Goal: Task Accomplishment & Management: Use online tool/utility

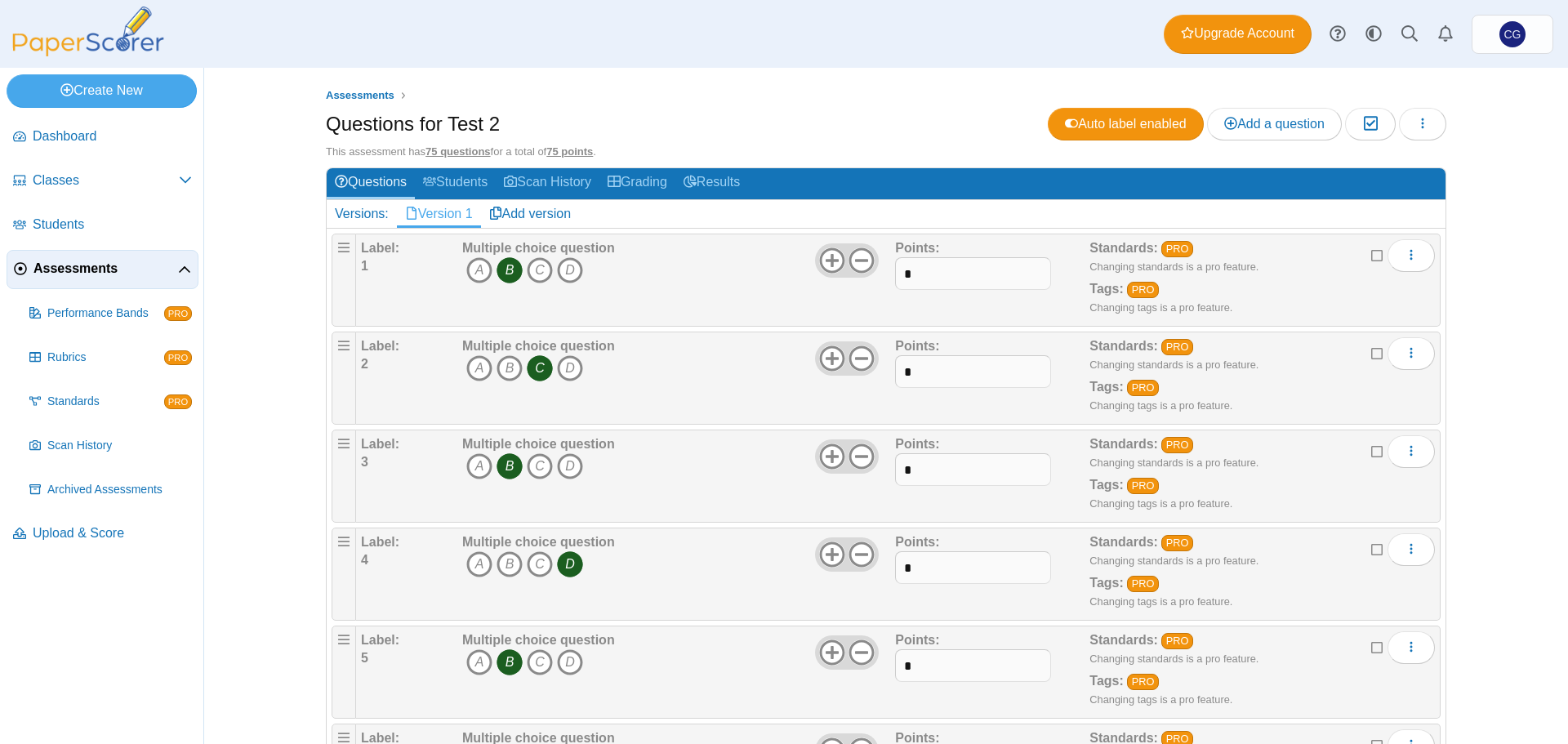
click at [1487, 430] on div "Assessments Questions for Test 2 Auto label enabled Add a question Moderation 0…" at bounding box center [886, 406] width 1225 height 677
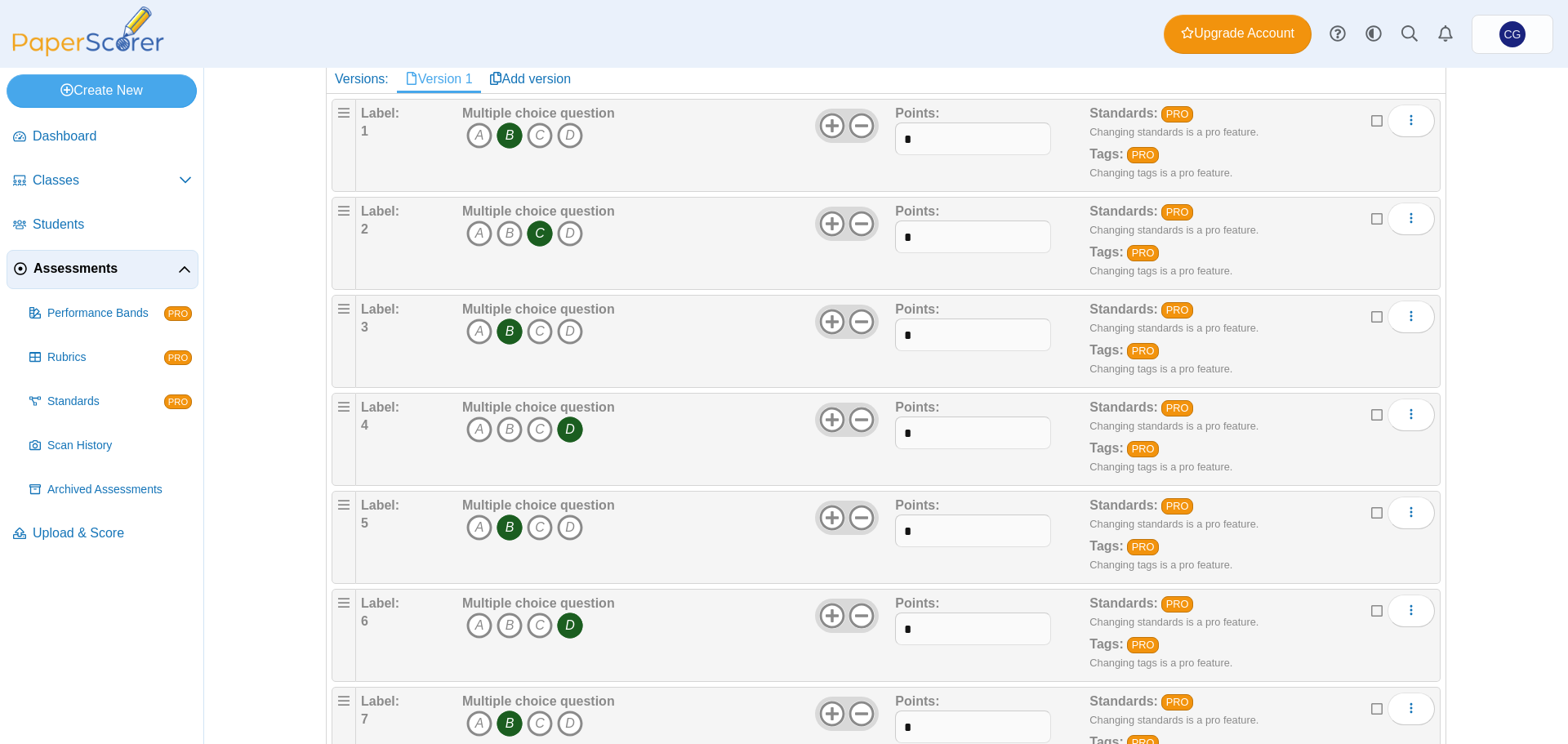
scroll to position [164, 0]
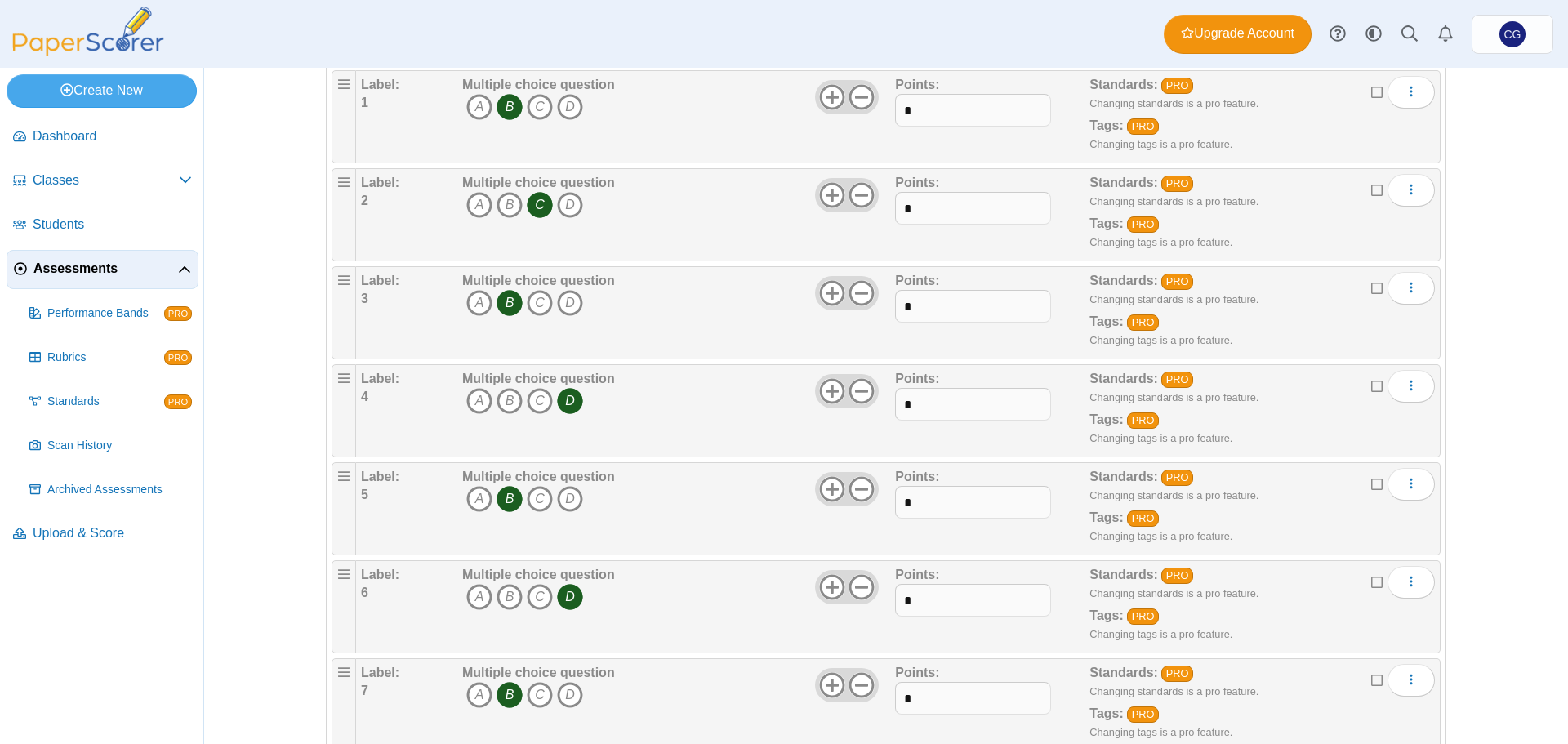
click at [74, 271] on span "Assessments" at bounding box center [106, 269] width 145 height 18
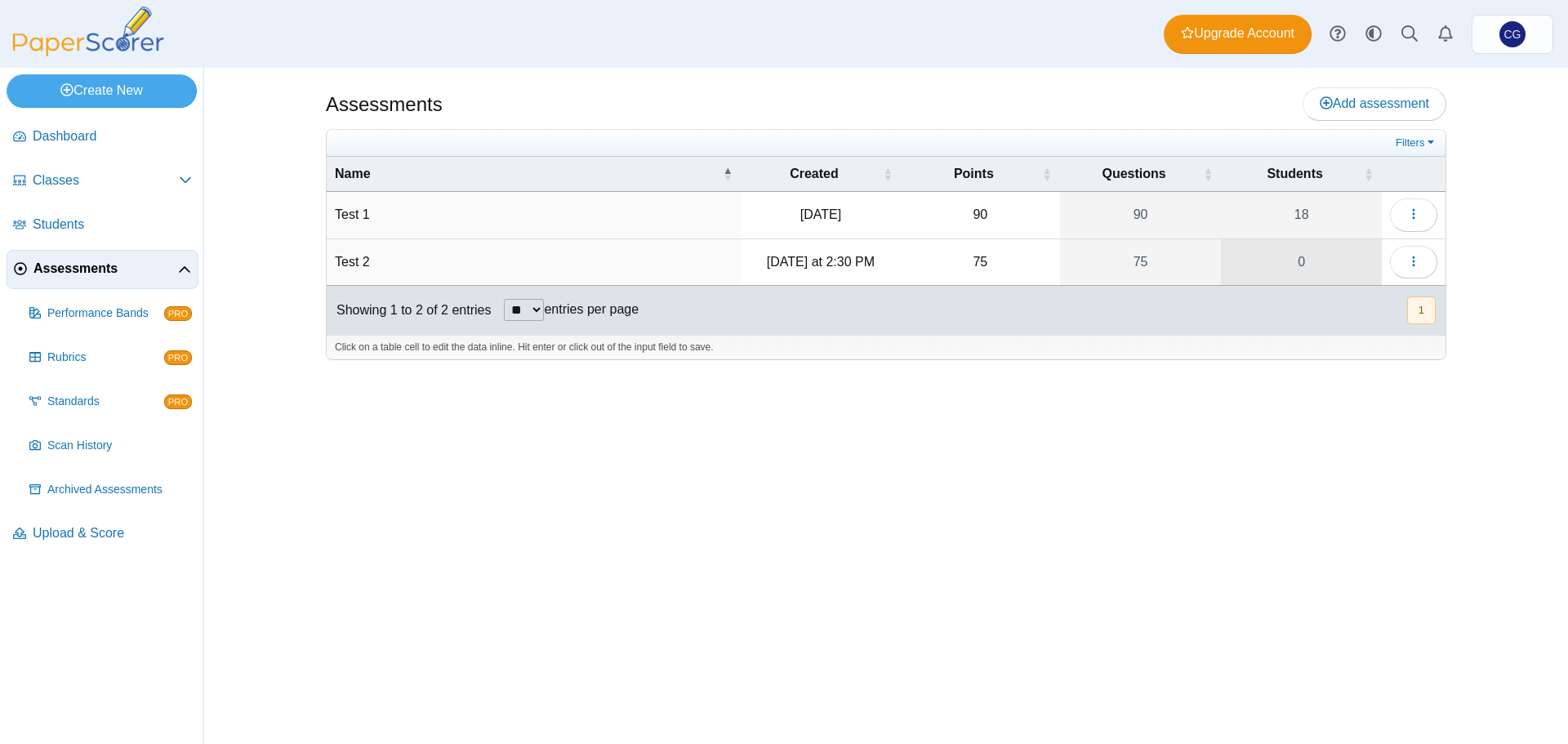
click at [1320, 258] on link "0" at bounding box center [1301, 263] width 161 height 46
click at [1311, 267] on link "2" at bounding box center [1301, 263] width 161 height 46
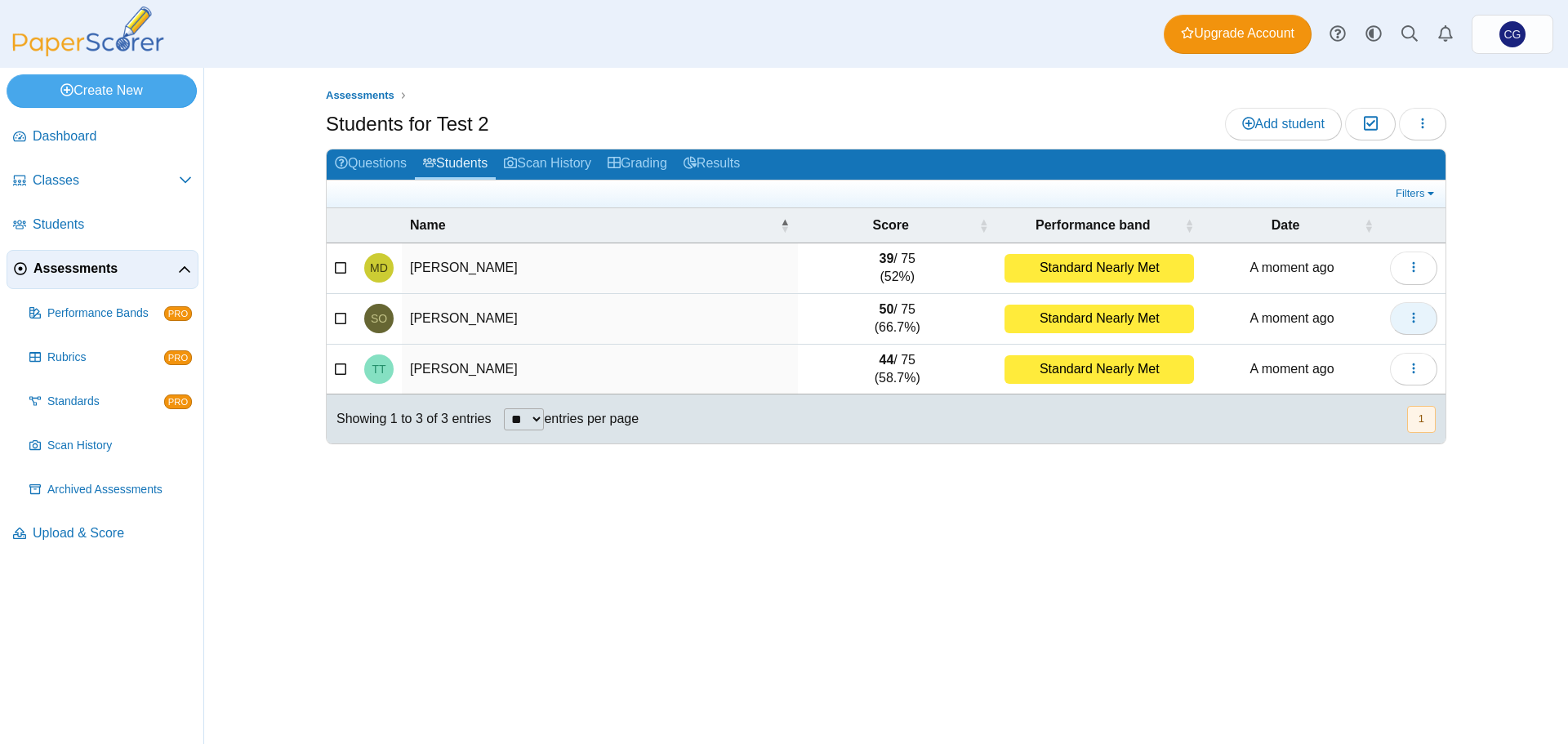
click at [1415, 323] on icon "button" at bounding box center [1413, 318] width 13 height 13
click at [1472, 323] on div "Assessments Students for Test 2 Add student Moderation 0 Loading…" at bounding box center [886, 406] width 1225 height 677
click at [1159, 315] on div "Standard Nearly Met" at bounding box center [1099, 319] width 189 height 29
click at [661, 165] on link "Grading" at bounding box center [638, 165] width 76 height 30
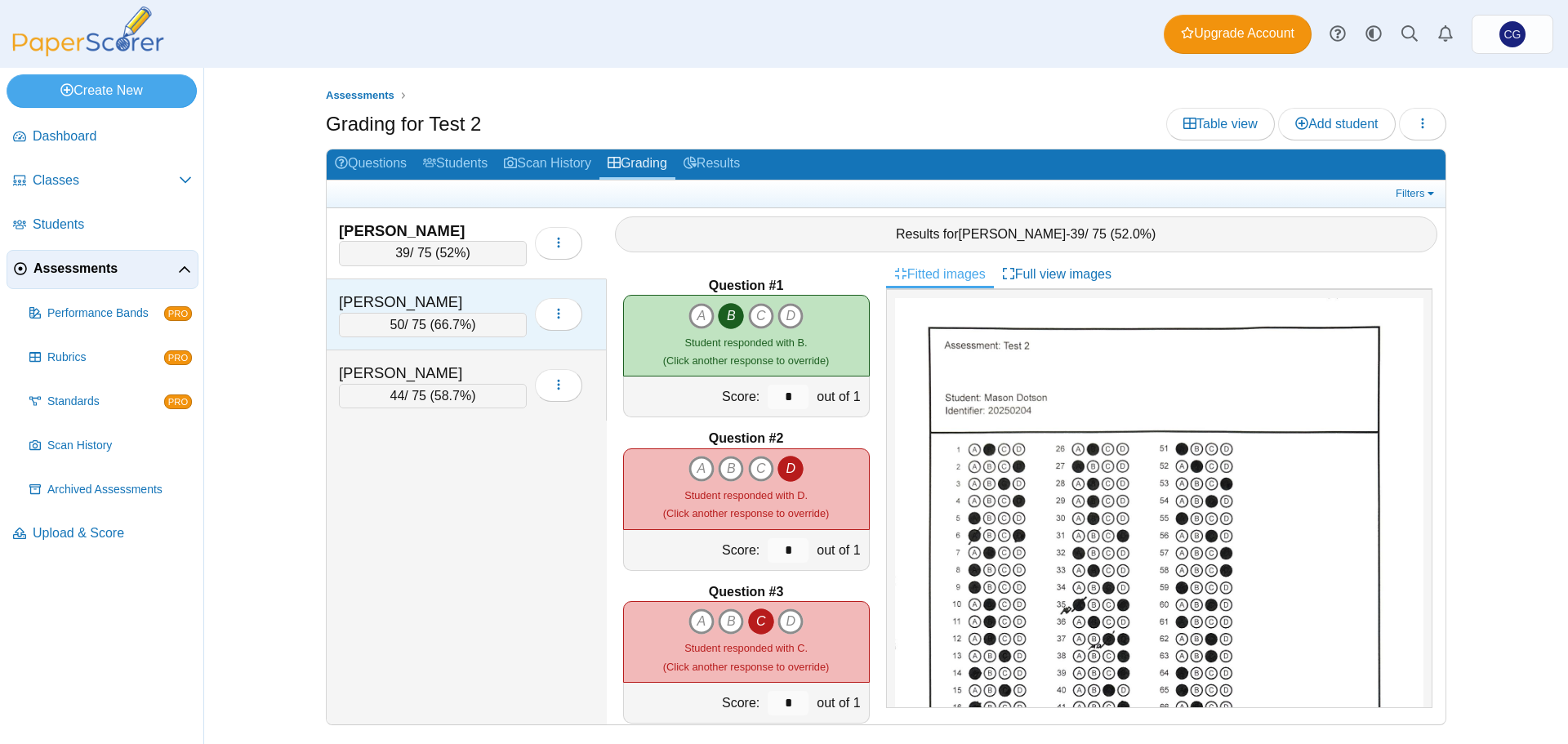
click at [490, 296] on div "Olson, Sarida" at bounding box center [420, 302] width 164 height 21
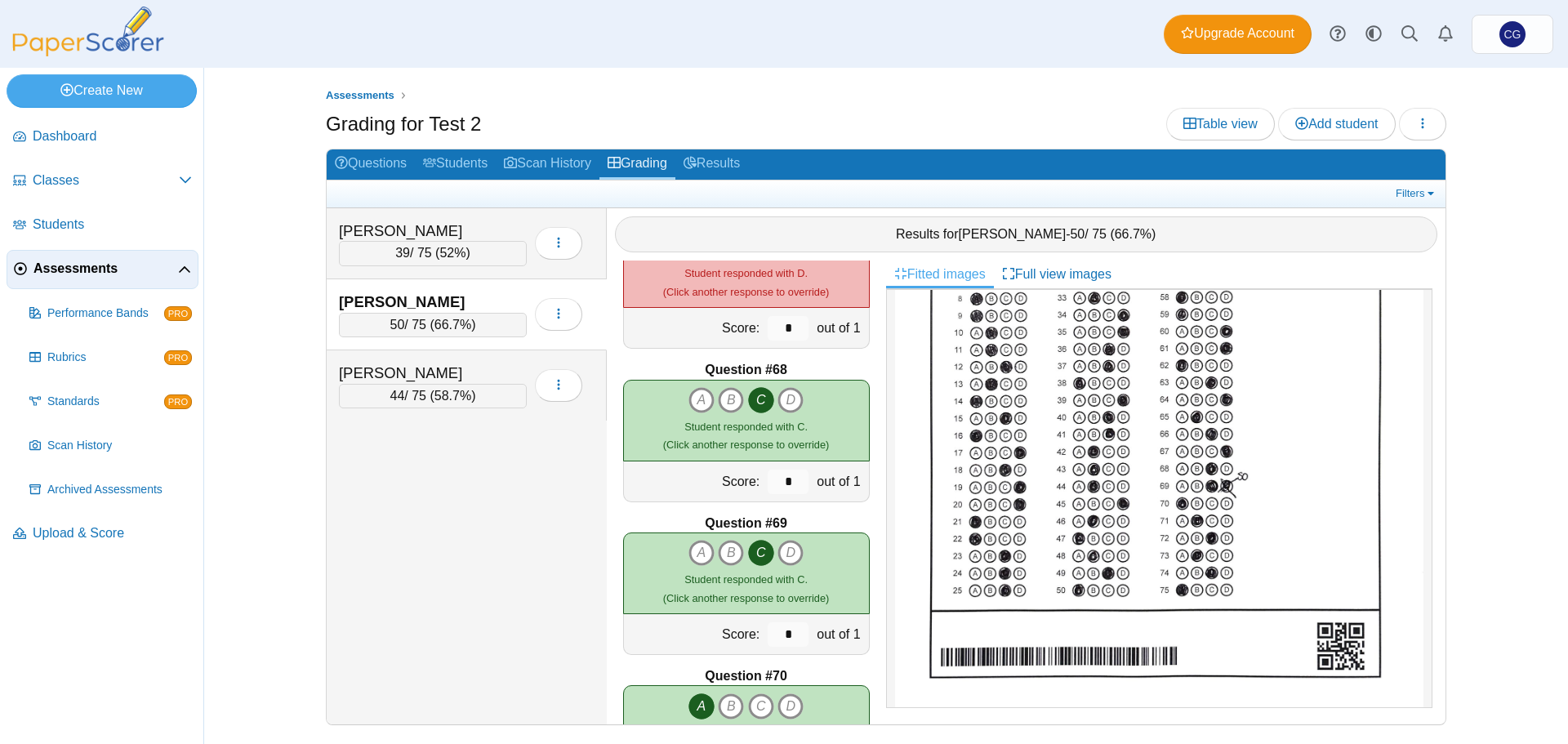
scroll to position [10211, 0]
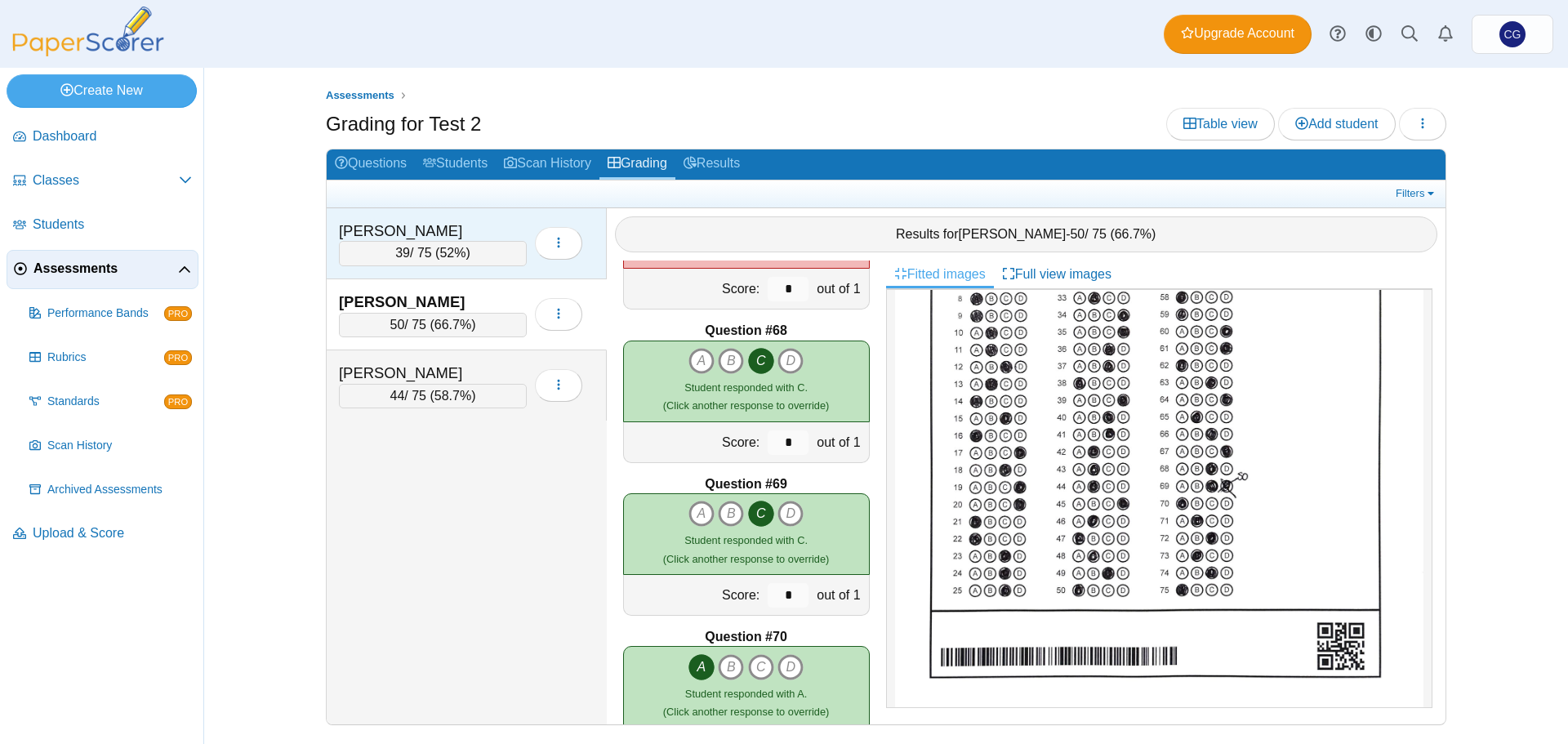
click at [440, 239] on div "[PERSON_NAME]" at bounding box center [420, 231] width 164 height 21
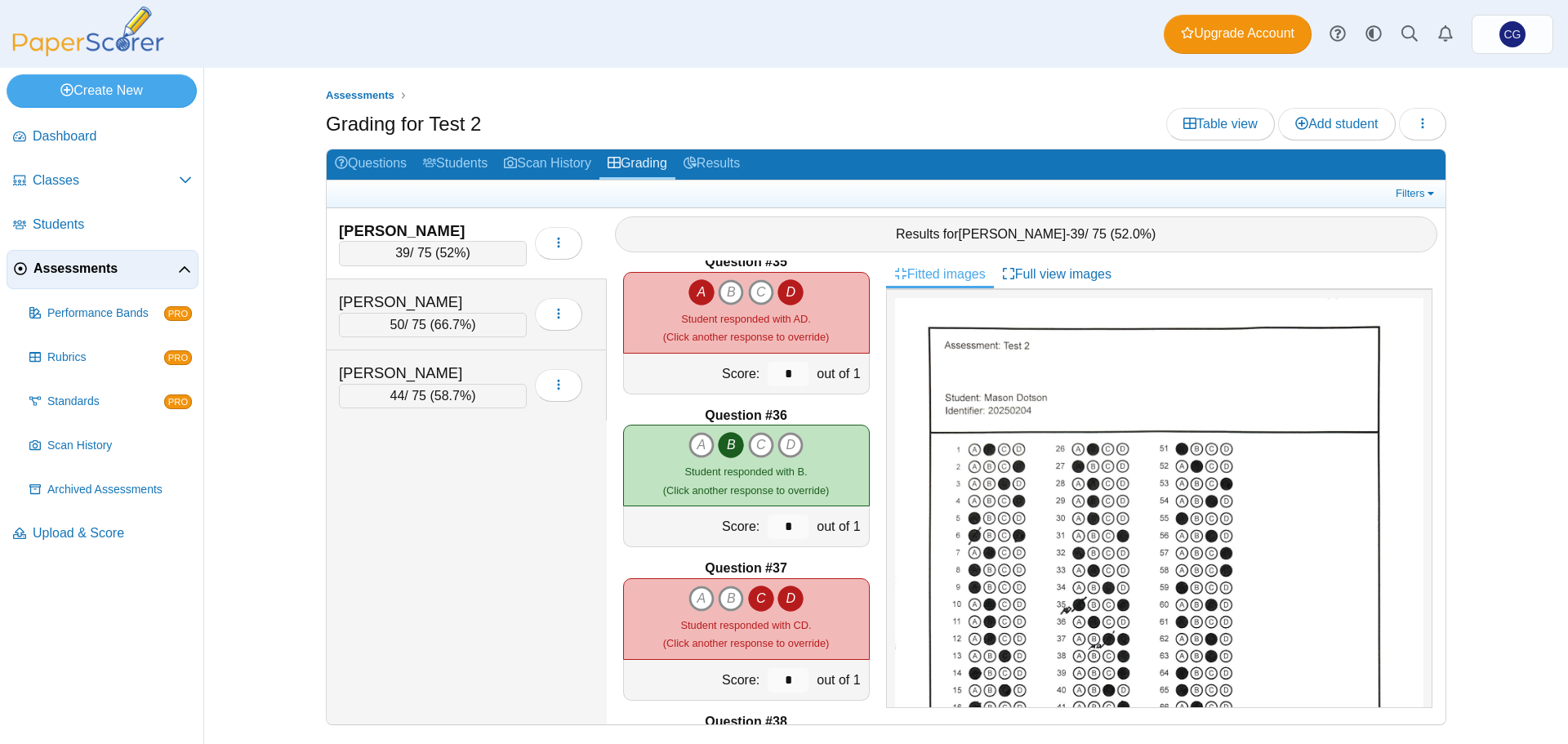
scroll to position [5146, 0]
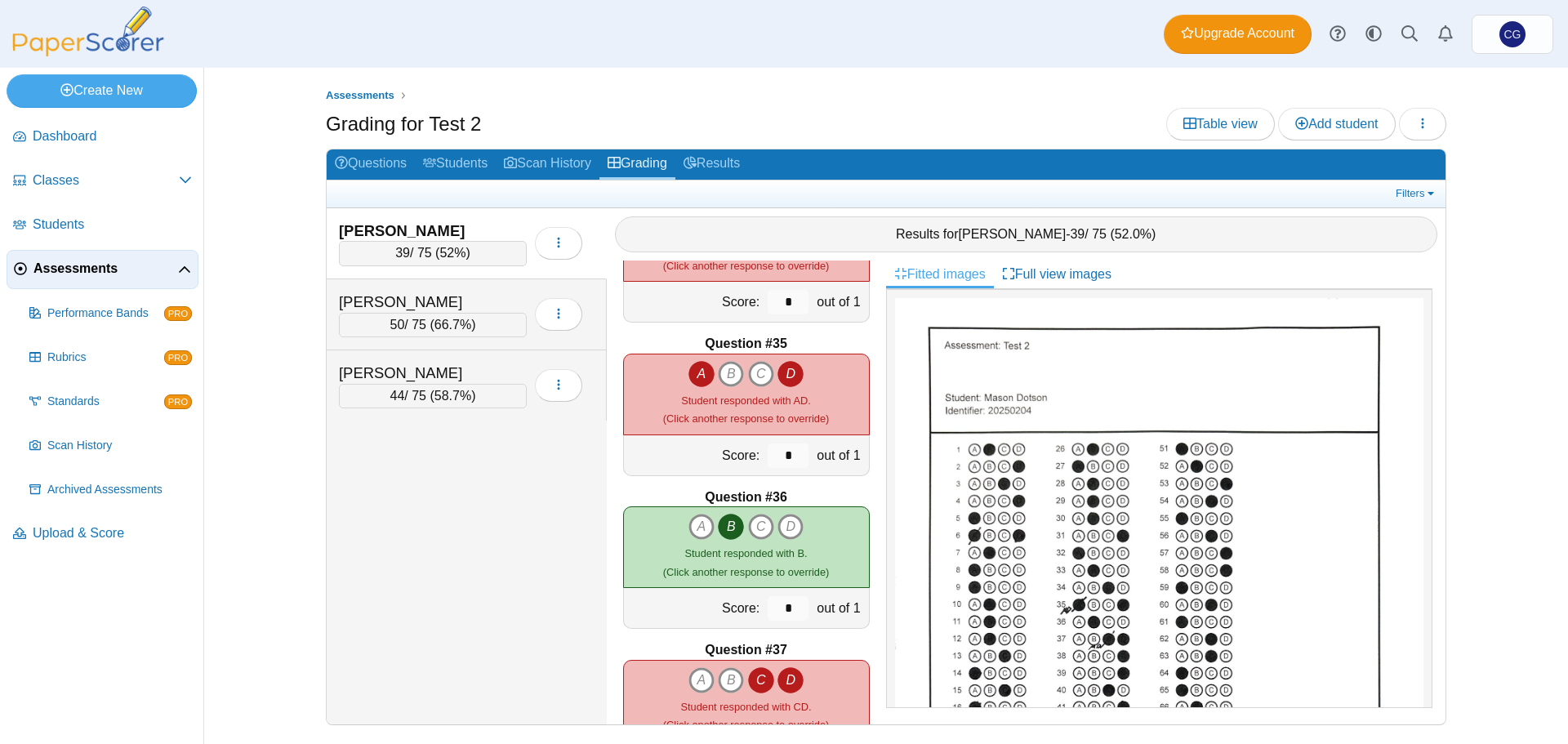
click at [790, 379] on icon "D" at bounding box center [791, 374] width 26 height 26
click at [692, 370] on icon "A" at bounding box center [702, 374] width 26 height 26
click at [785, 373] on icon "D" at bounding box center [791, 374] width 26 height 26
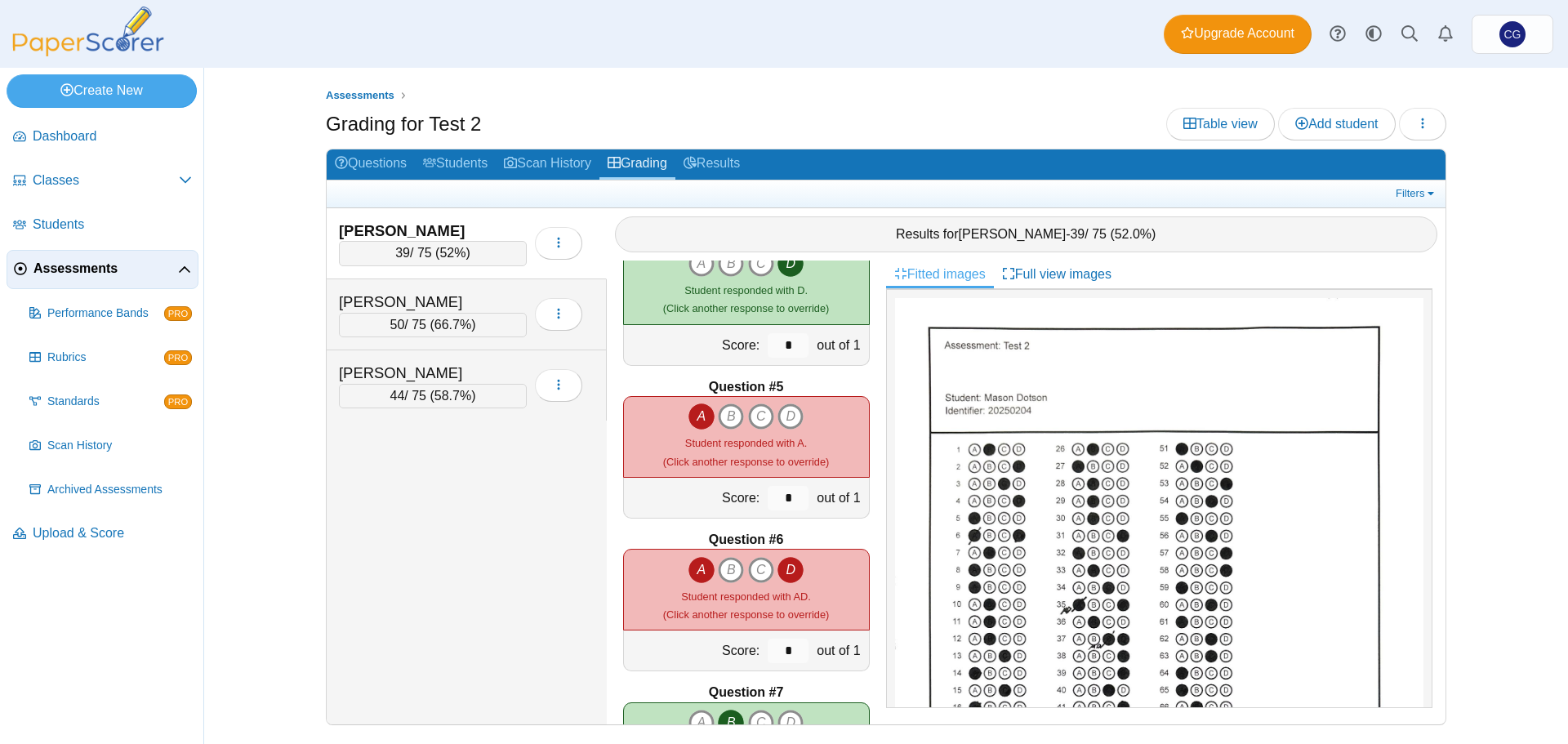
scroll to position [572, 0]
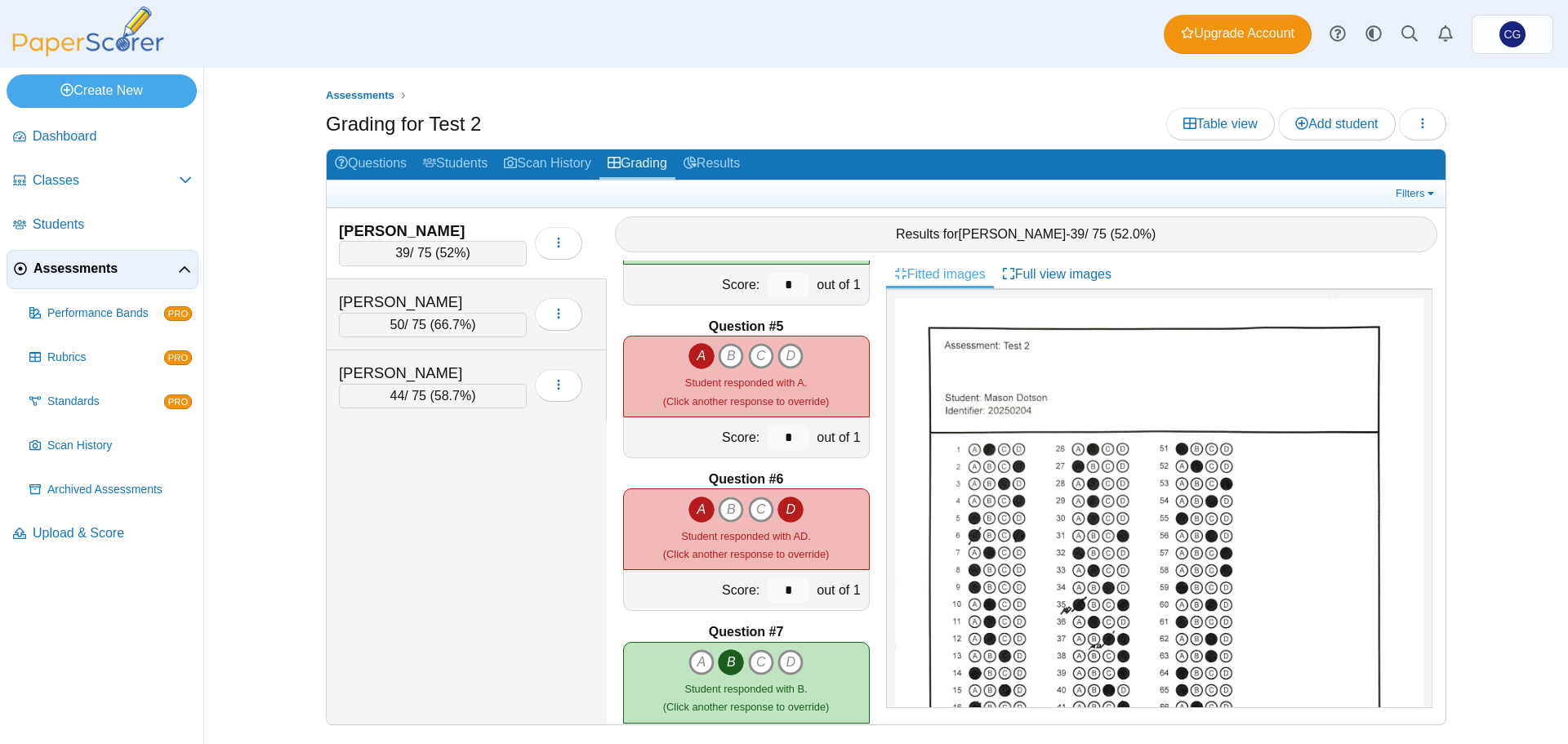
click at [697, 513] on icon "A" at bounding box center [702, 509] width 26 height 26
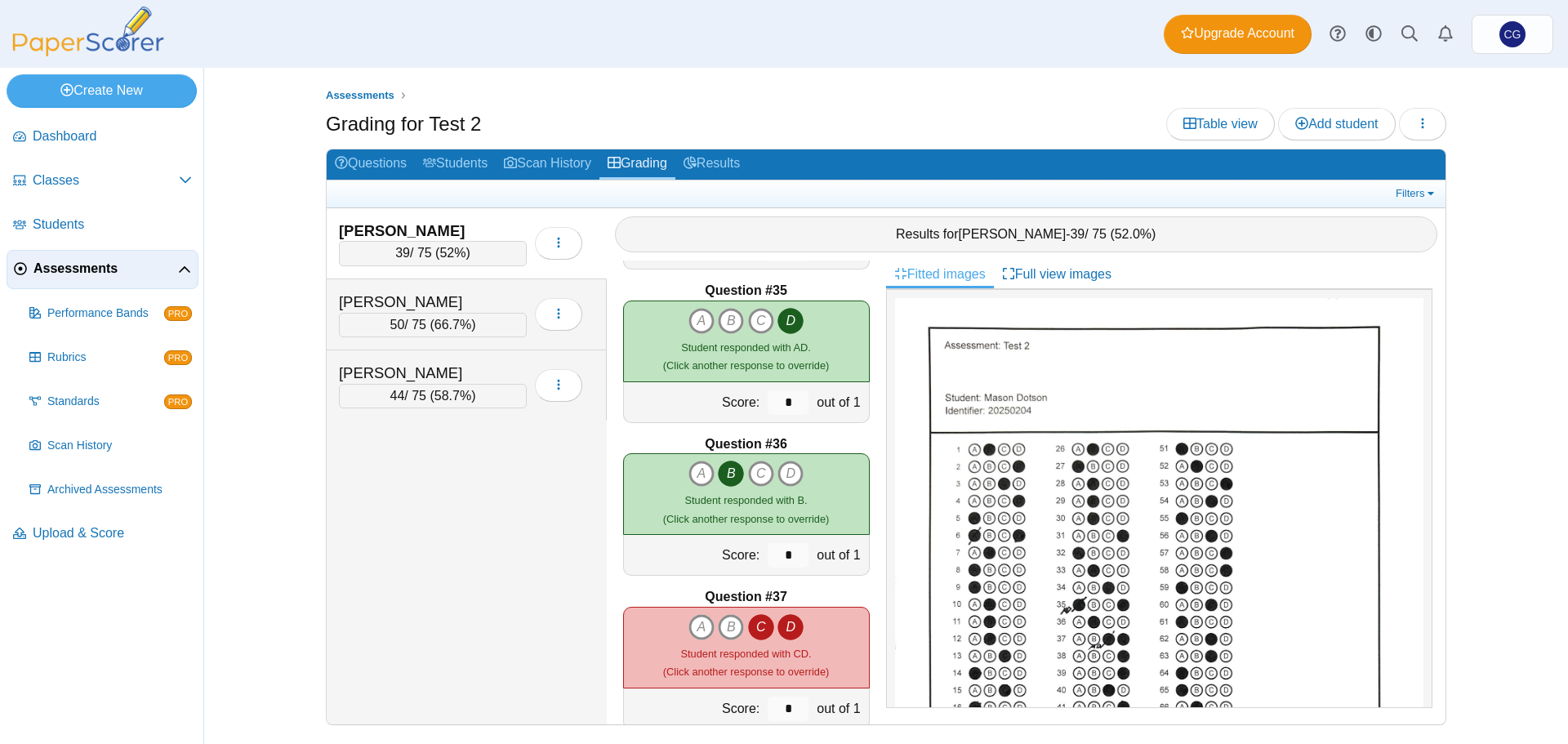
scroll to position [5310, 0]
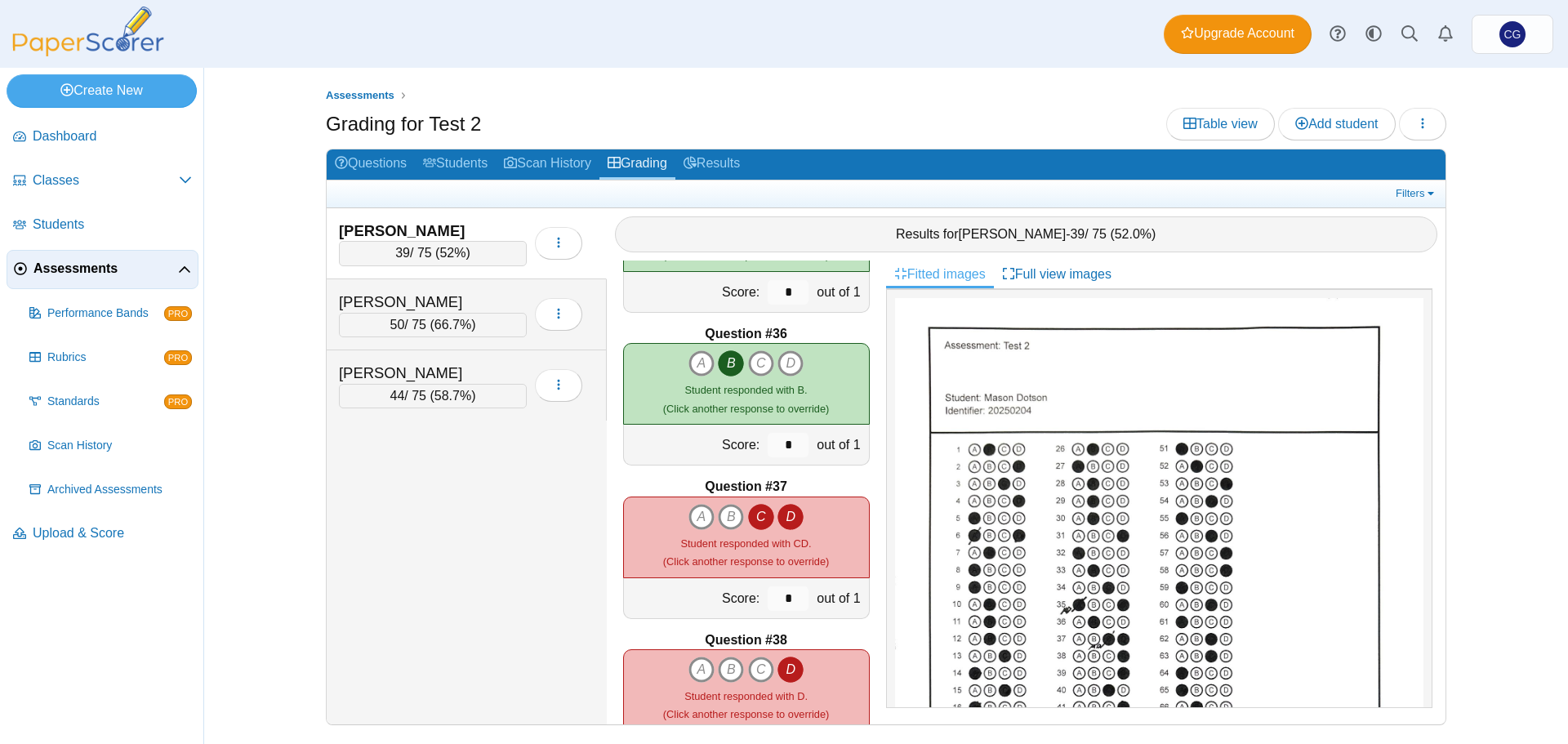
click at [754, 518] on icon "C" at bounding box center [761, 517] width 26 height 26
click at [756, 517] on icon "C" at bounding box center [761, 517] width 26 height 26
click at [786, 517] on icon "D" at bounding box center [791, 517] width 26 height 26
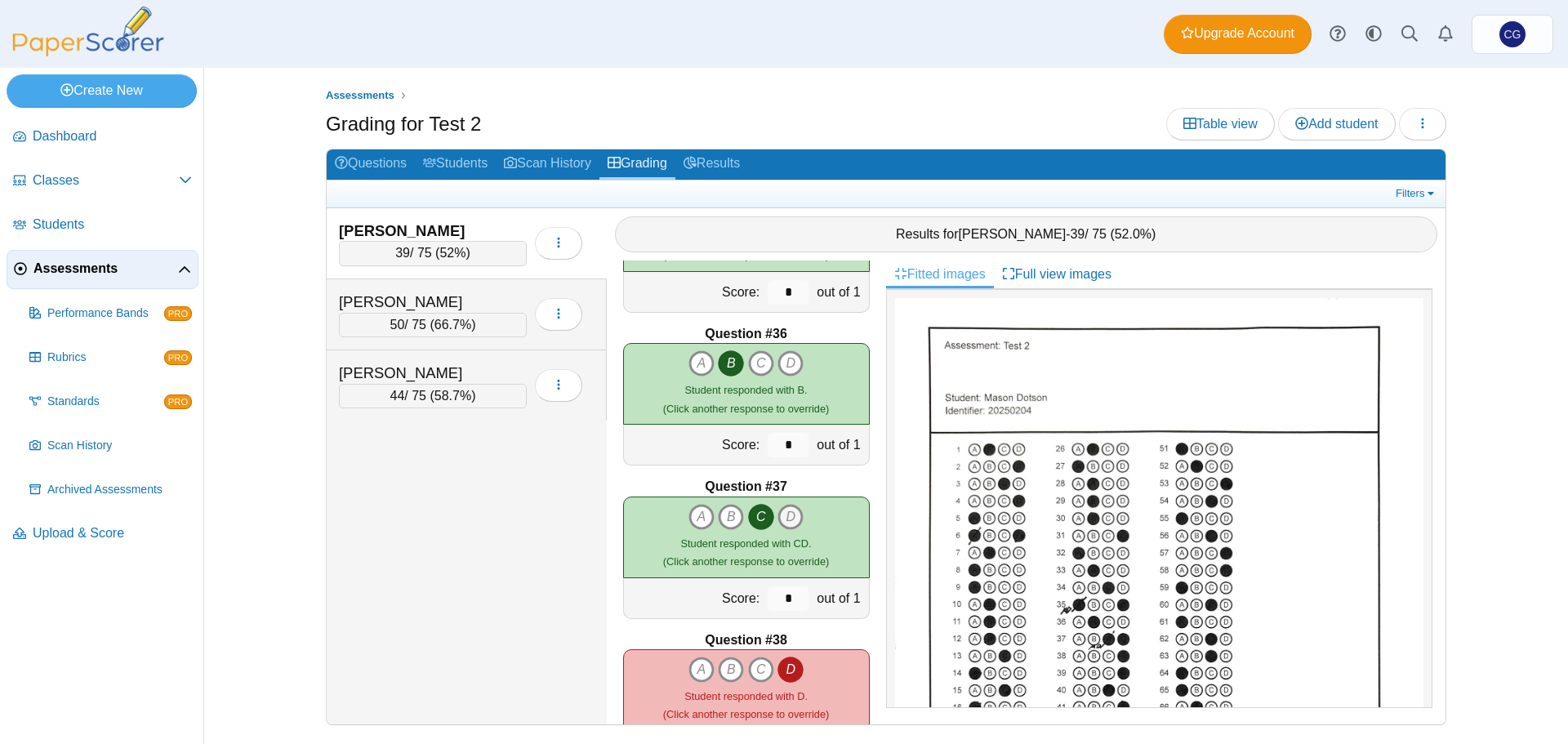
click at [786, 517] on icon "D" at bounding box center [791, 517] width 26 height 26
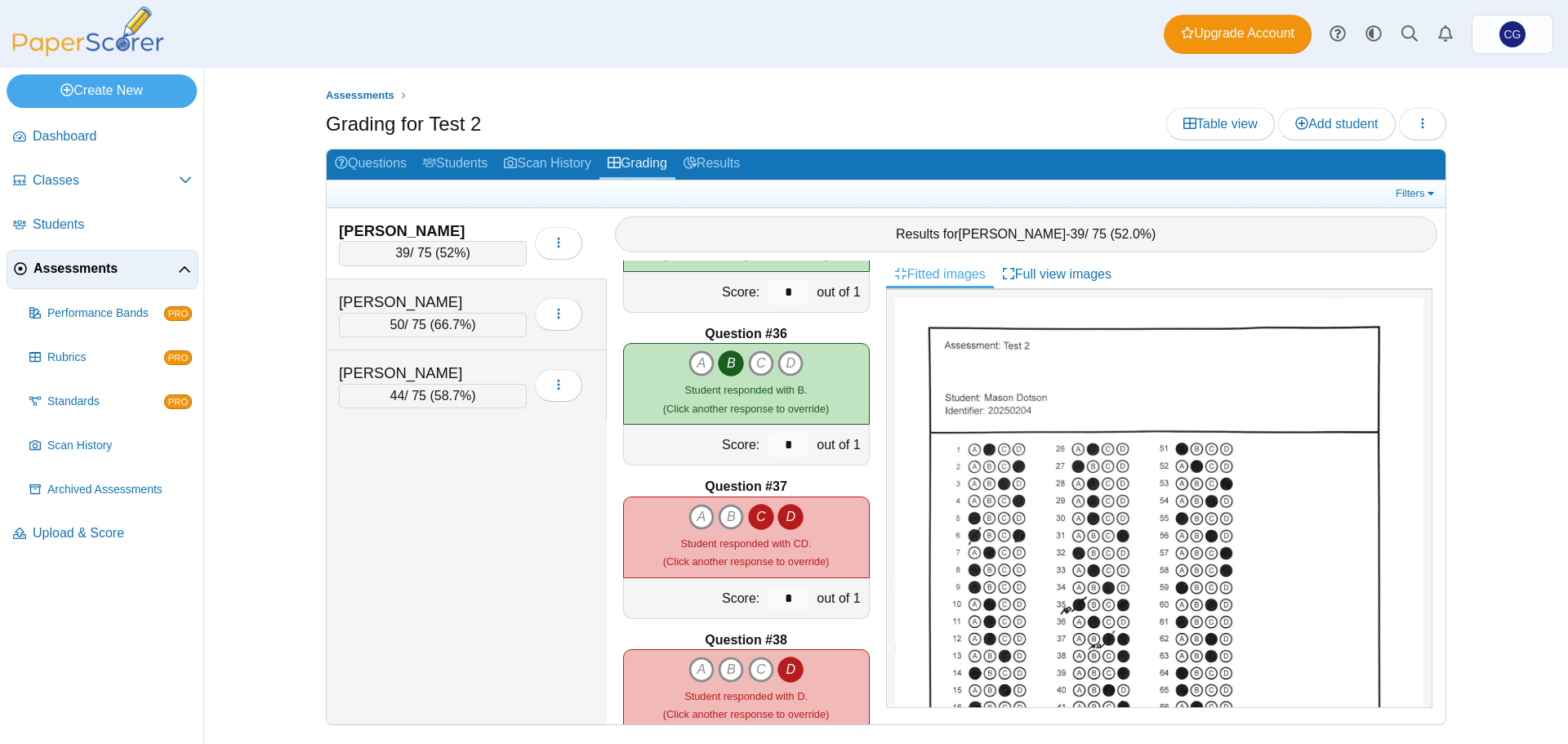
click at [758, 516] on icon "C" at bounding box center [761, 517] width 26 height 26
click at [537, 493] on div "Dotson, Mason 39 / 75 ( 52% ) 50 44" at bounding box center [466, 466] width 280 height 516
click at [563, 240] on icon "button" at bounding box center [559, 243] width 13 height 13
click at [567, 574] on div "Dotson, Mason 39 / 75 ( 52% ) 50 66.7% 44" at bounding box center [466, 466] width 280 height 516
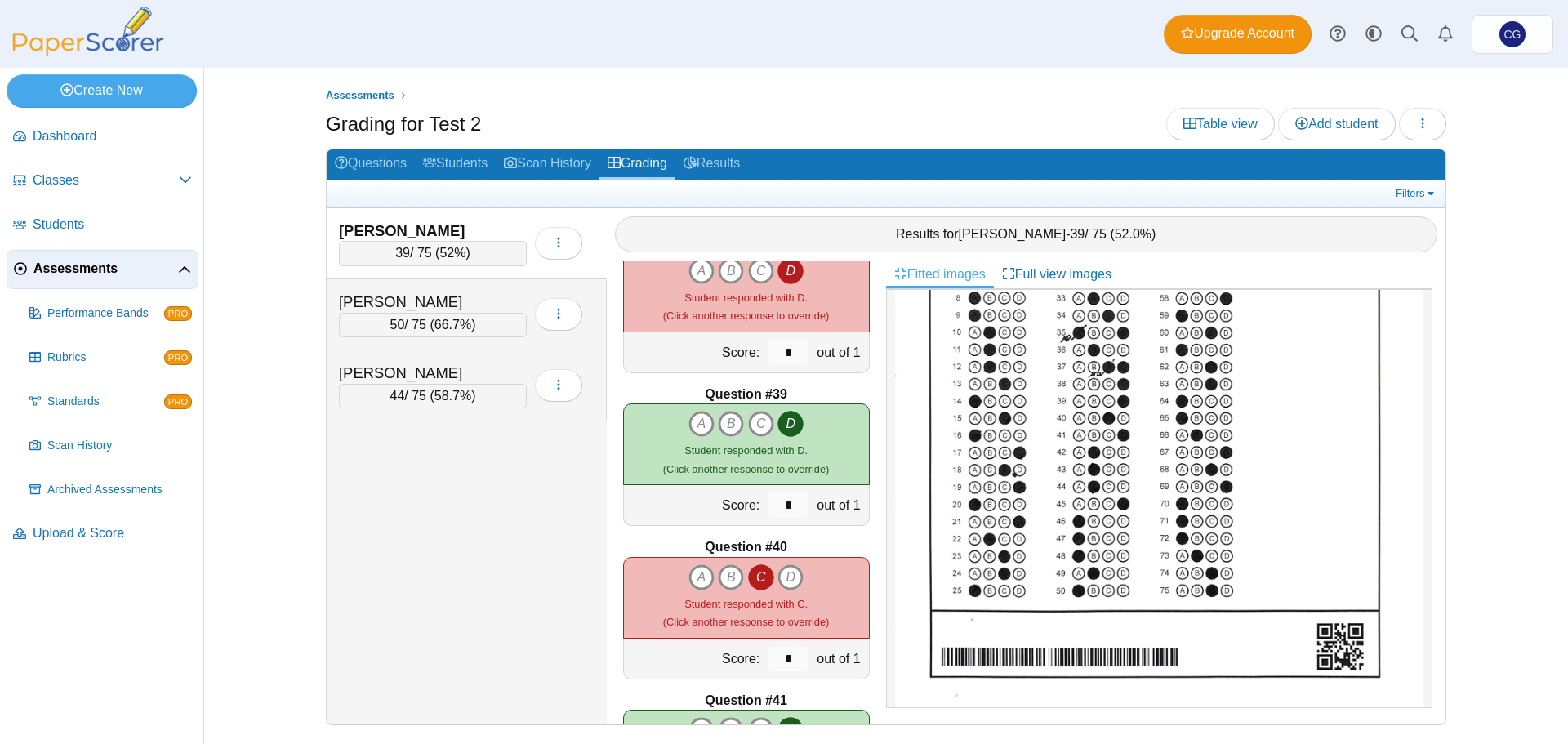
scroll to position [5228, 0]
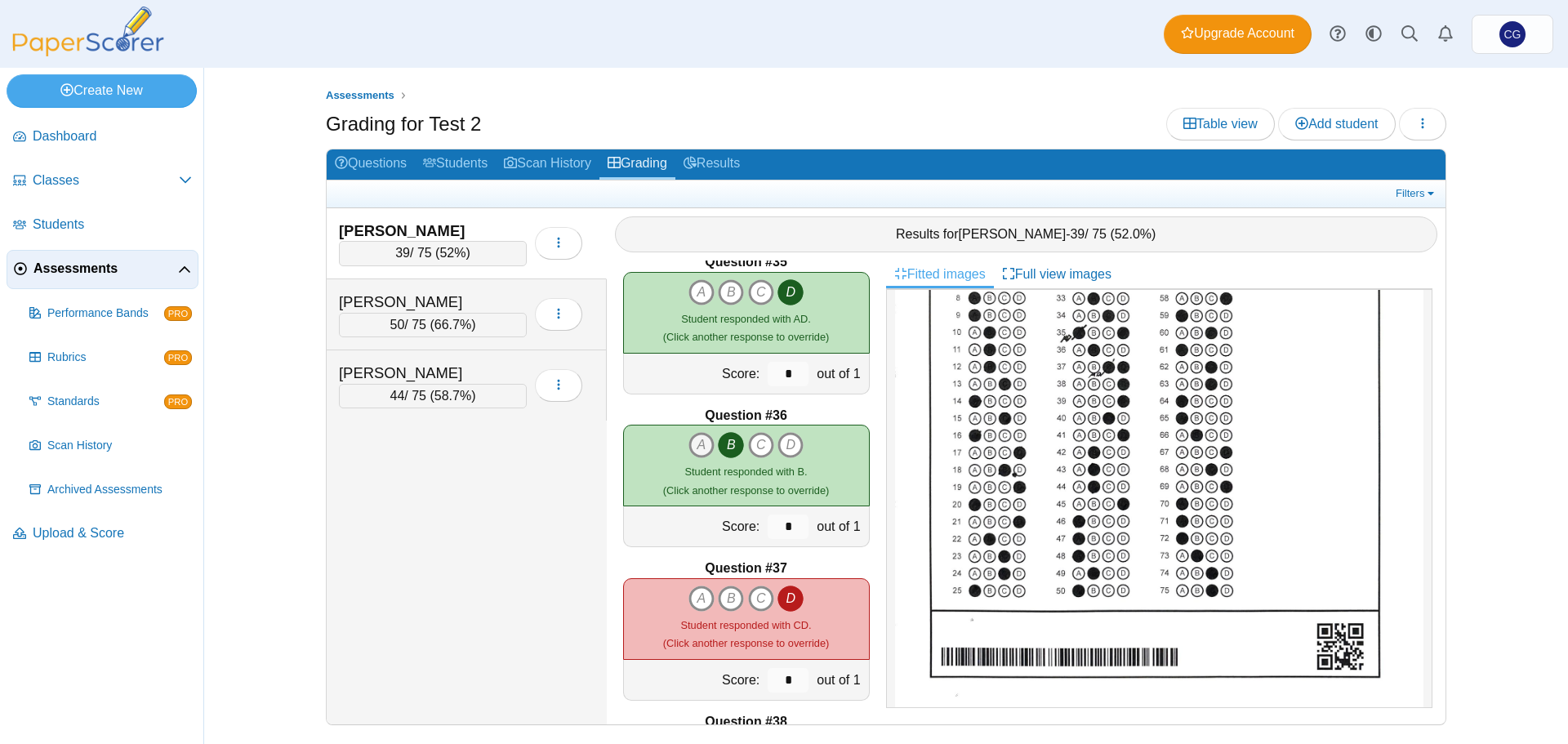
click at [696, 444] on icon "A" at bounding box center [702, 445] width 26 height 26
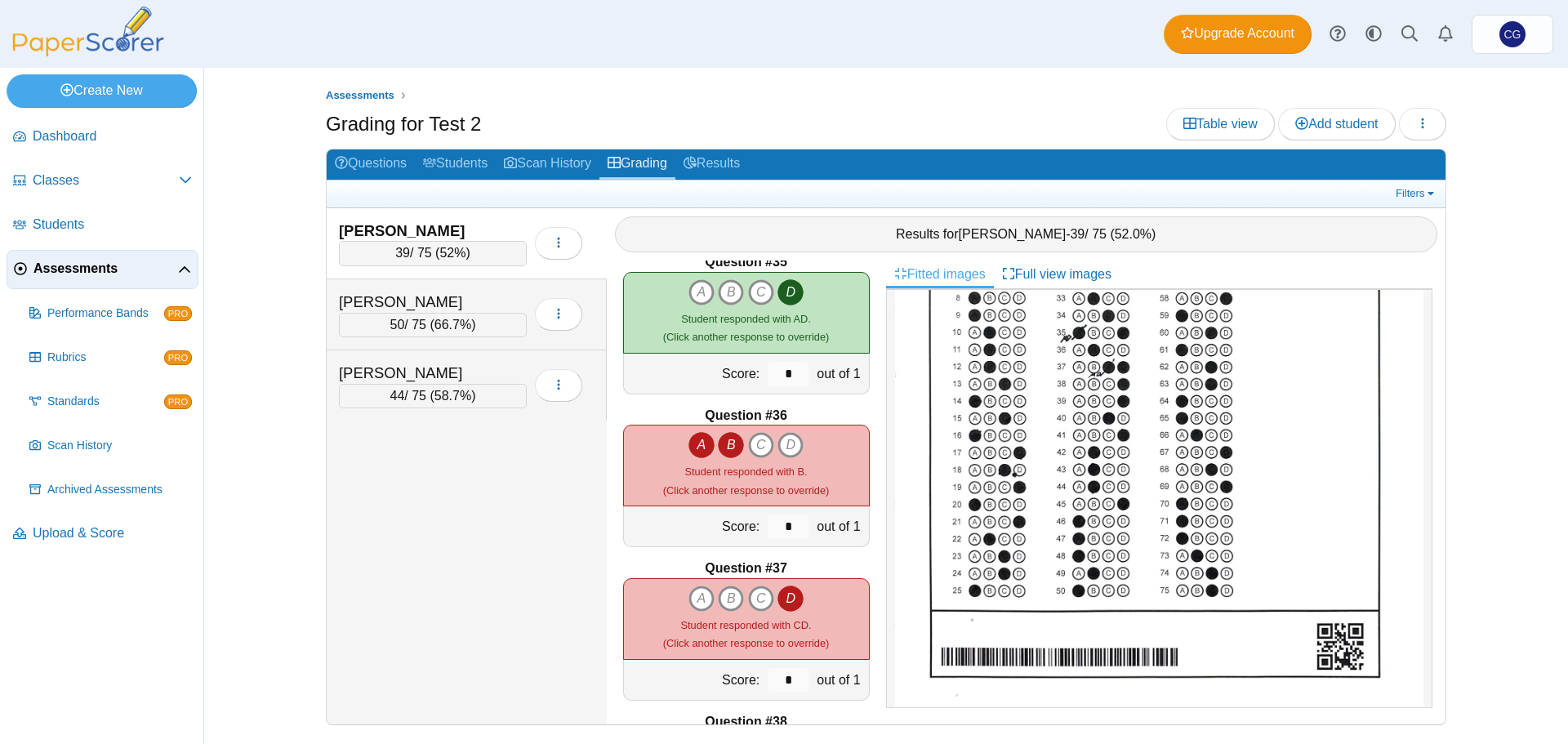
click at [696, 444] on icon "A" at bounding box center [702, 445] width 26 height 26
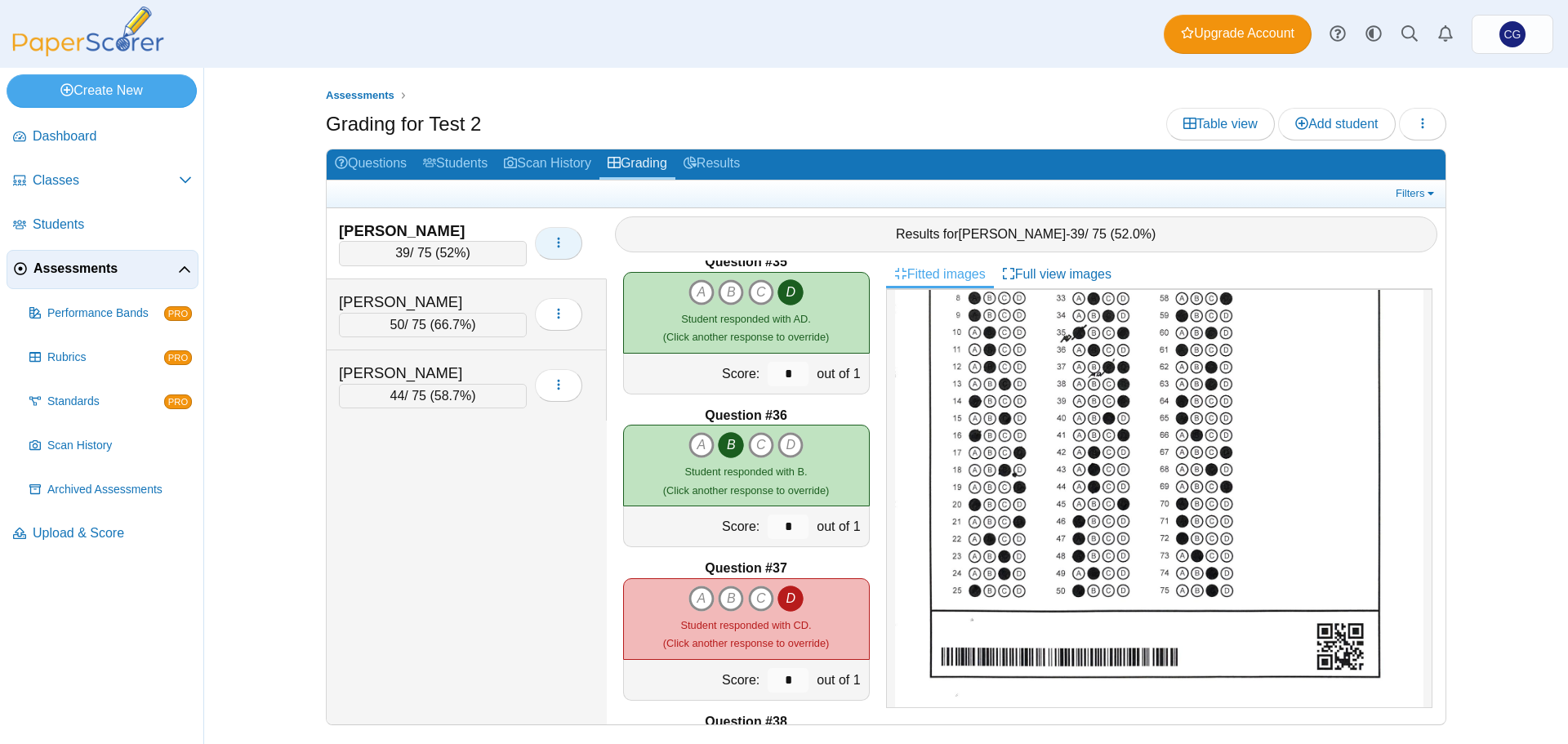
click at [551, 247] on button "button" at bounding box center [559, 244] width 48 height 33
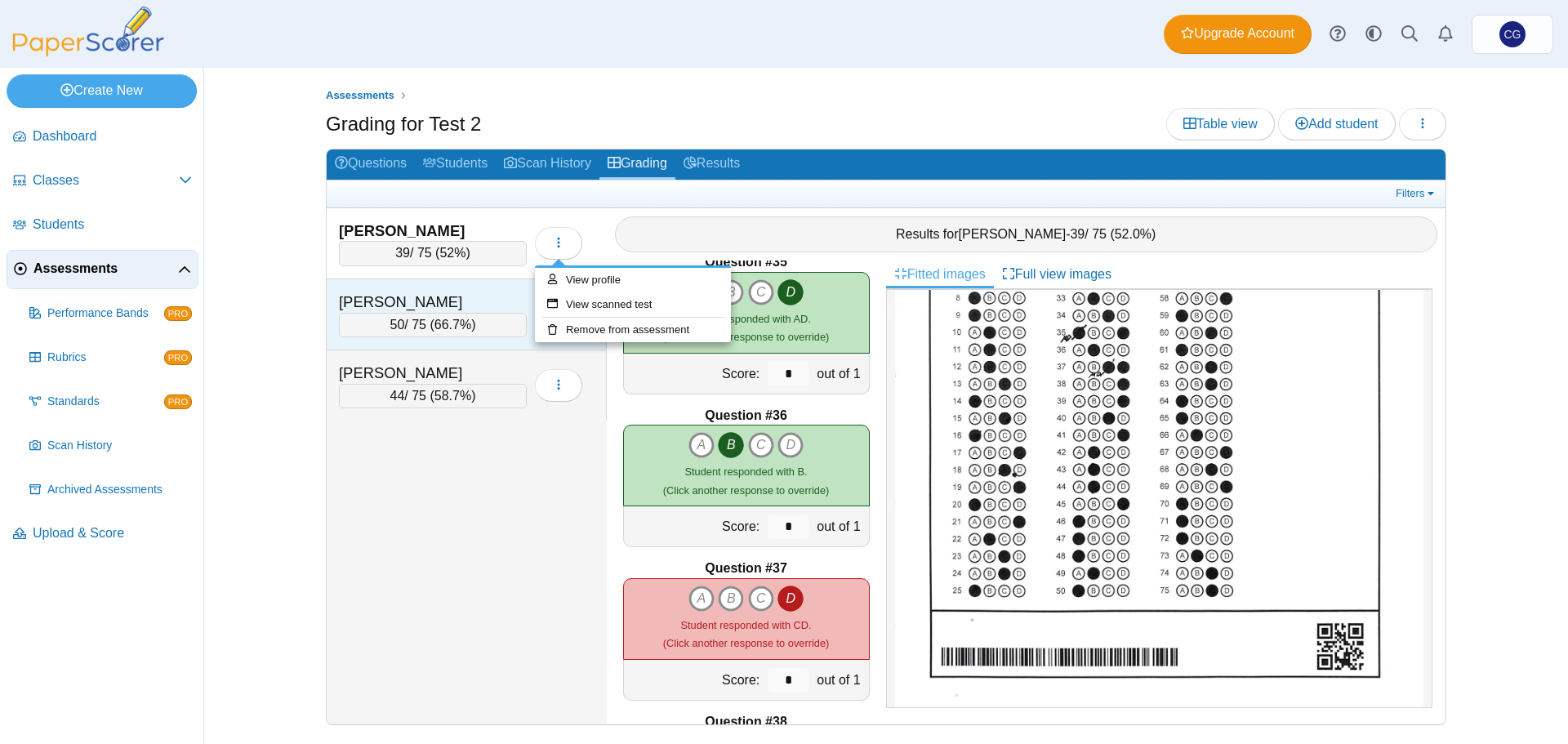
click at [496, 288] on div "Olson, Sarida 50 / 75 ( 66.7% ) Loading…" at bounding box center [466, 314] width 280 height 71
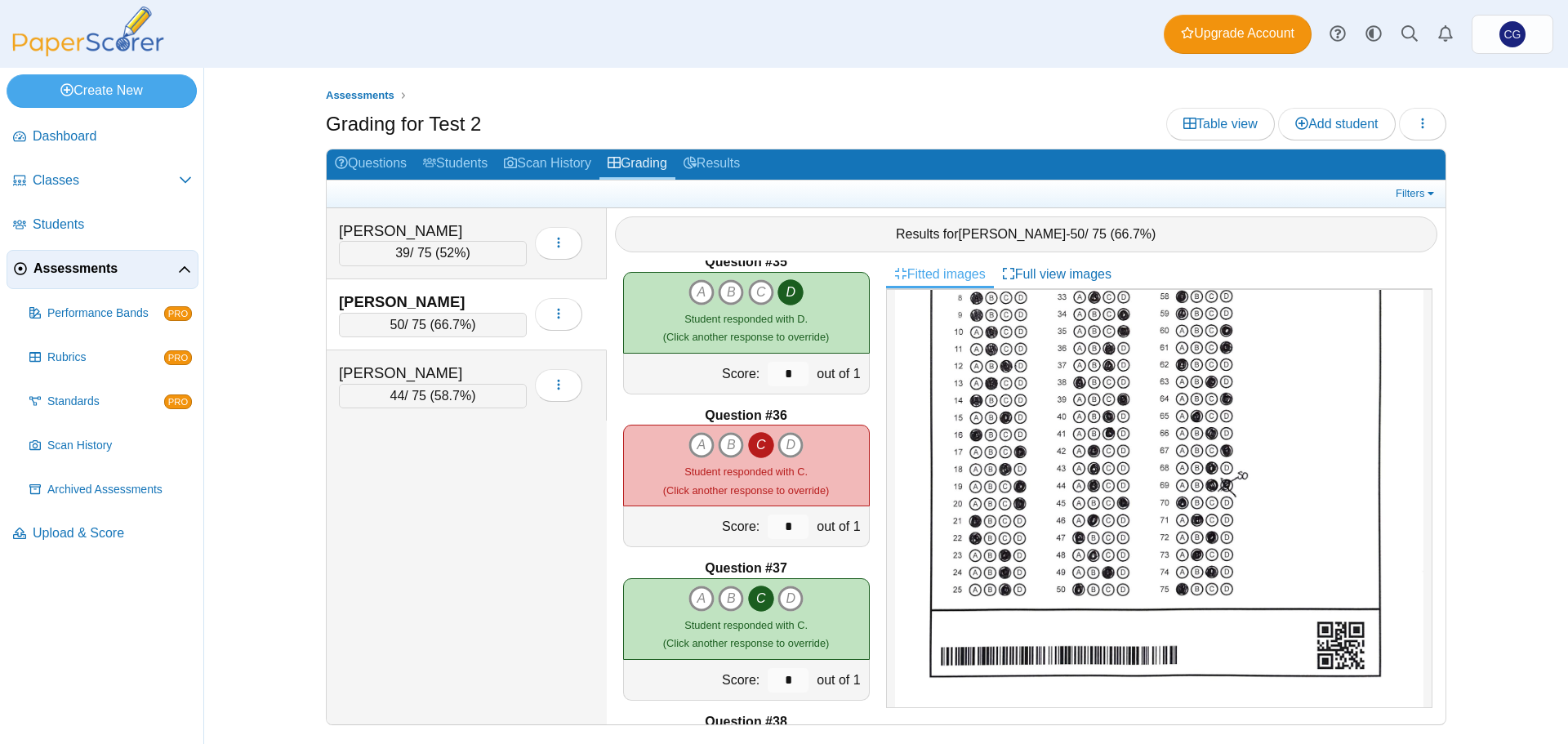
scroll to position [272, 0]
click at [500, 223] on div "[PERSON_NAME]" at bounding box center [420, 231] width 164 height 21
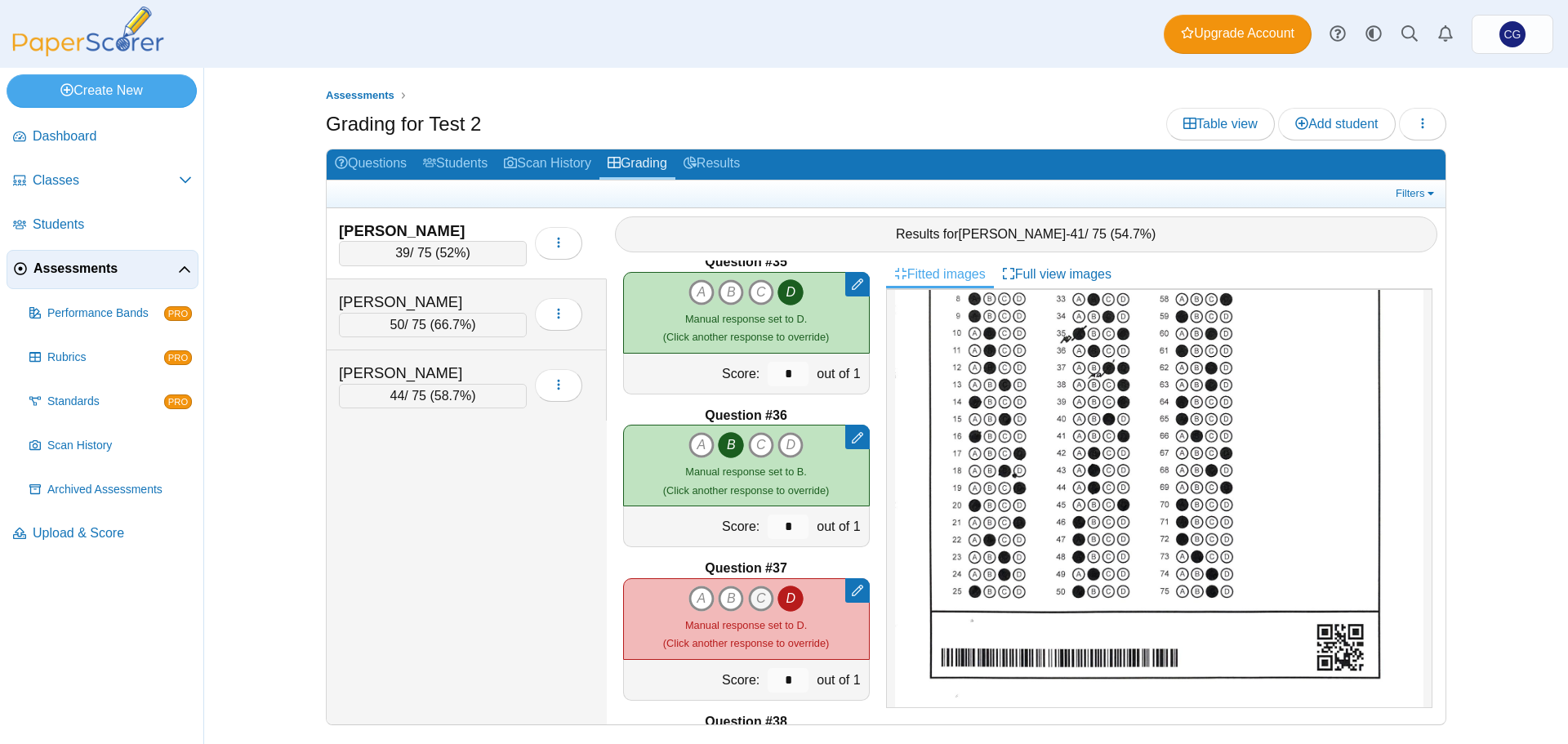
click at [752, 595] on icon "C" at bounding box center [761, 599] width 26 height 26
click at [756, 598] on icon "C" at bounding box center [761, 599] width 26 height 26
click at [852, 592] on div at bounding box center [857, 591] width 25 height 25
click at [859, 565] on div "Question #1 A B C D Score: *" at bounding box center [745, 493] width 279 height 464
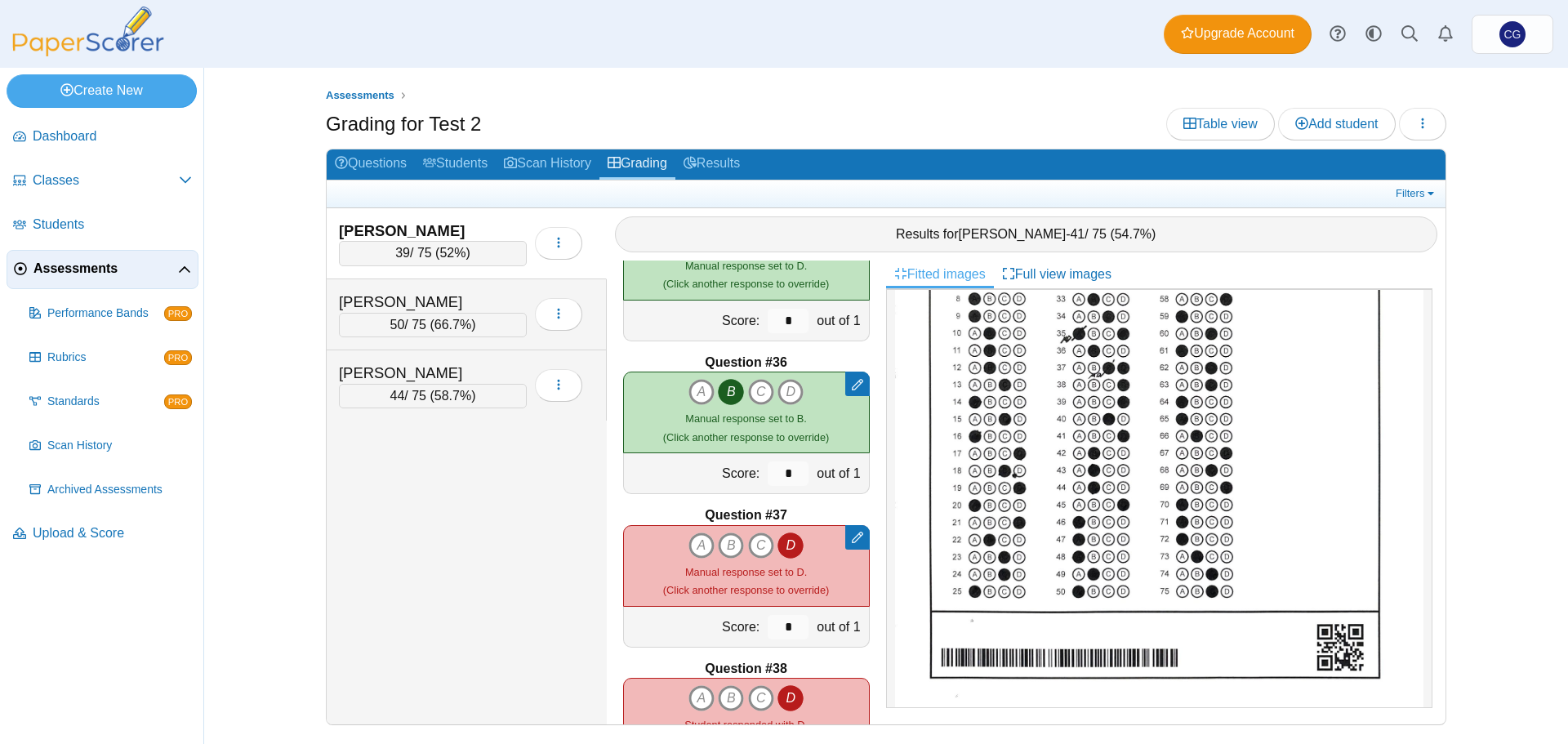
scroll to position [5310, 0]
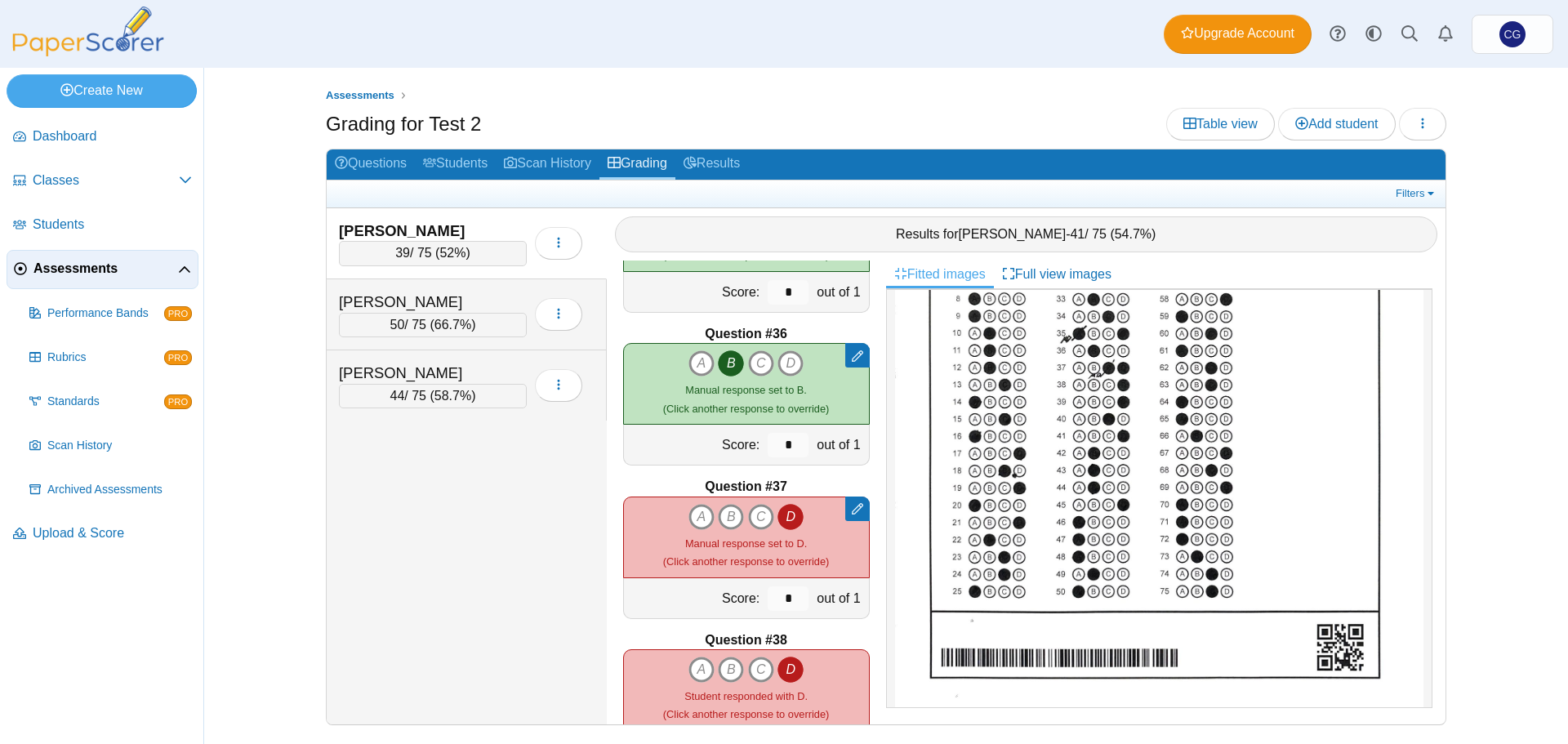
click at [428, 225] on div "[PERSON_NAME]" at bounding box center [420, 231] width 164 height 21
click at [382, 160] on link "Questions" at bounding box center [370, 165] width 88 height 30
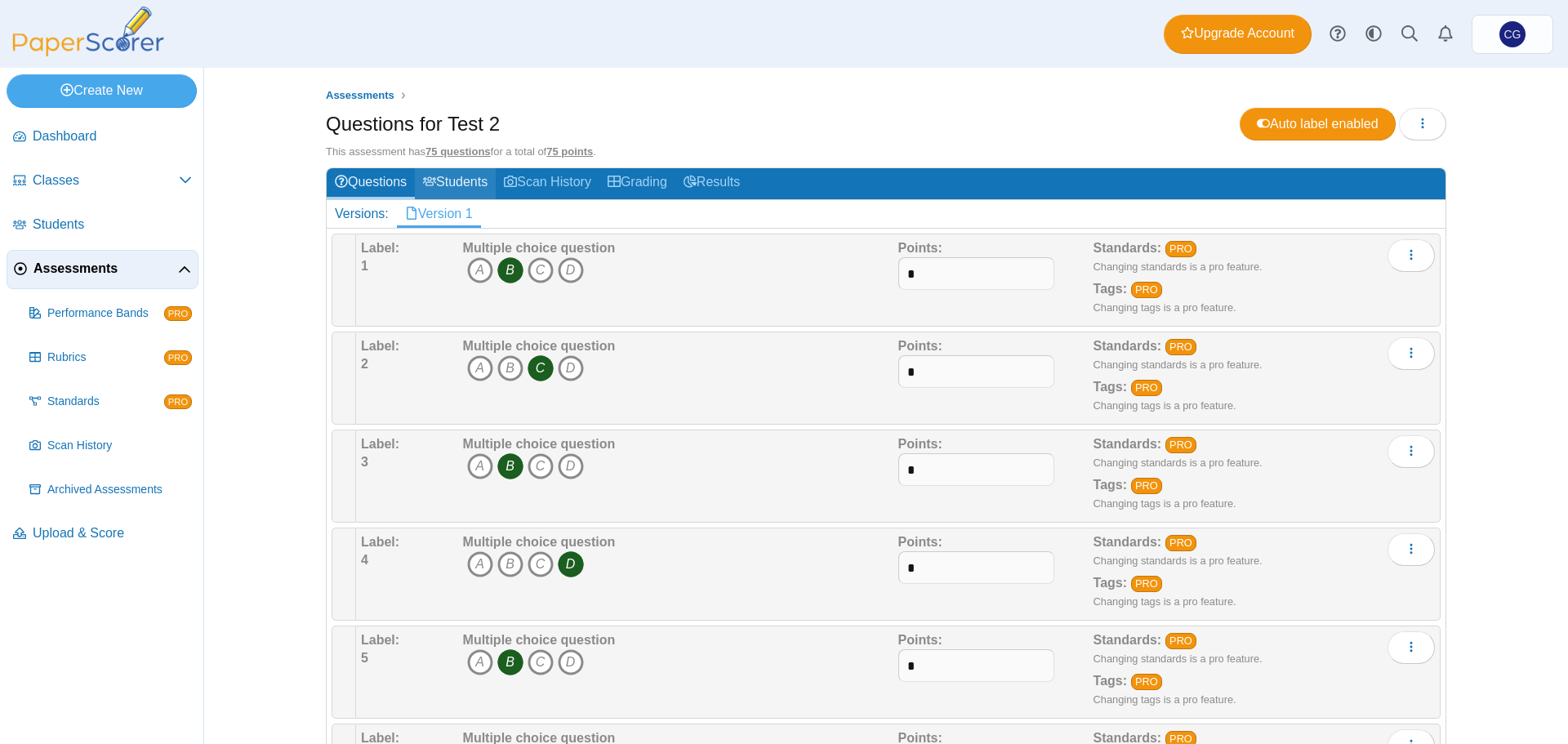
click at [446, 179] on link "Students" at bounding box center [455, 183] width 81 height 30
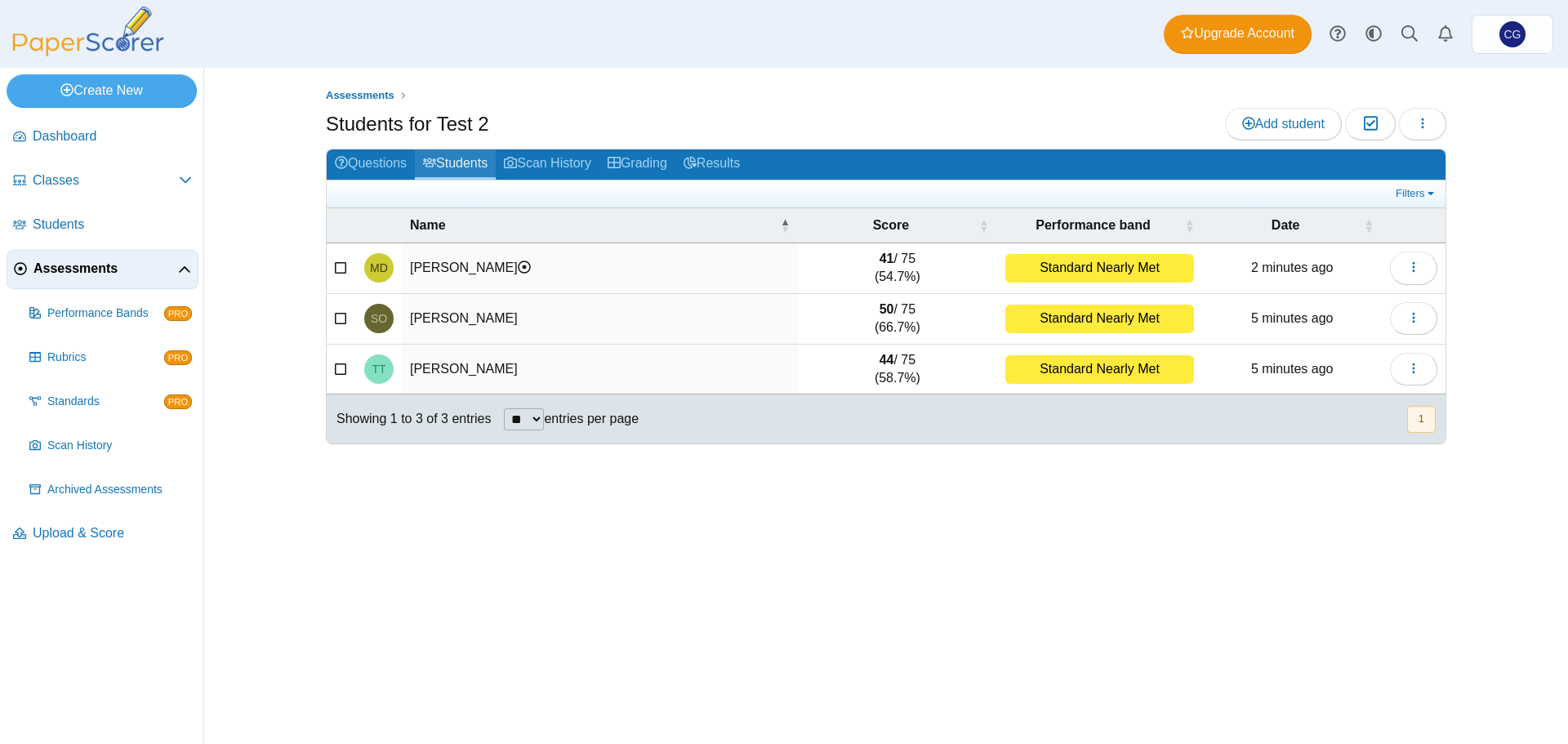
click at [462, 163] on link "Students" at bounding box center [455, 165] width 81 height 30
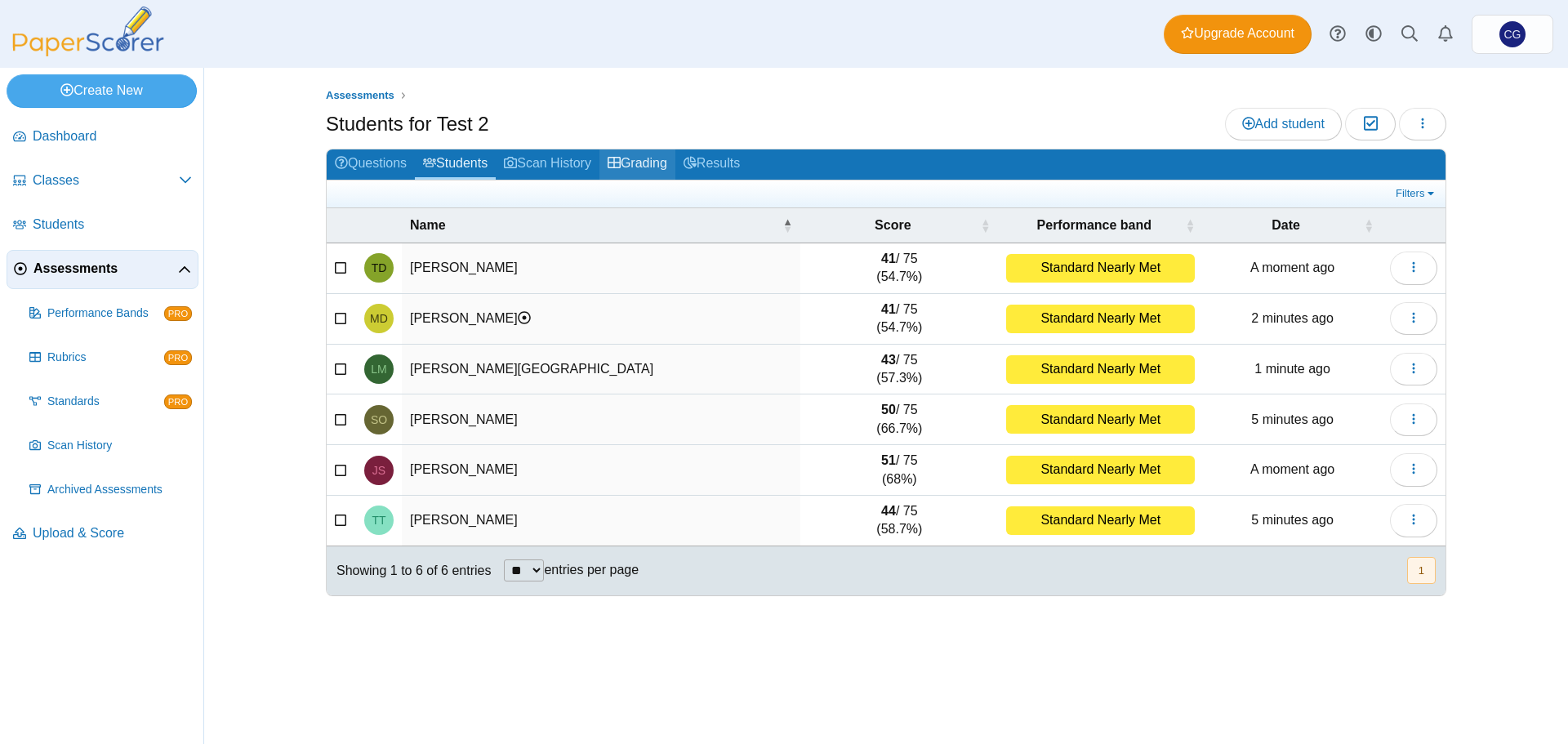
click at [666, 165] on link "Grading" at bounding box center [638, 165] width 76 height 30
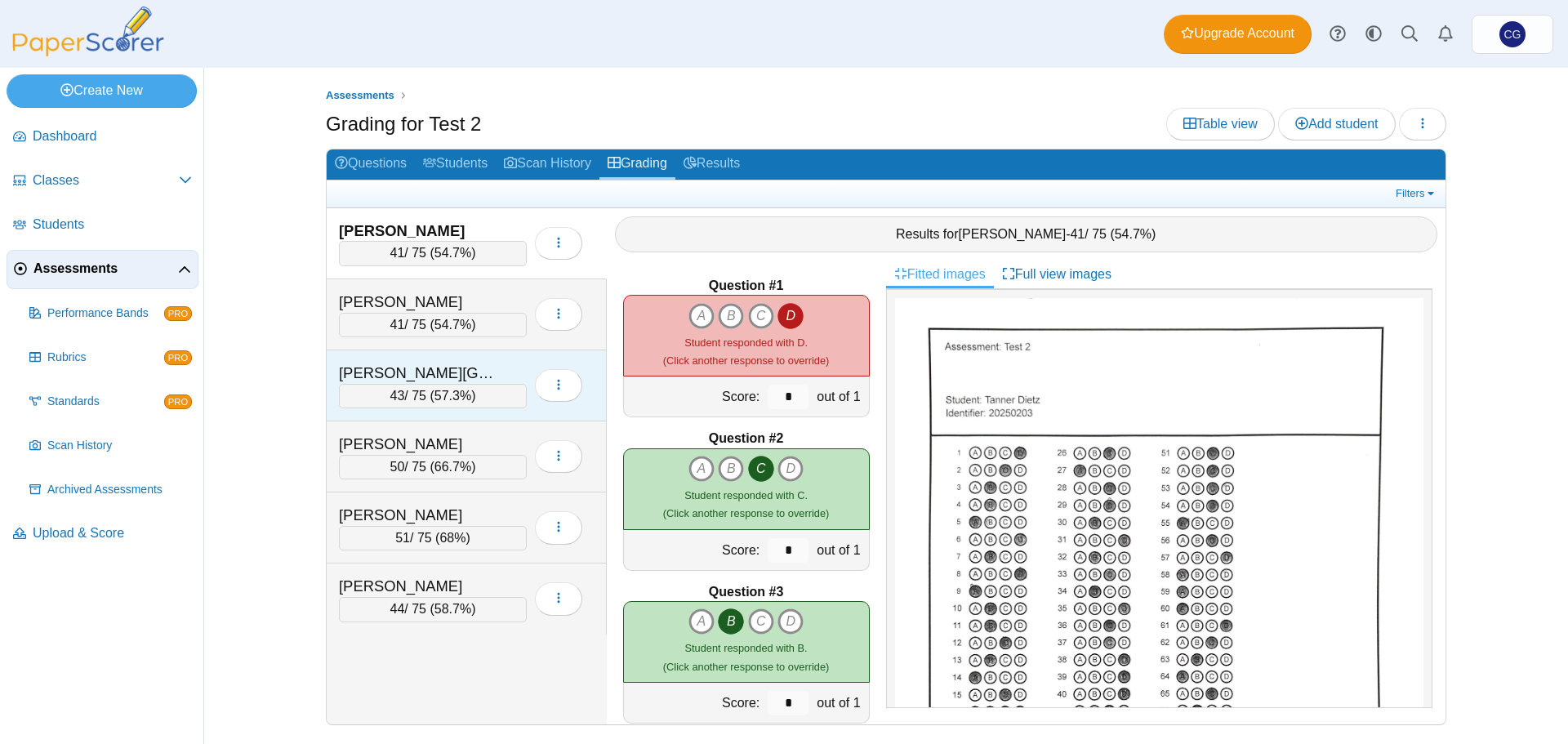
click at [466, 369] on div "[PERSON_NAME][GEOGRAPHIC_DATA]" at bounding box center [420, 374] width 164 height 21
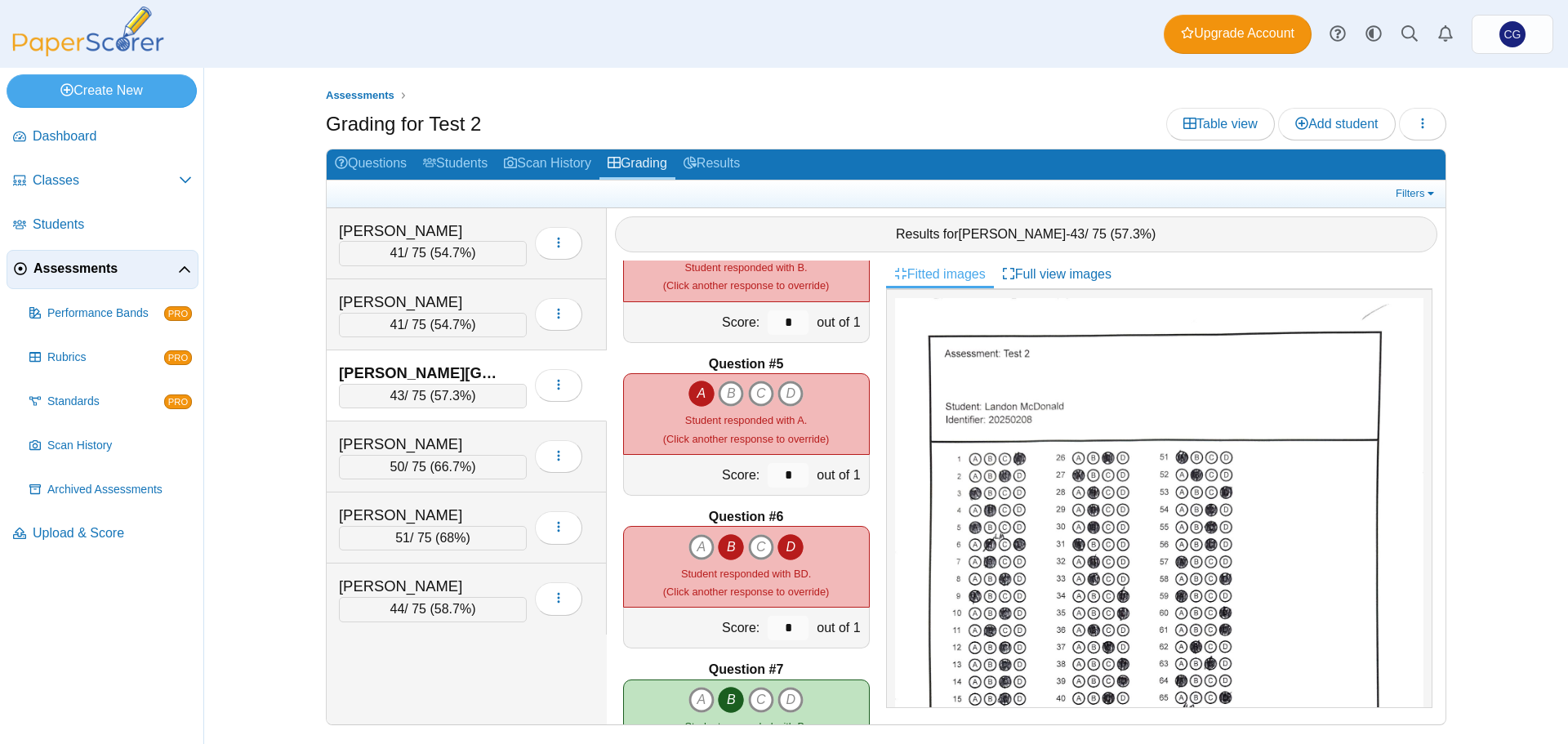
scroll to position [572, 0]
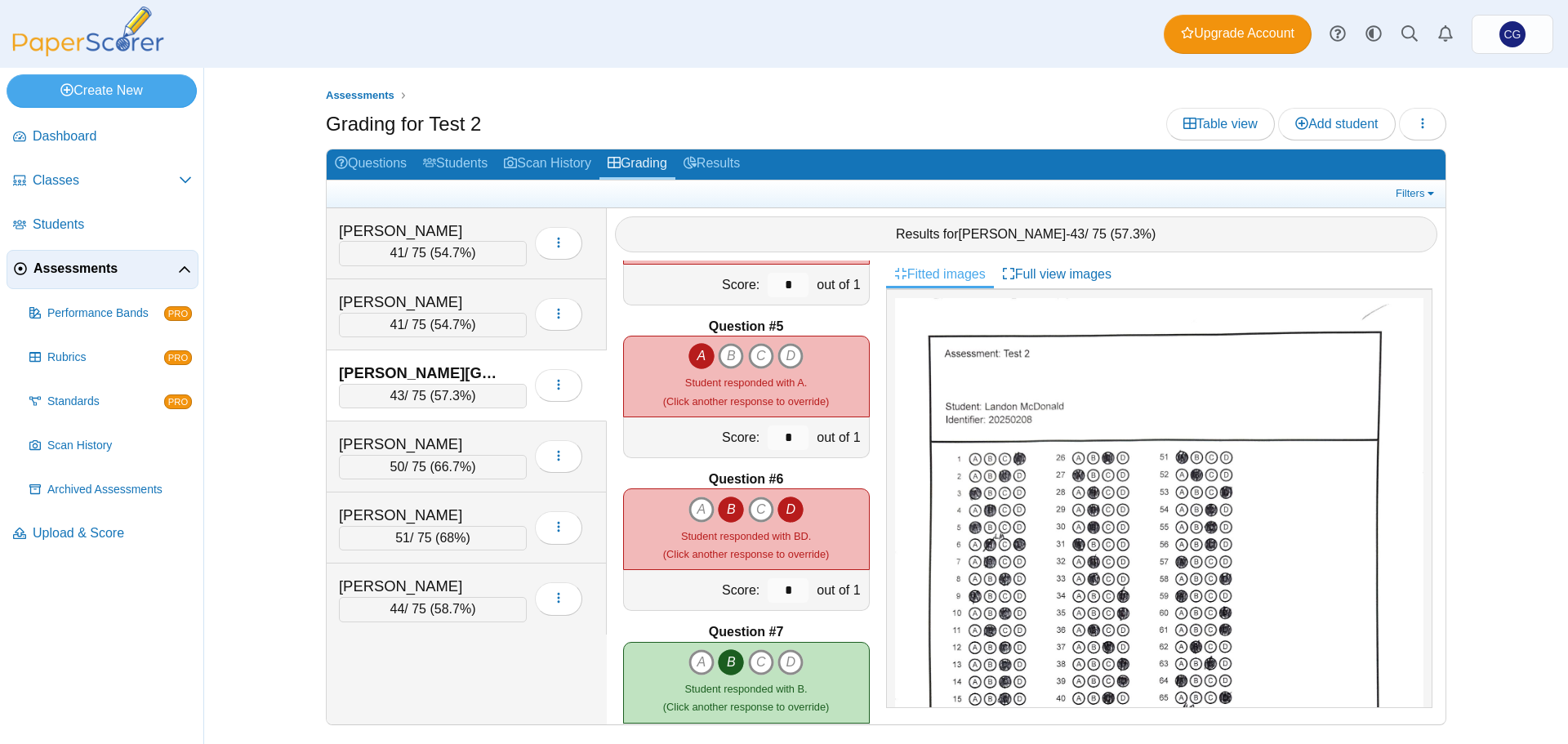
click at [730, 507] on icon "B" at bounding box center [731, 509] width 26 height 26
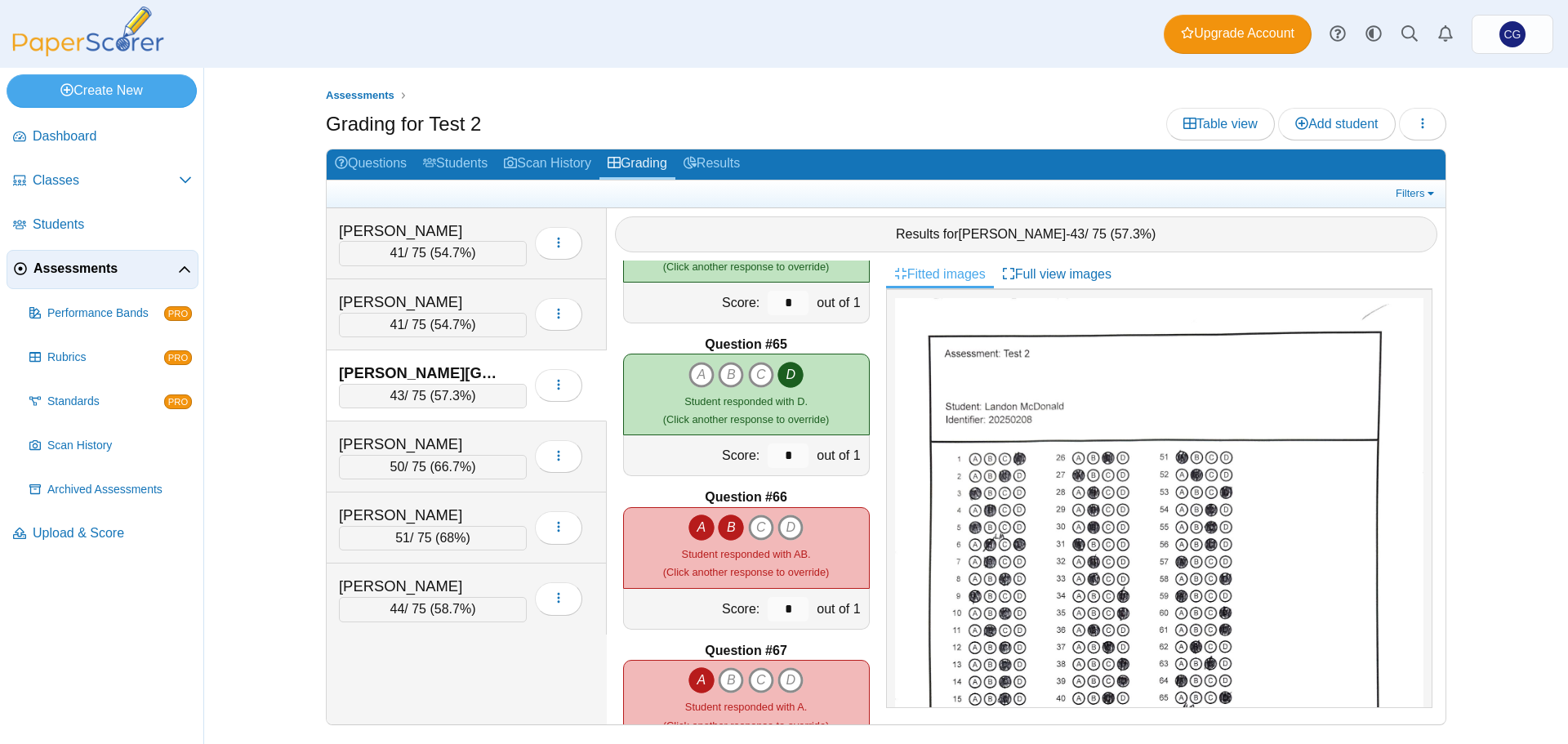
scroll to position [9838, 0]
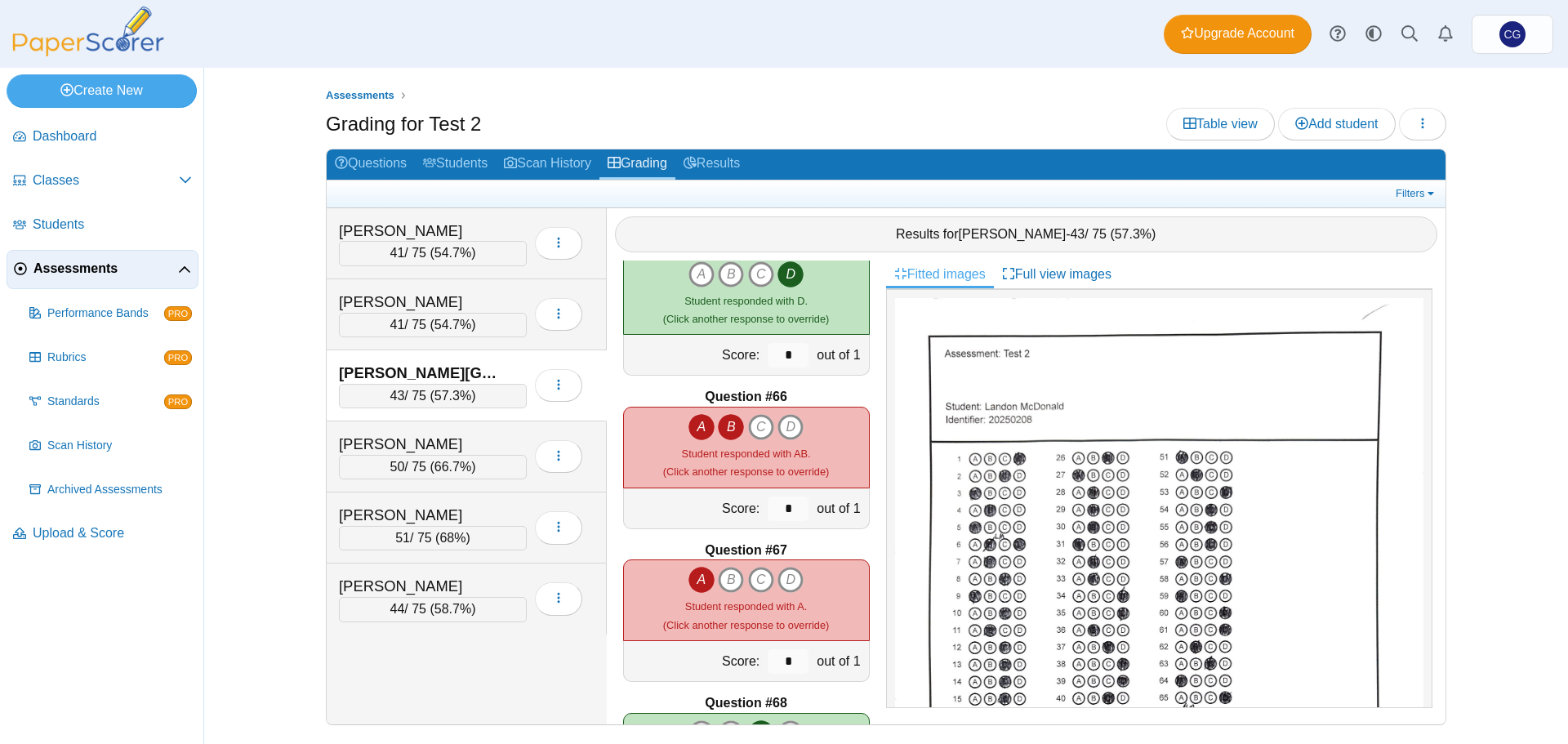
click at [691, 429] on icon "A" at bounding box center [702, 427] width 26 height 26
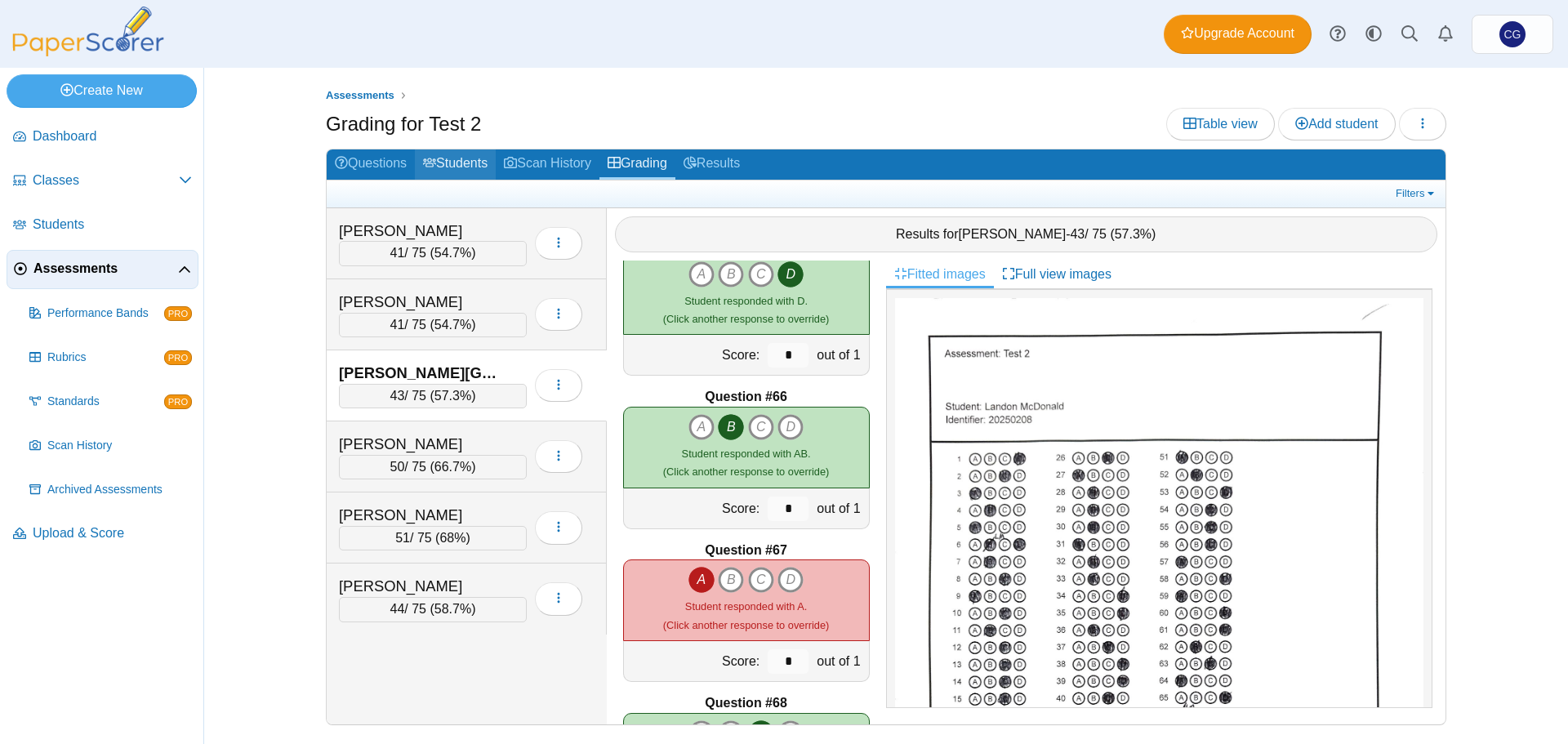
click at [465, 163] on link "Students" at bounding box center [455, 165] width 81 height 30
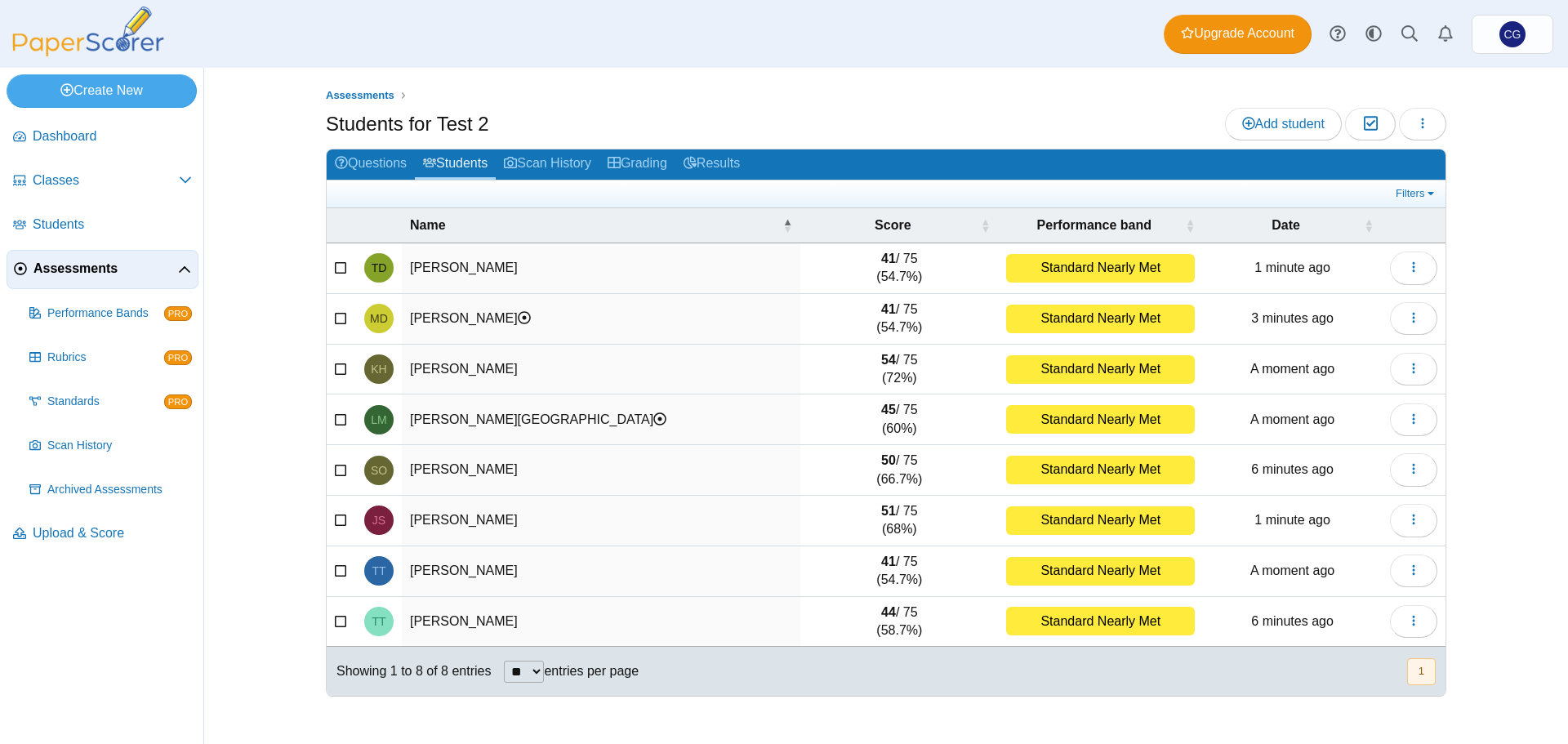
click at [489, 512] on td "[PERSON_NAME]" at bounding box center [601, 521] width 398 height 51
click at [646, 161] on link "Grading" at bounding box center [638, 165] width 76 height 30
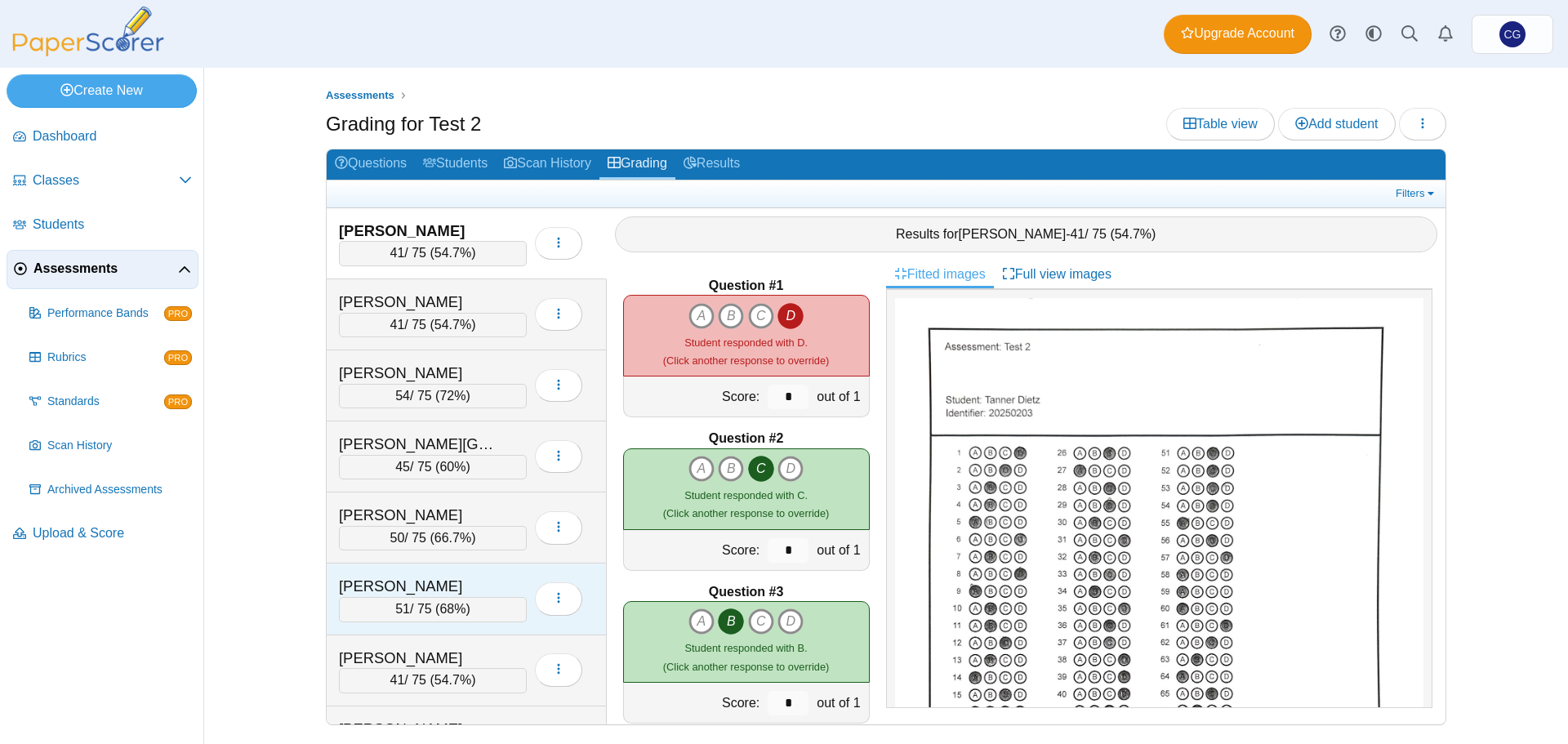
click at [451, 585] on div "[PERSON_NAME]" at bounding box center [420, 587] width 164 height 21
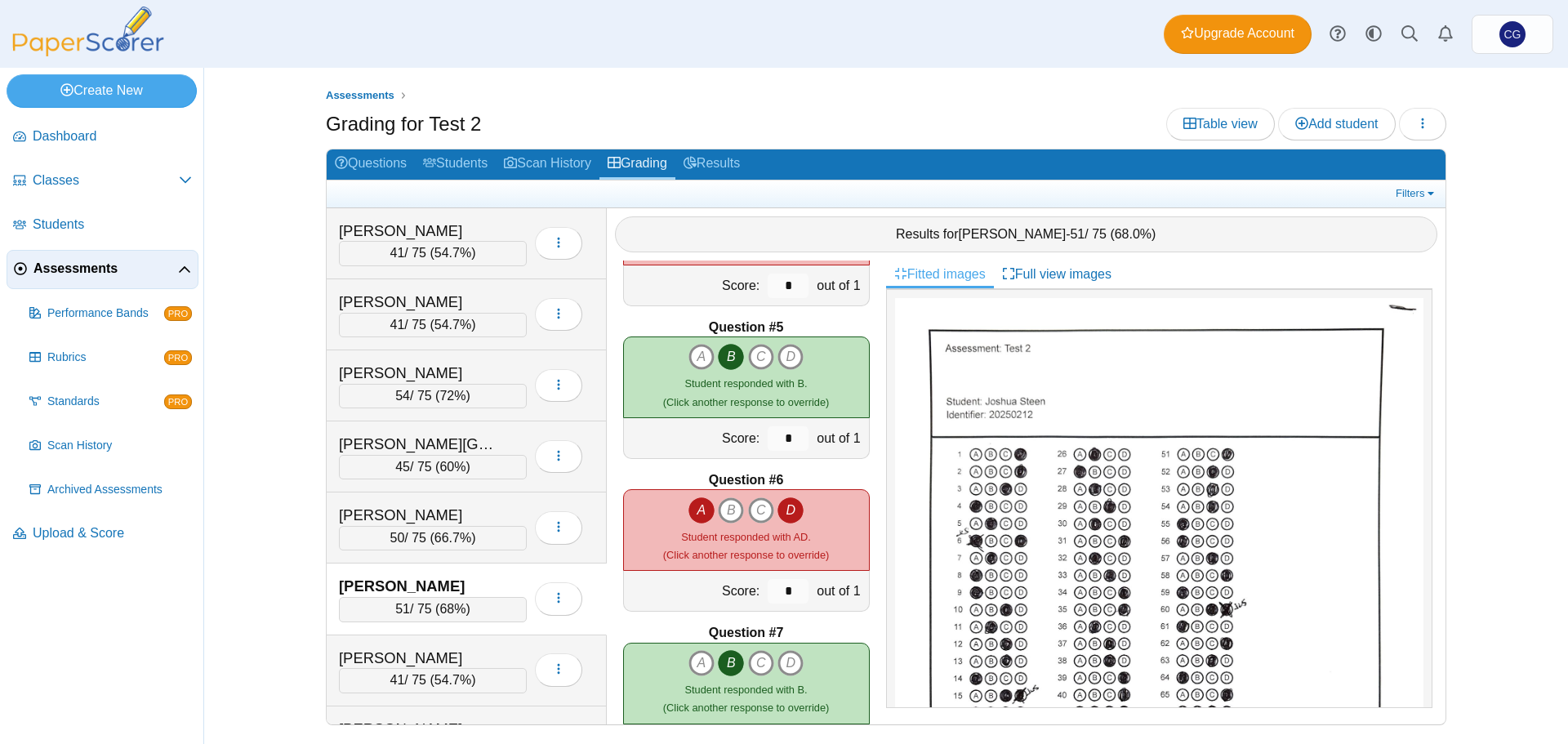
scroll to position [572, 0]
click at [689, 505] on icon "A" at bounding box center [702, 509] width 26 height 26
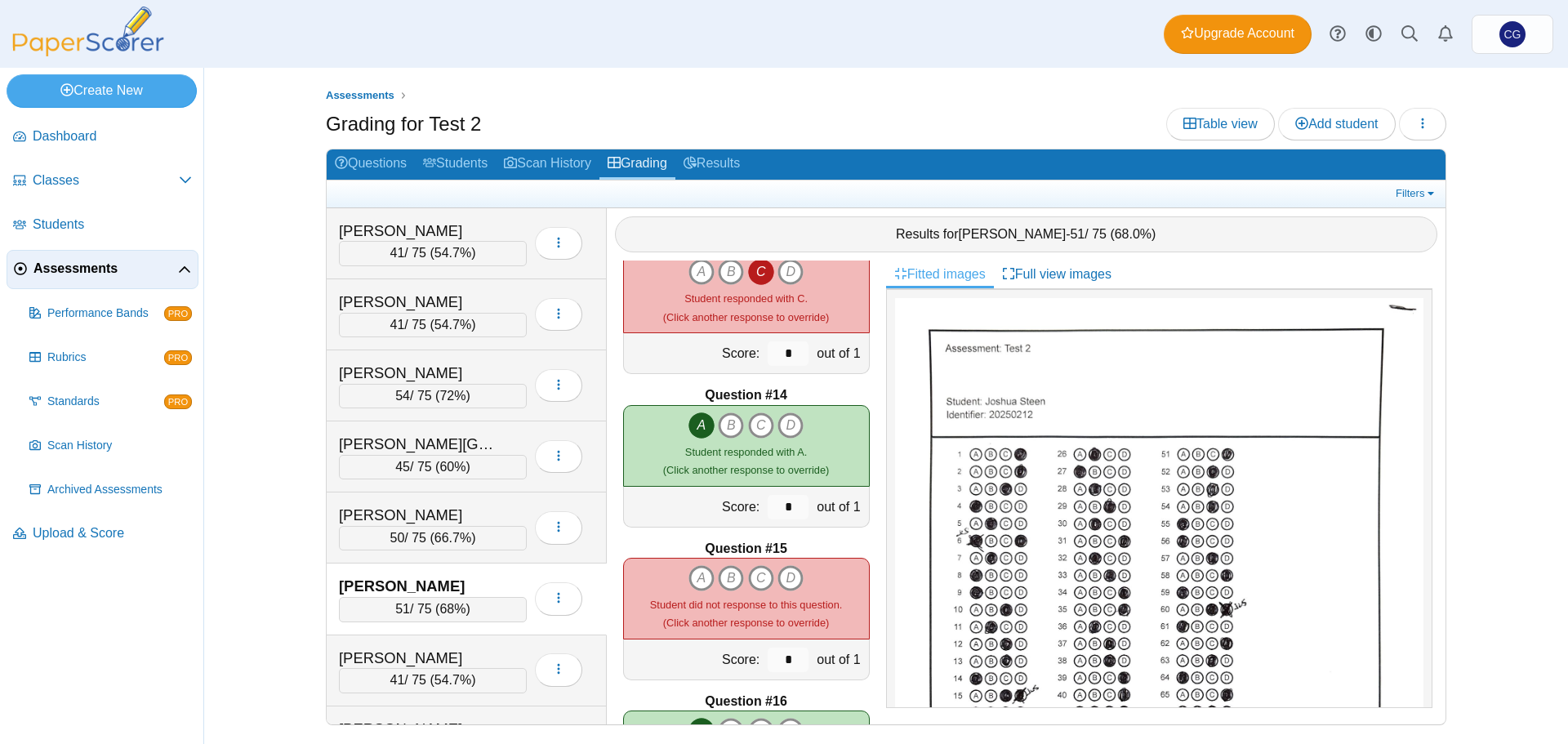
scroll to position [1960, 0]
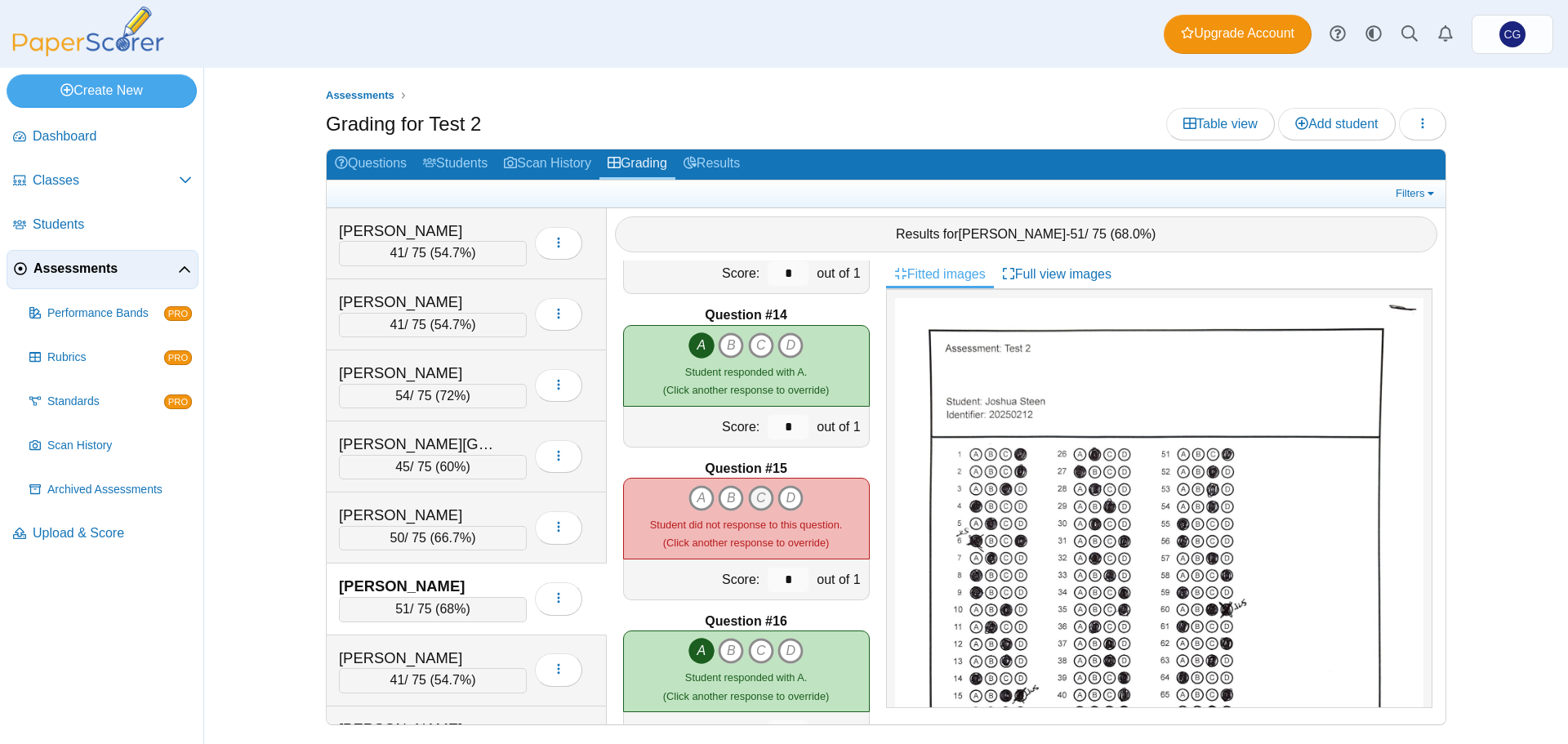
click at [755, 500] on icon "C" at bounding box center [761, 499] width 26 height 26
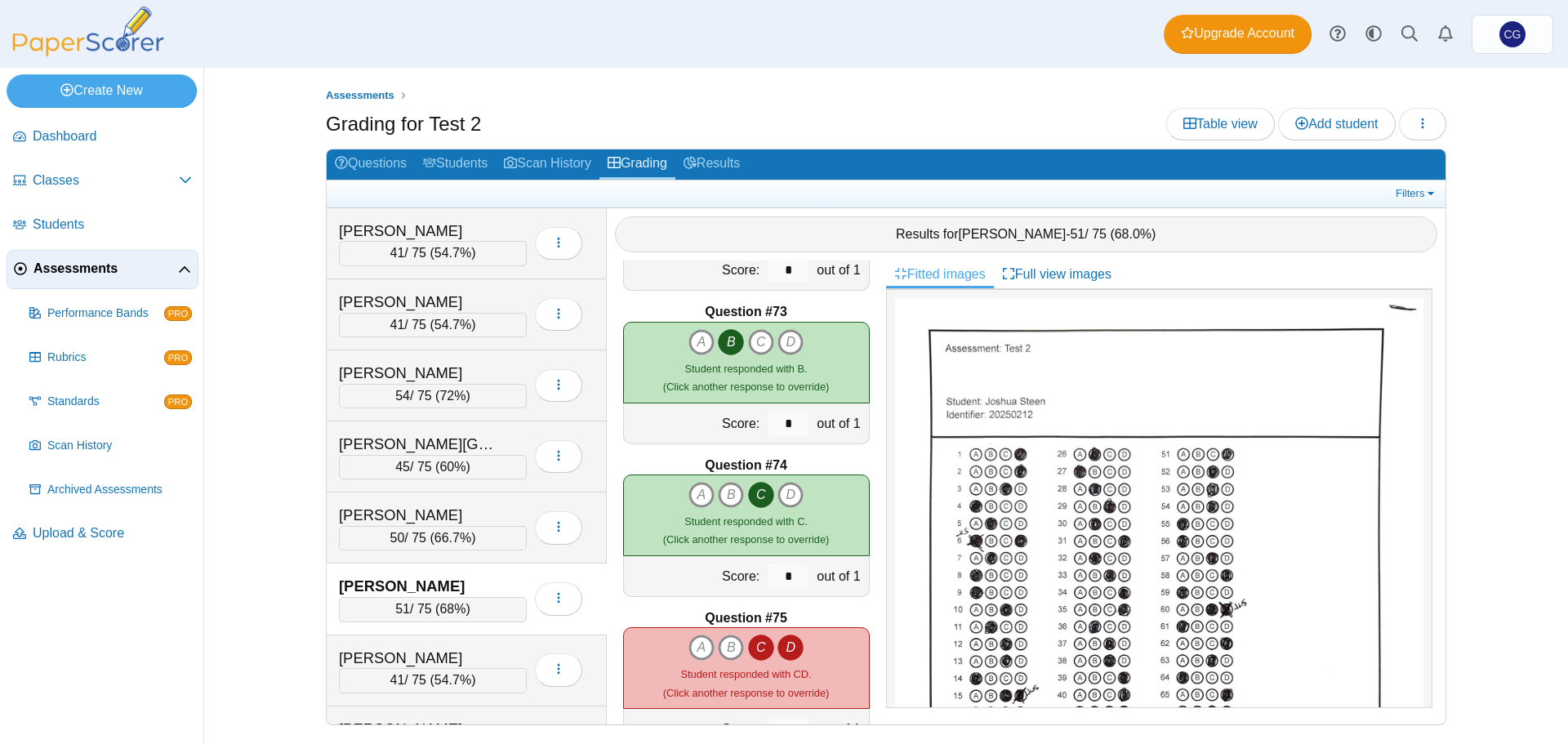
scroll to position [11049, 0]
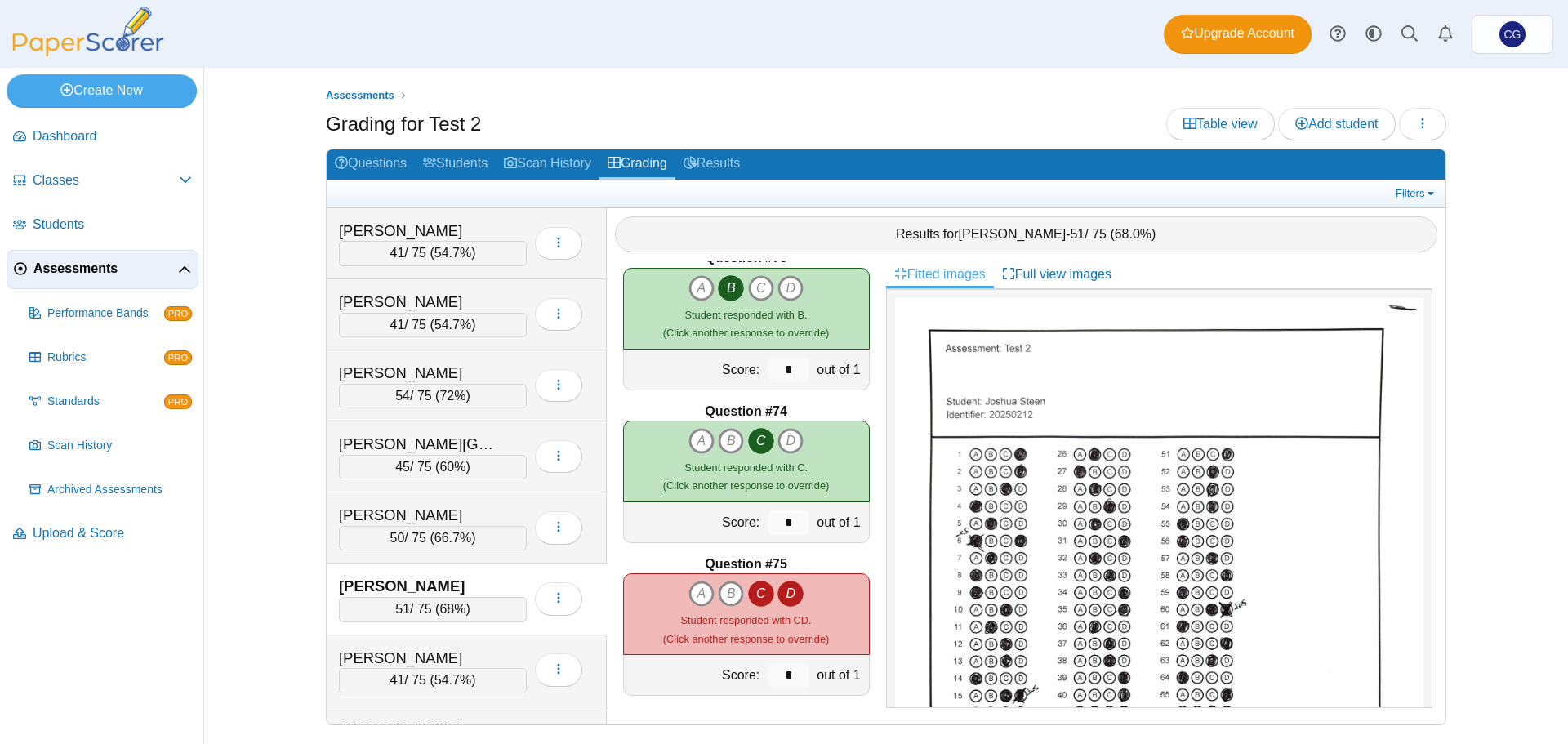
click at [756, 588] on icon "C" at bounding box center [761, 594] width 26 height 26
click at [642, 159] on link "Grading" at bounding box center [638, 165] width 76 height 30
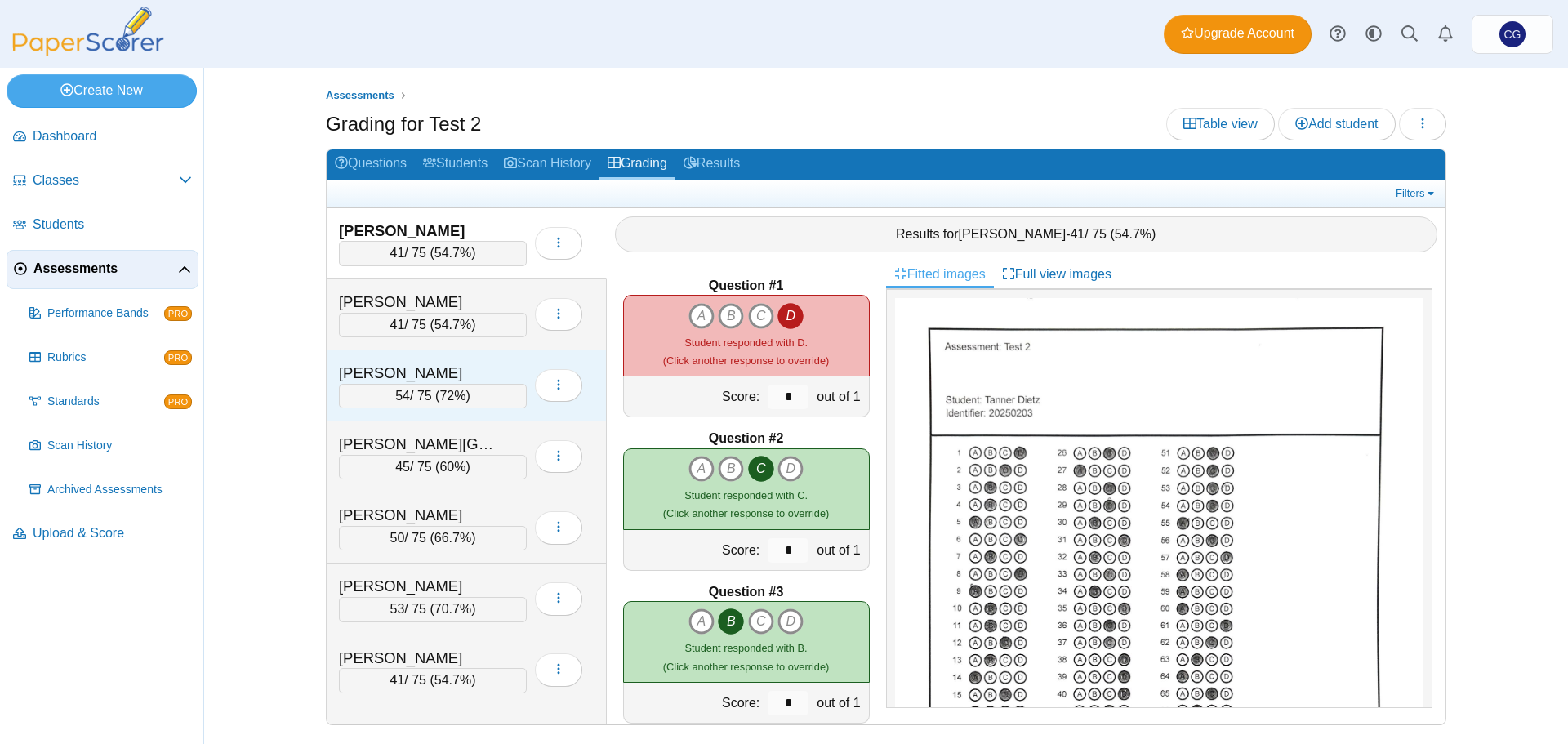
scroll to position [53, 0]
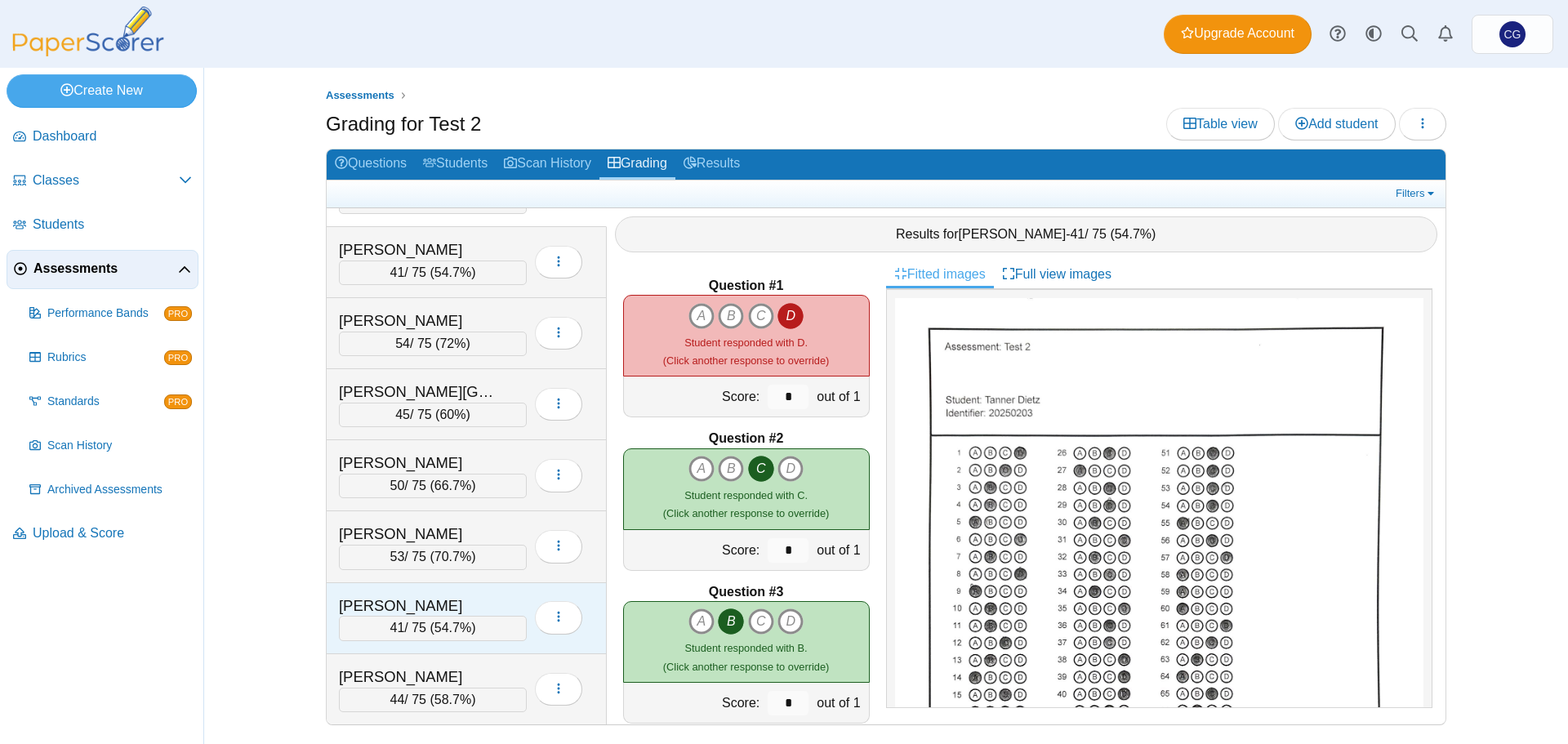
click at [490, 598] on div "[PERSON_NAME]" at bounding box center [420, 607] width 164 height 21
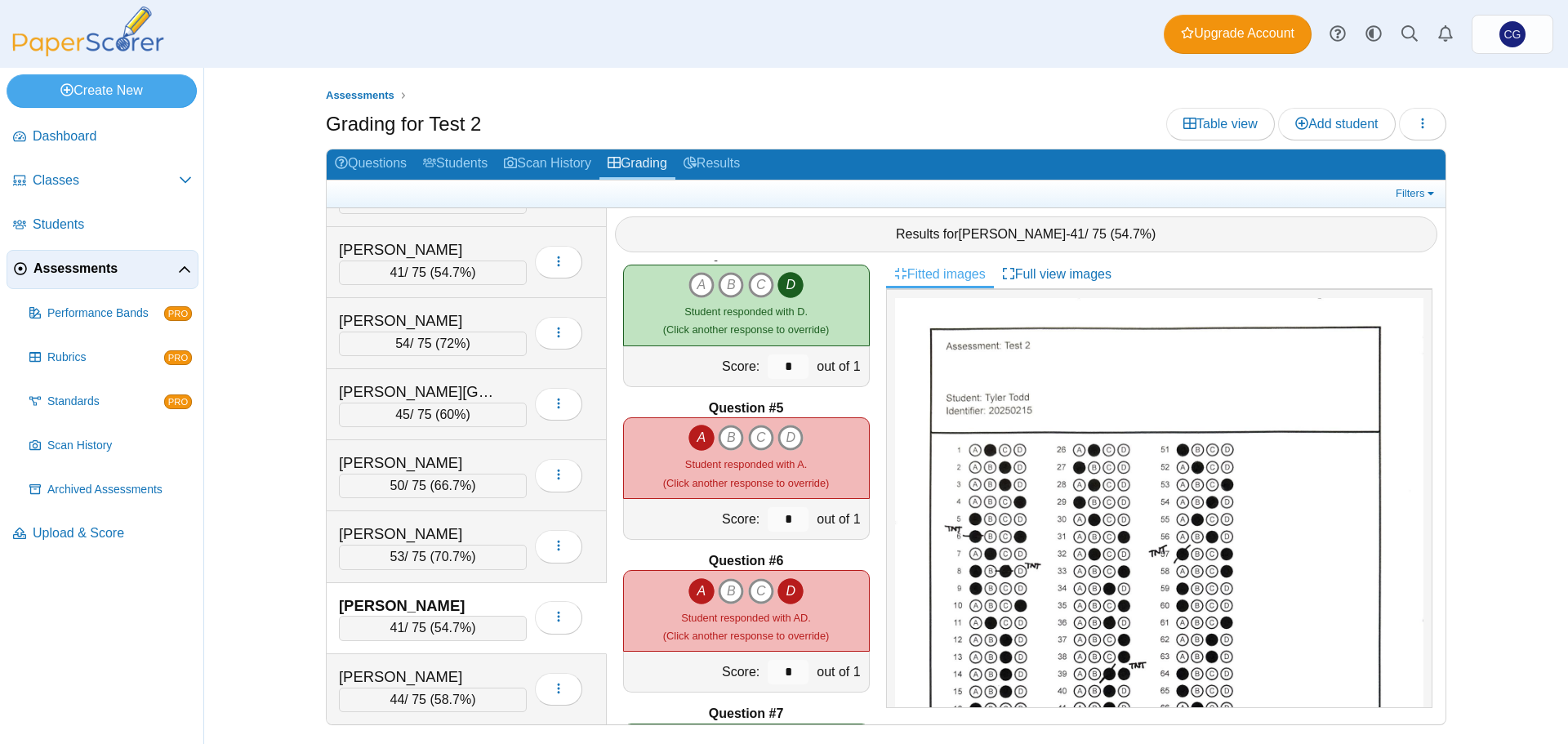
scroll to position [572, 0]
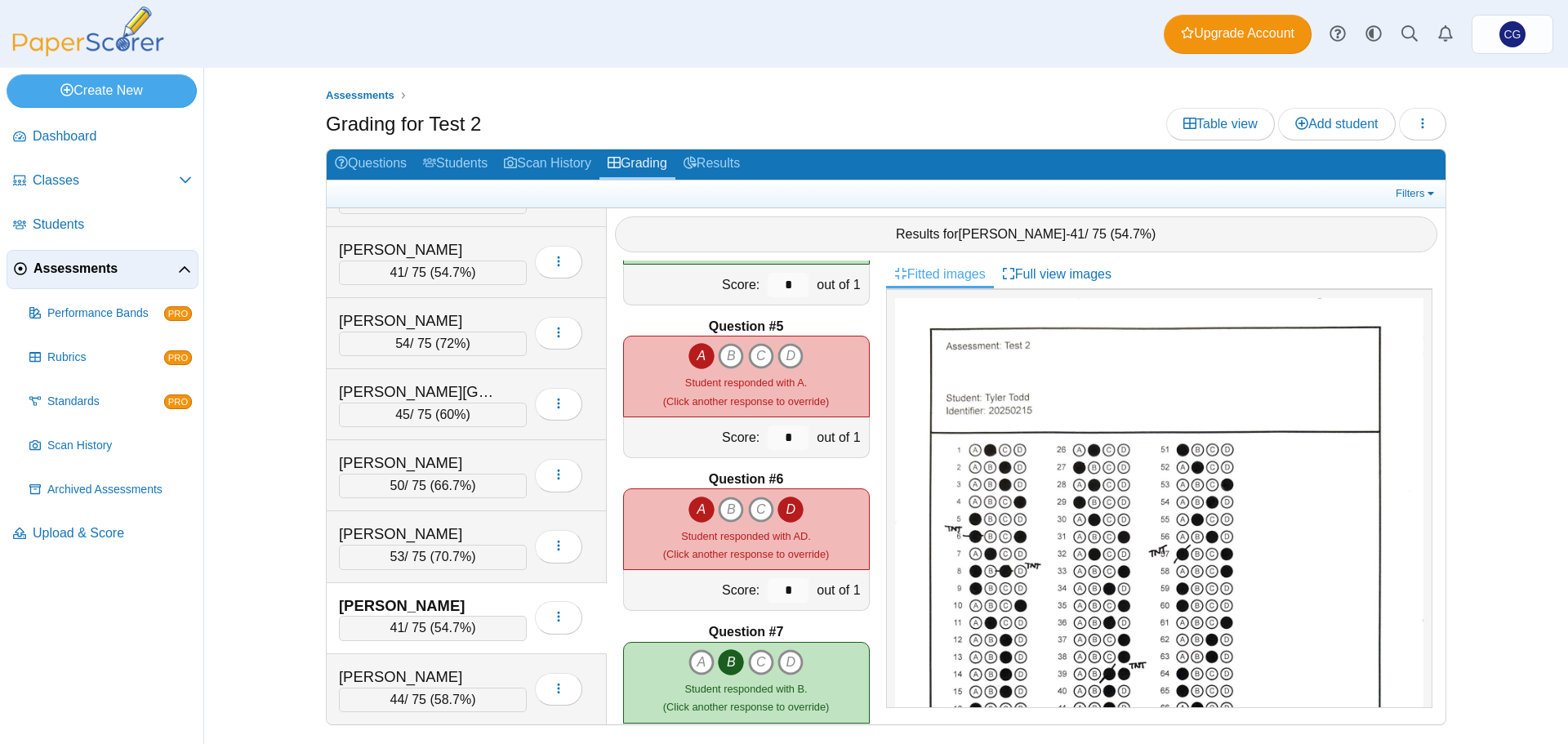
click at [694, 511] on icon "A" at bounding box center [702, 509] width 26 height 26
type input "*"
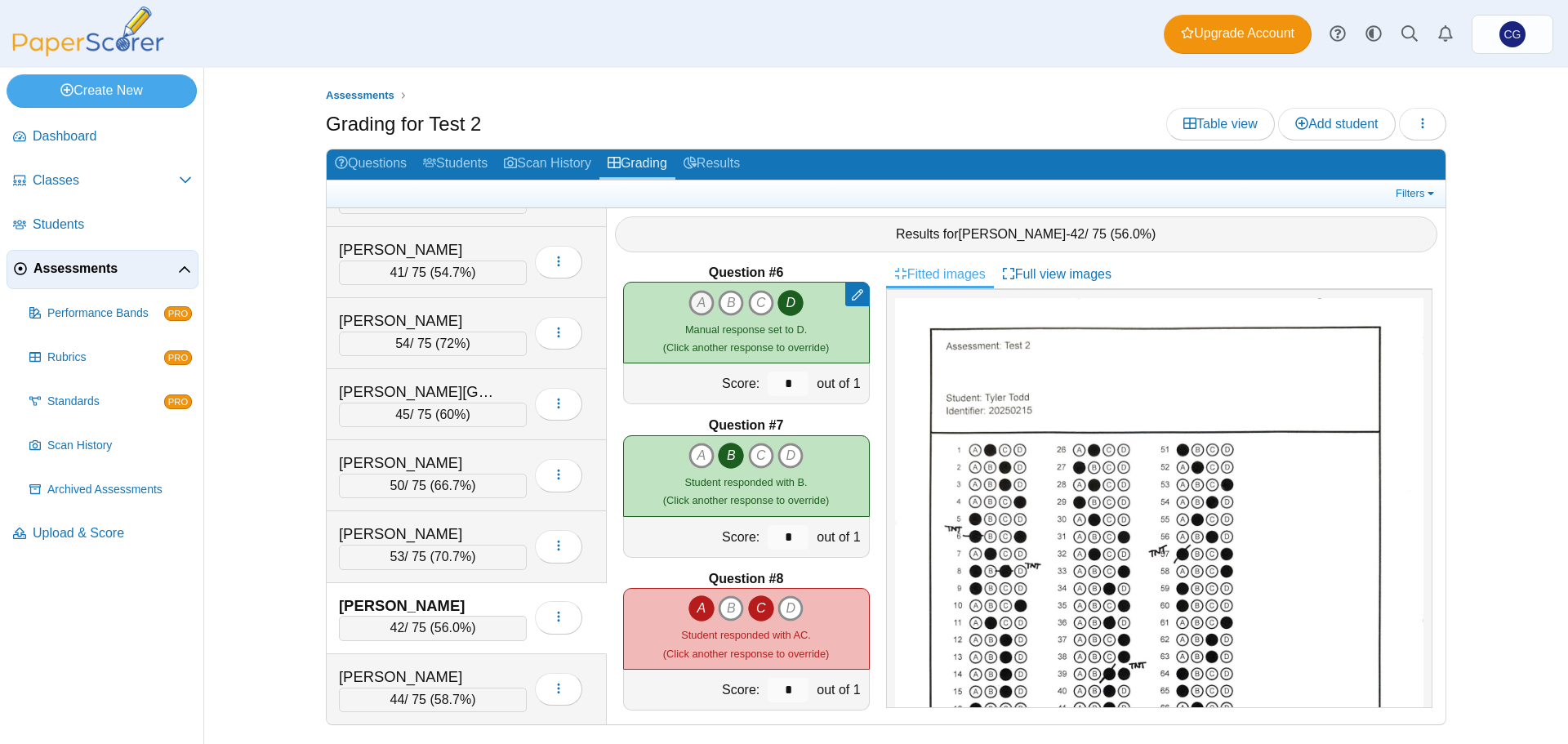
scroll to position [817, 0]
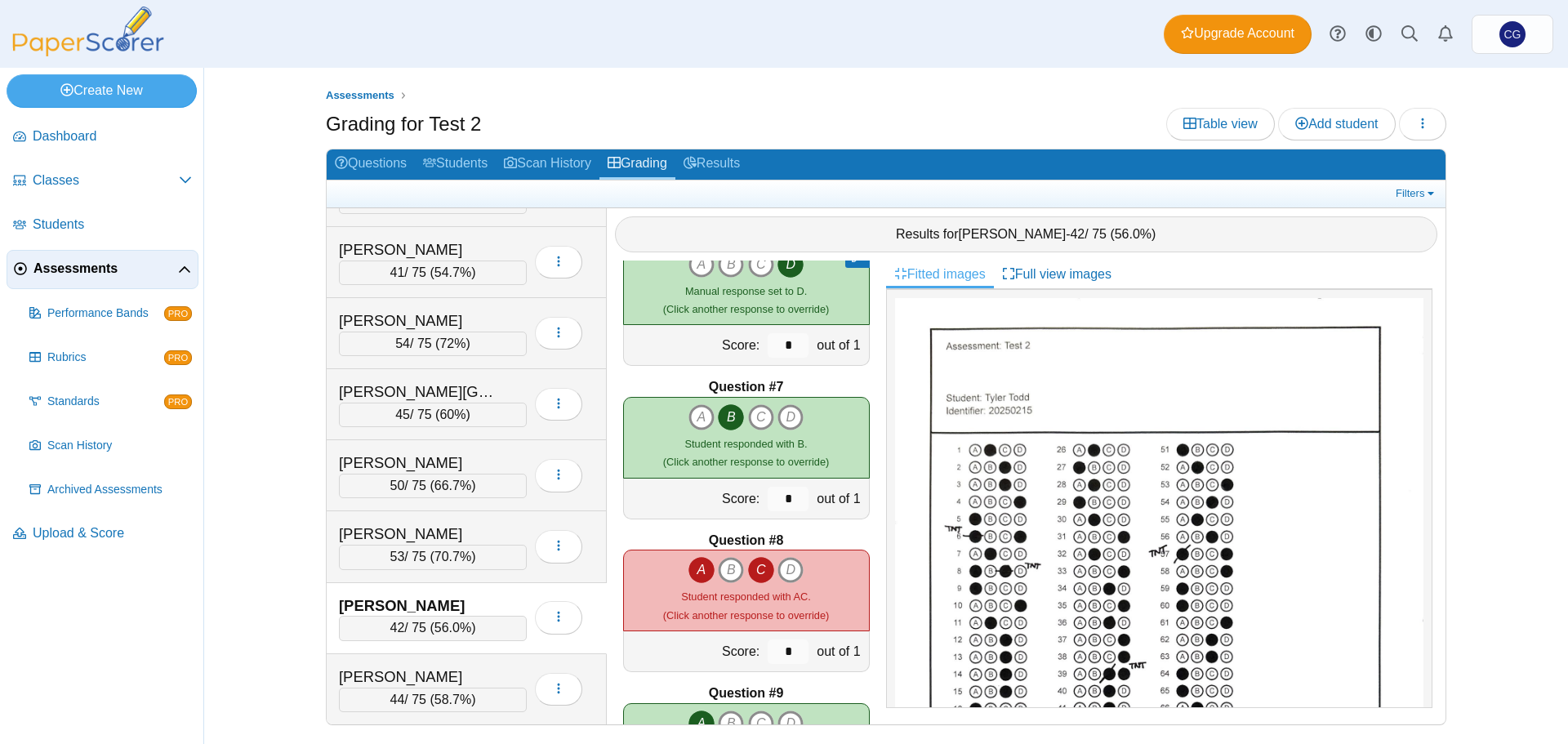
click at [753, 570] on icon "C" at bounding box center [761, 570] width 26 height 26
type input "*"
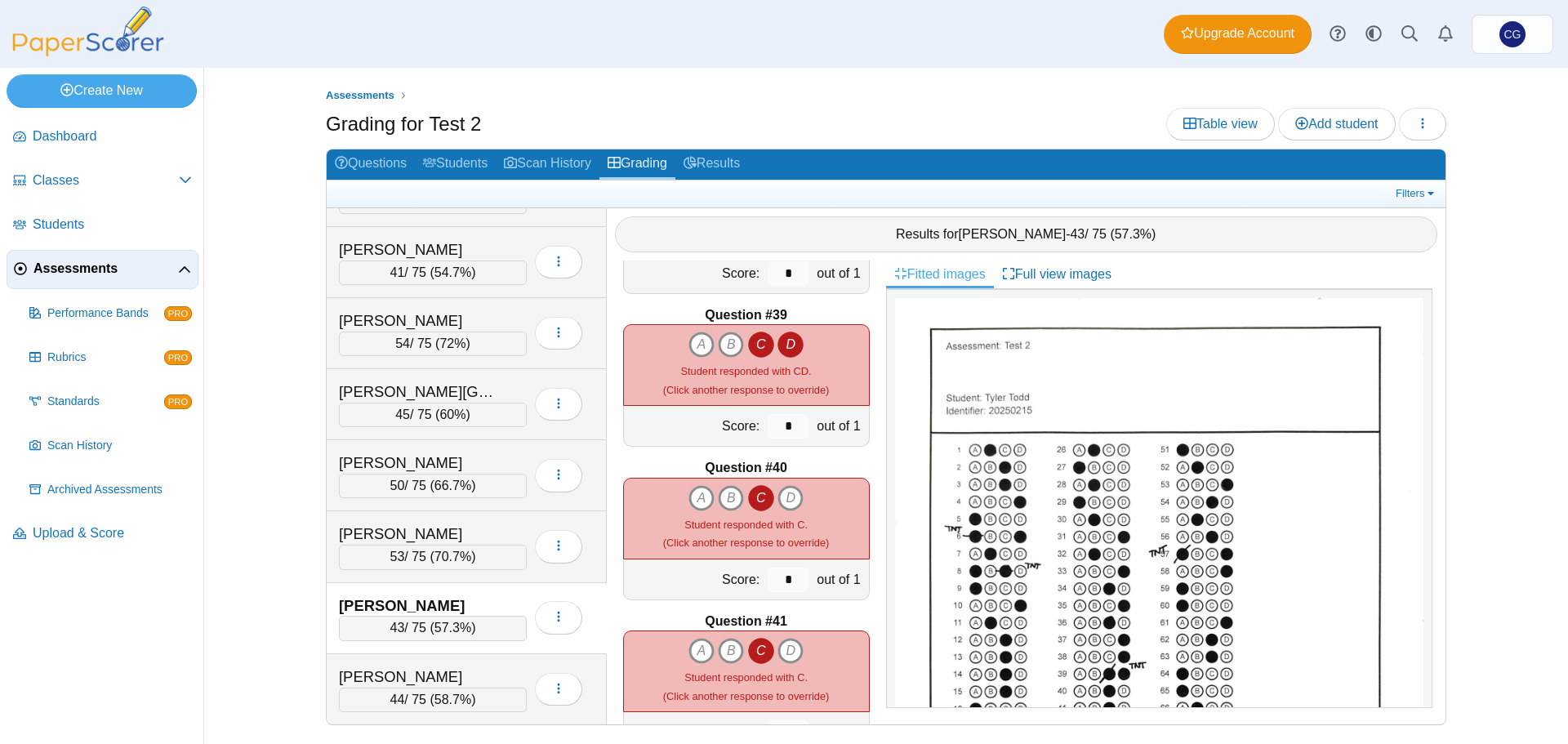
scroll to position [5800, 0]
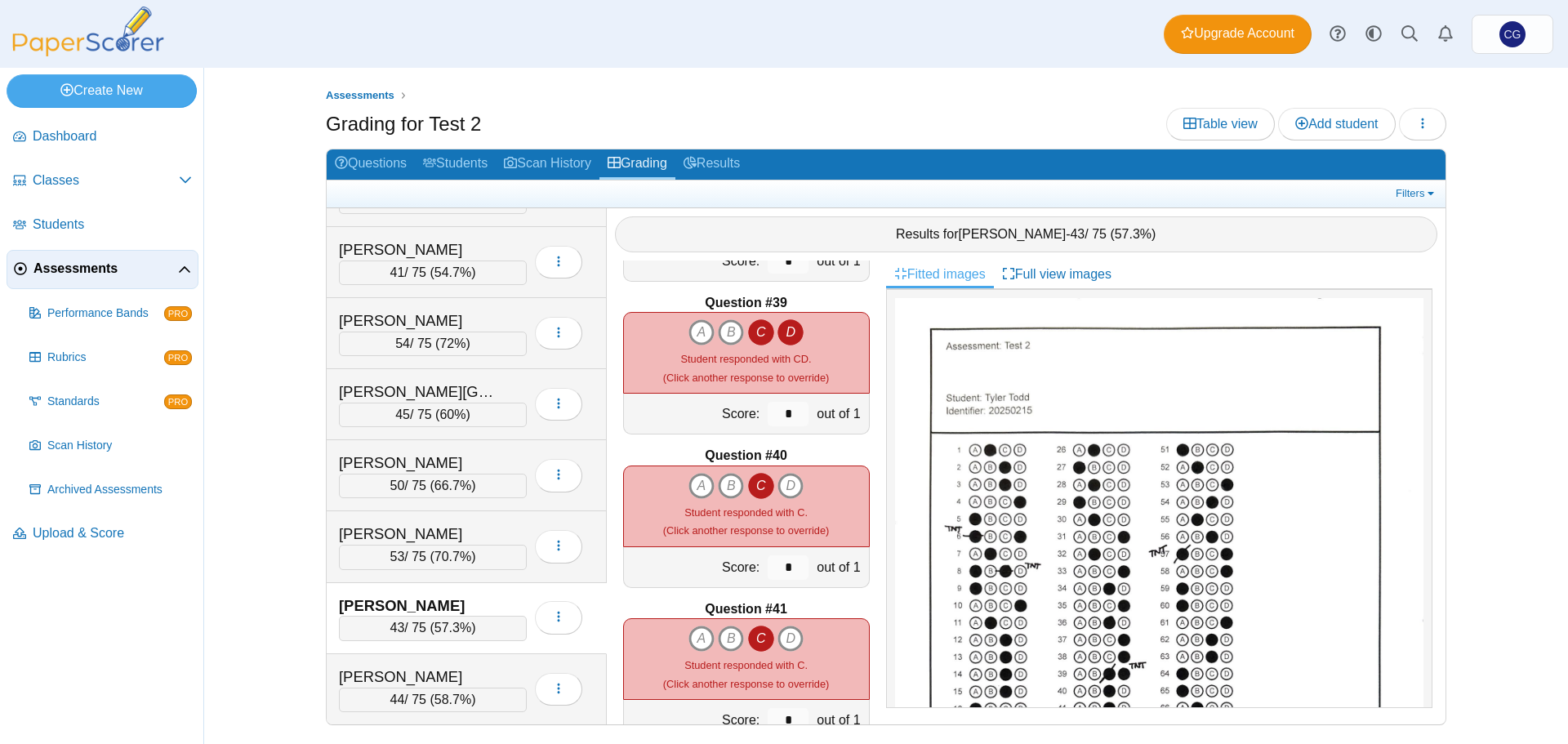
click at [758, 332] on icon "C" at bounding box center [761, 332] width 26 height 26
type input "*"
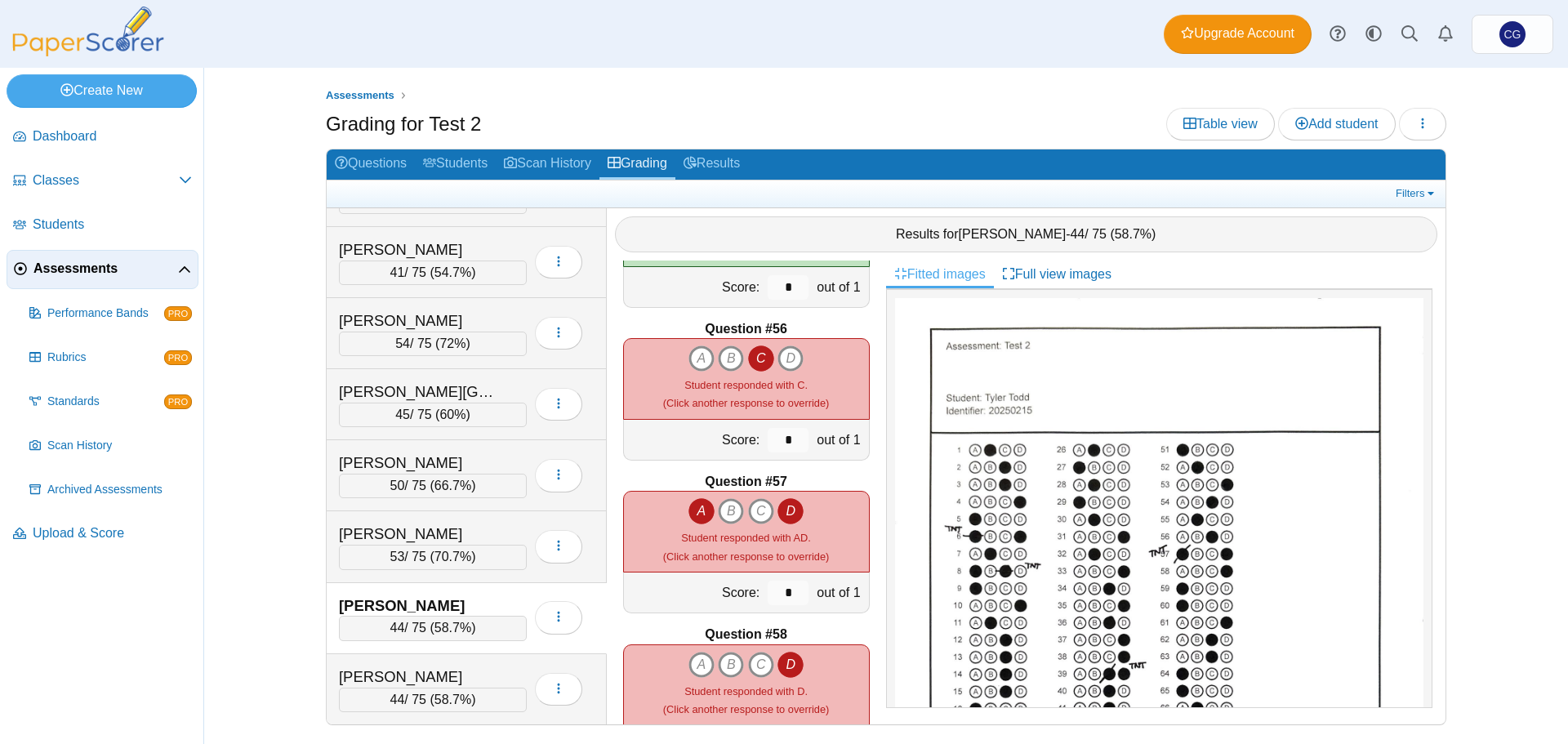
scroll to position [8414, 0]
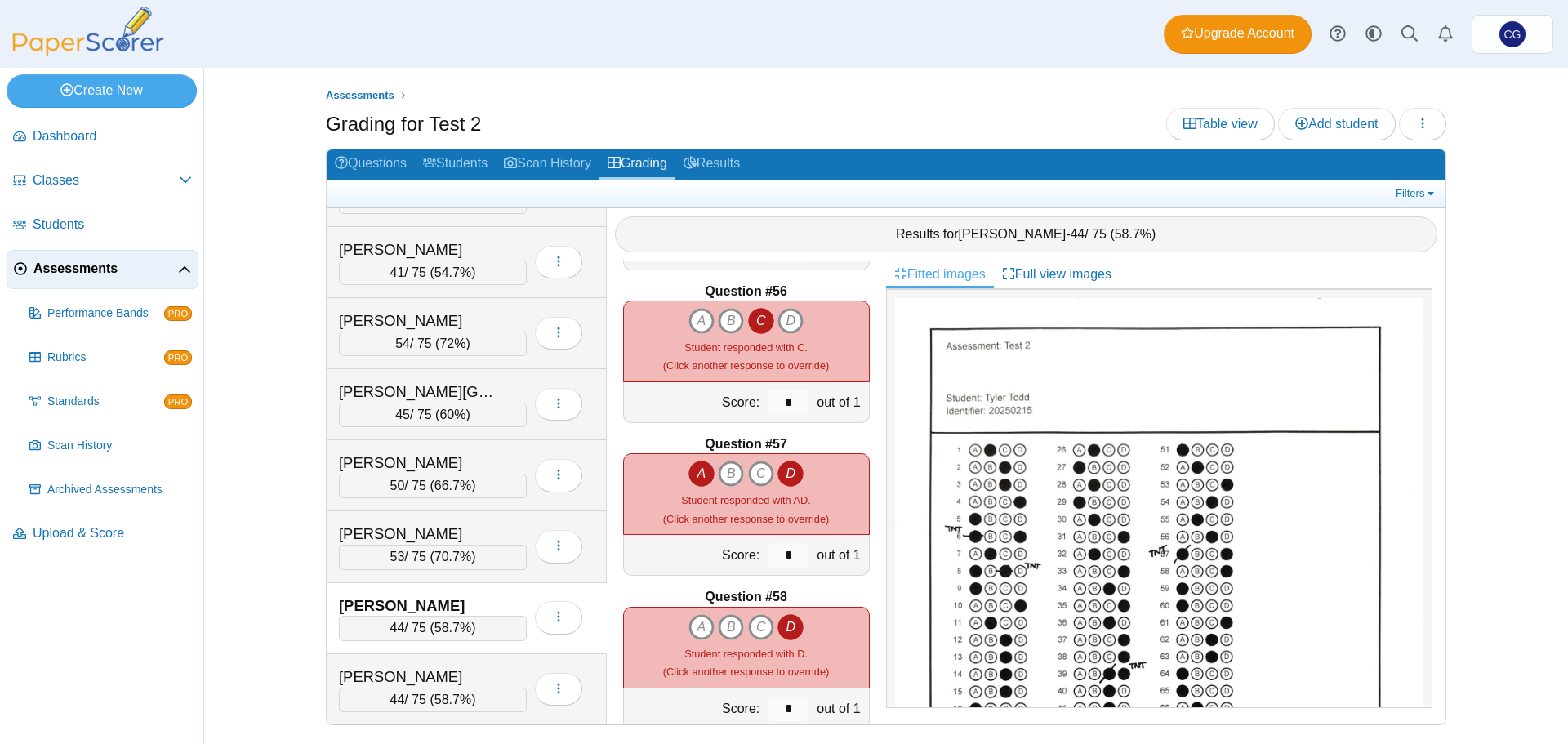
click at [695, 474] on icon "A" at bounding box center [702, 474] width 26 height 26
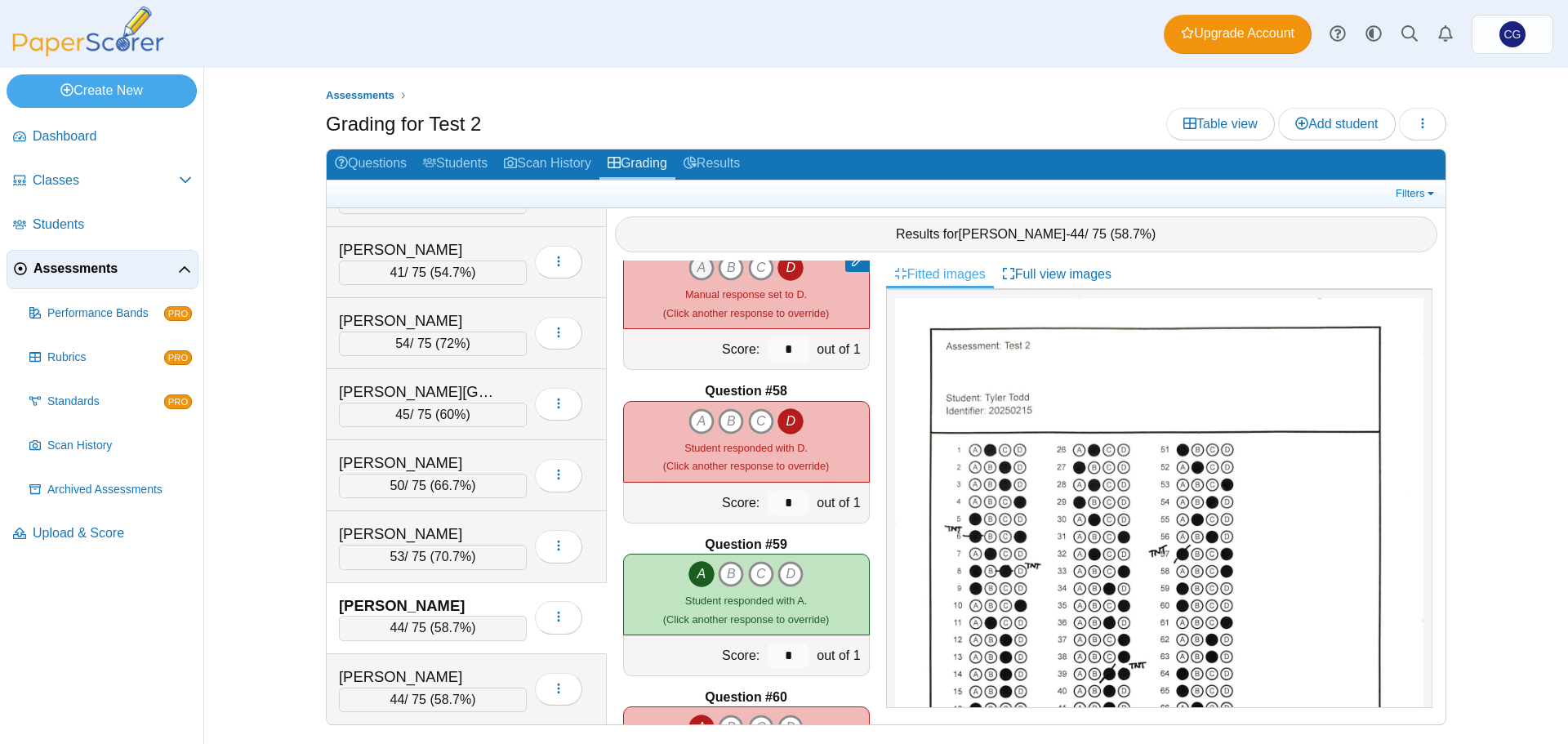
scroll to position [8659, 0]
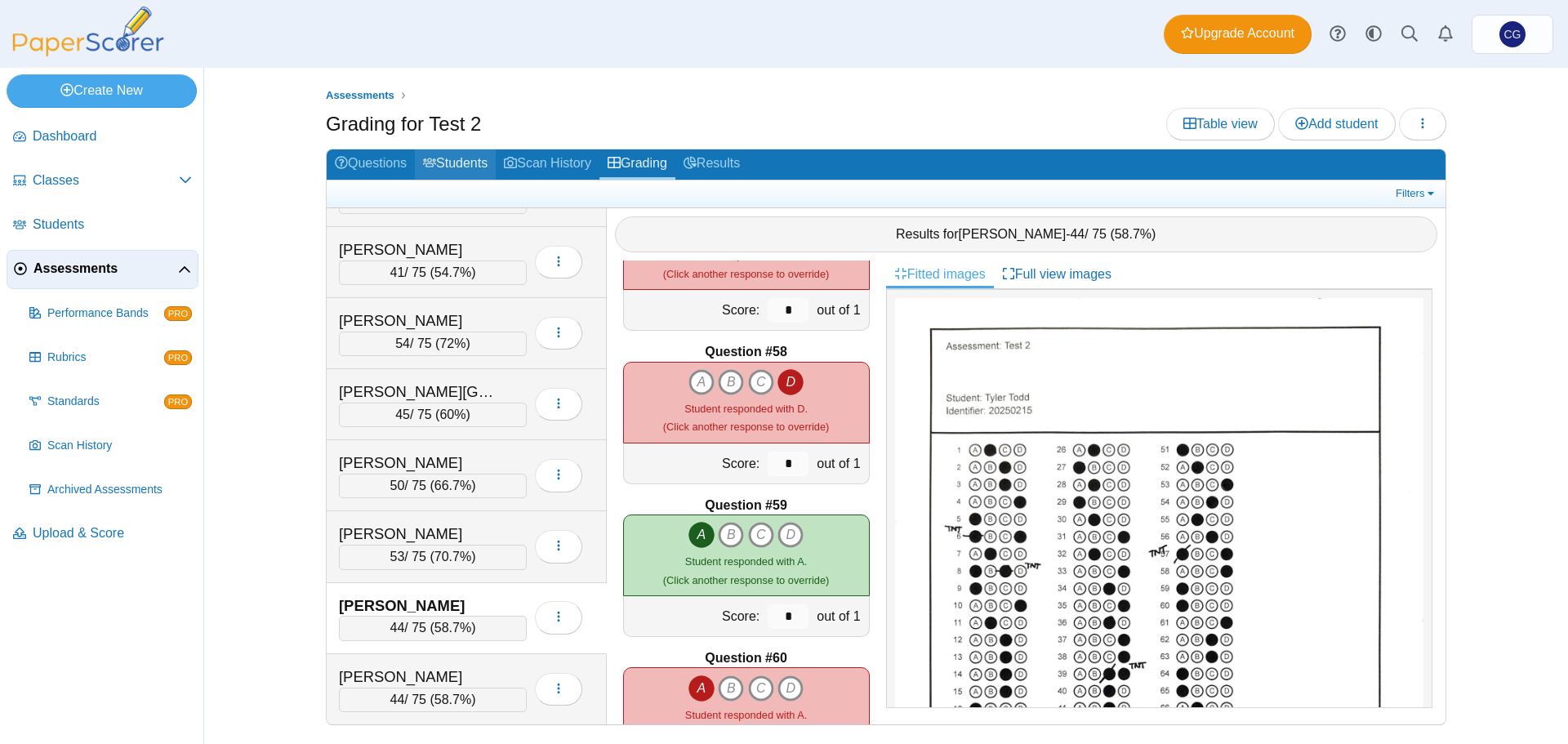
click at [455, 164] on link "Students" at bounding box center [455, 165] width 81 height 30
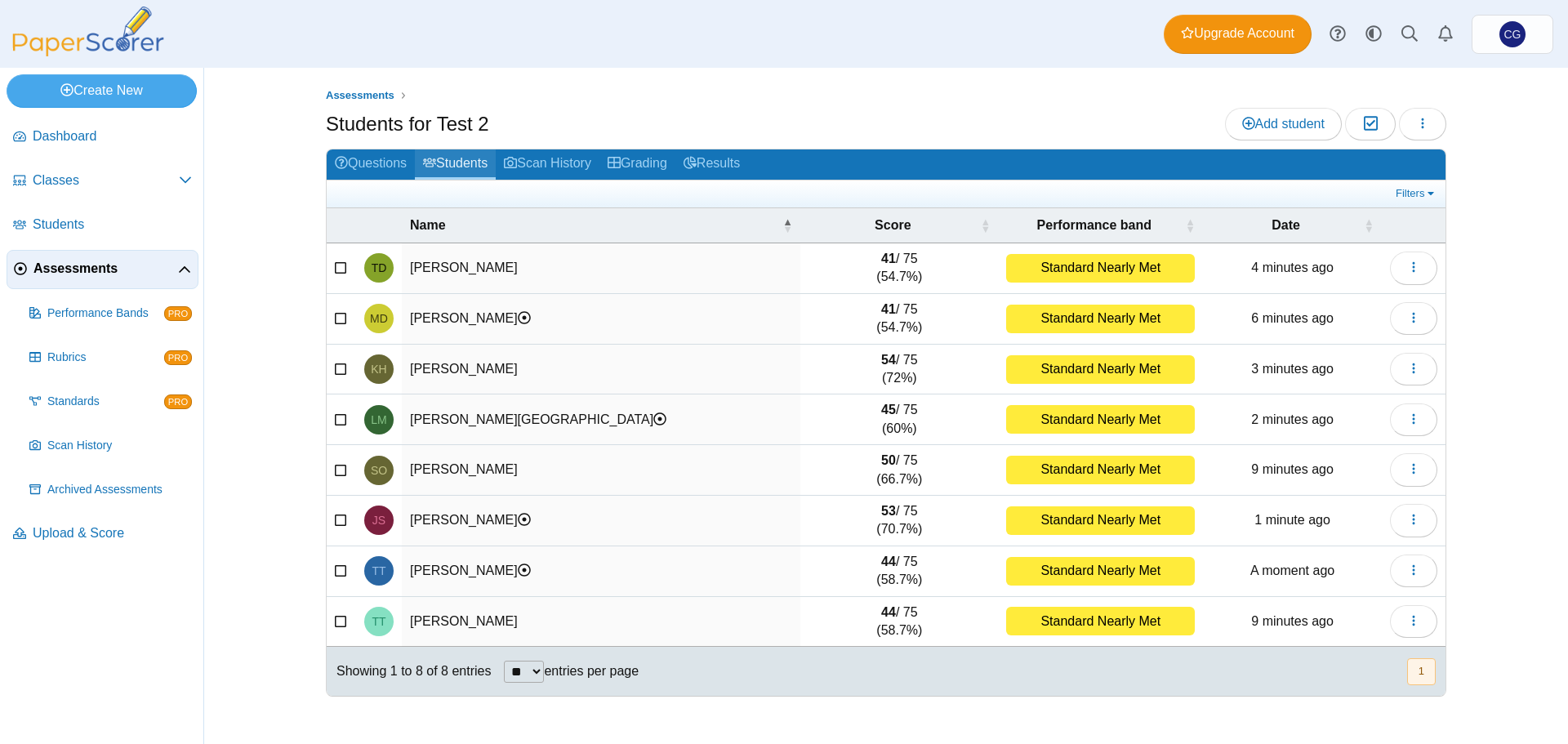
click at [464, 159] on link "Students" at bounding box center [455, 165] width 81 height 30
click at [531, 672] on select "** ** ** ***" at bounding box center [523, 672] width 40 height 22
select select "**"
click at [503, 661] on select "** ** ** ***" at bounding box center [523, 672] width 40 height 22
click at [463, 163] on link "Students" at bounding box center [455, 165] width 81 height 30
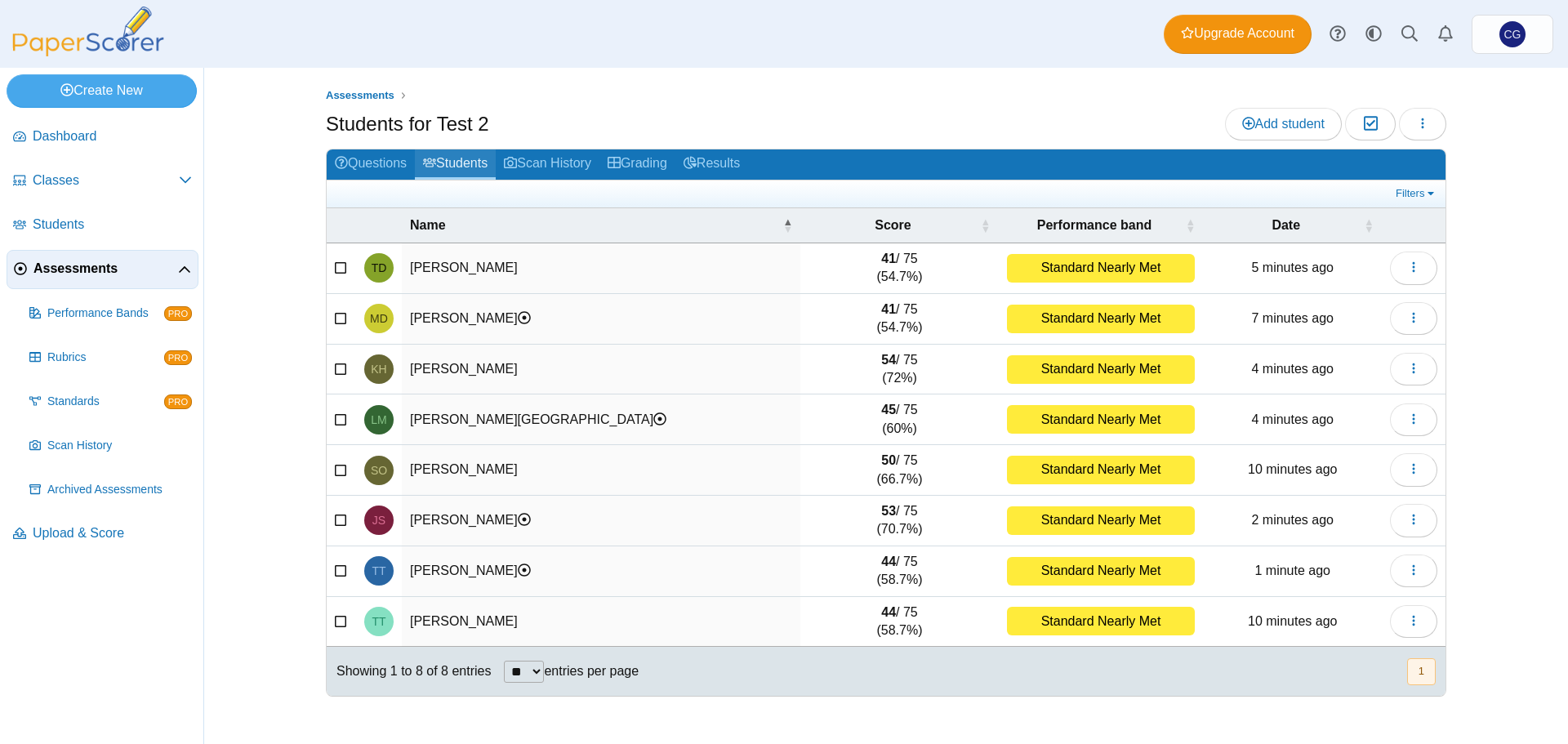
click at [464, 165] on link "Students" at bounding box center [455, 165] width 81 height 30
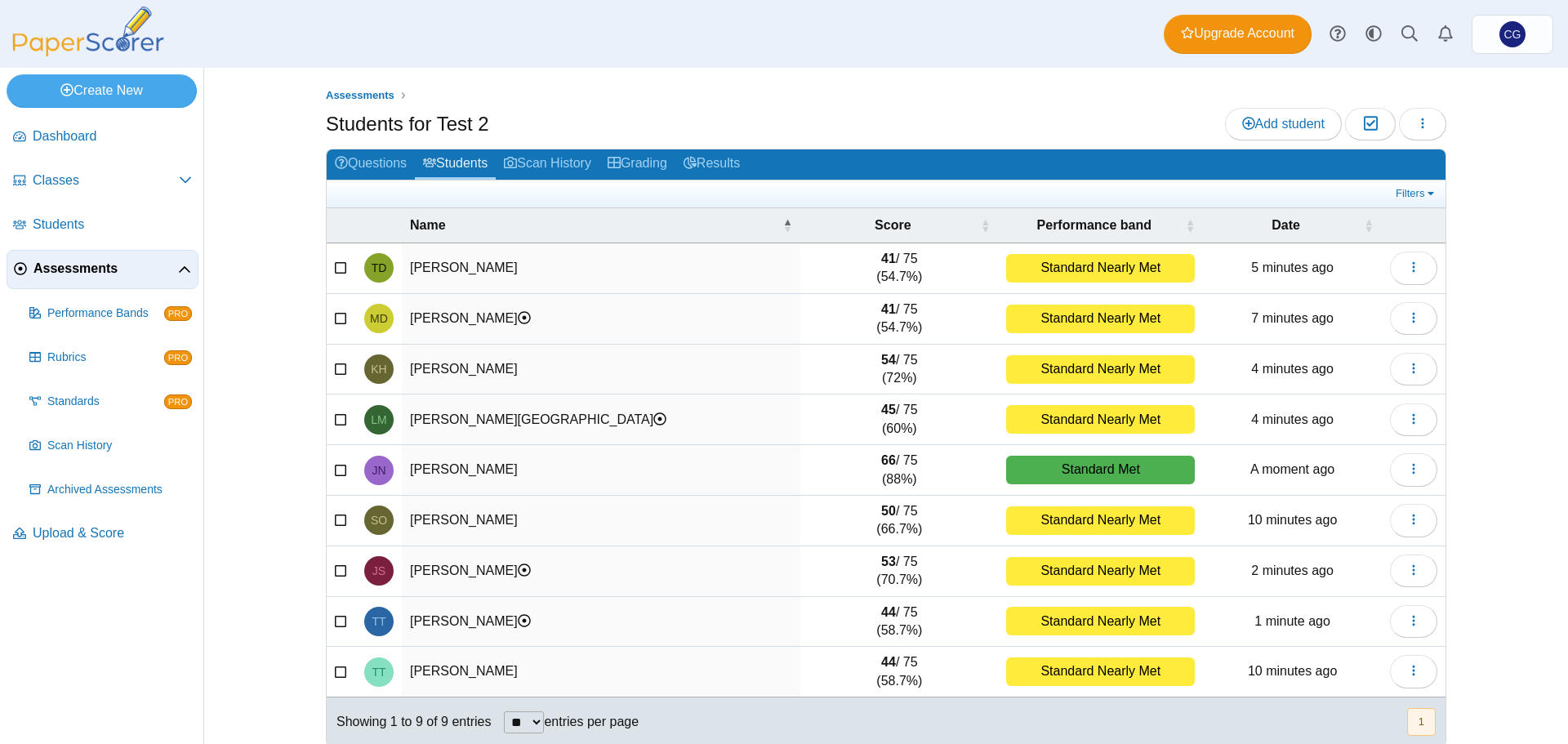
click at [524, 464] on td "[PERSON_NAME]" at bounding box center [601, 471] width 398 height 51
click at [883, 467] on td "66 / 75 (88%)" at bounding box center [899, 471] width 197 height 51
click at [1091, 472] on div "Standard Met" at bounding box center [1100, 470] width 188 height 29
click at [1323, 472] on time "A moment ago" at bounding box center [1292, 469] width 84 height 14
click at [643, 168] on link "Grading" at bounding box center [638, 165] width 76 height 30
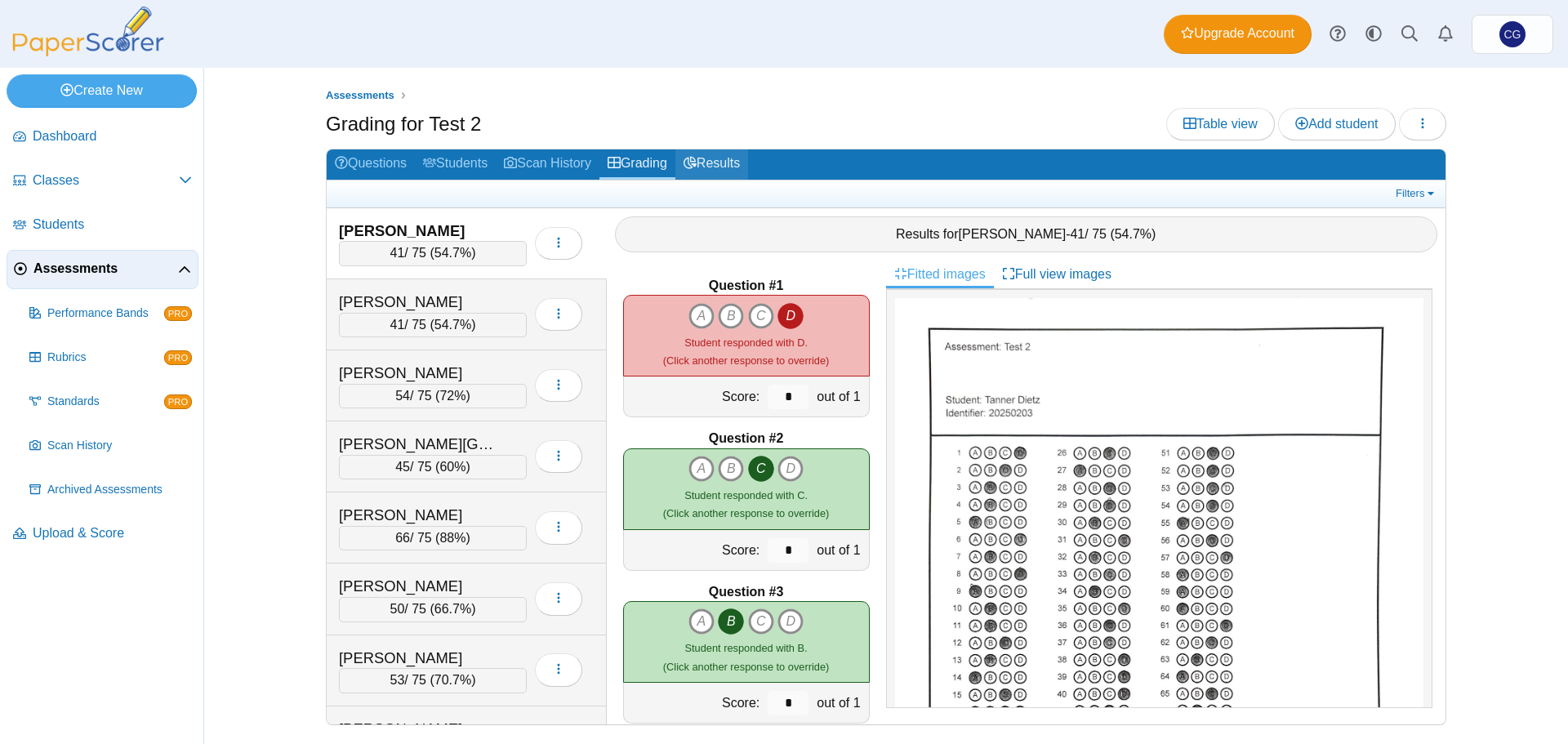
click at [733, 159] on link "Results" at bounding box center [712, 165] width 72 height 30
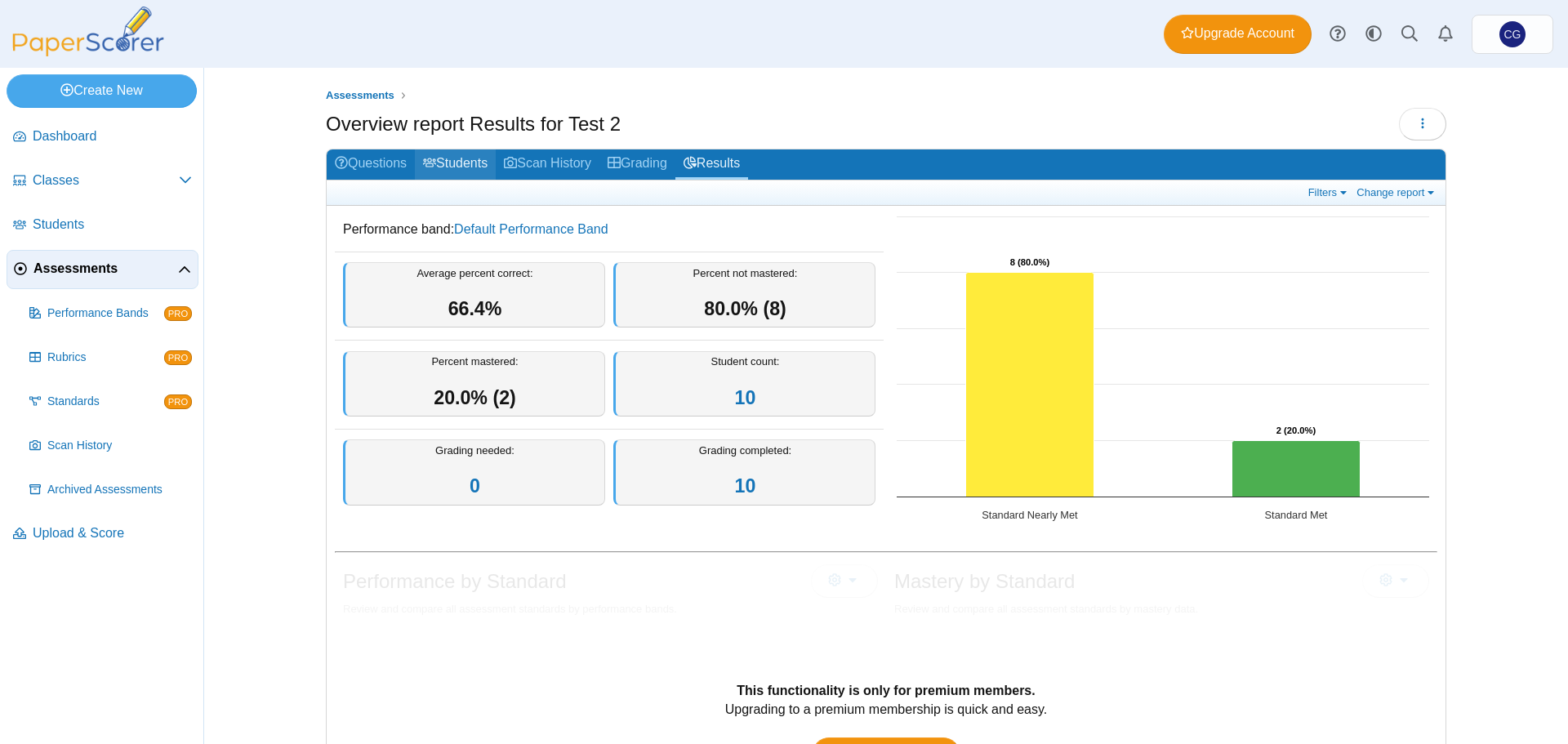
click at [485, 162] on link "Students" at bounding box center [455, 165] width 81 height 30
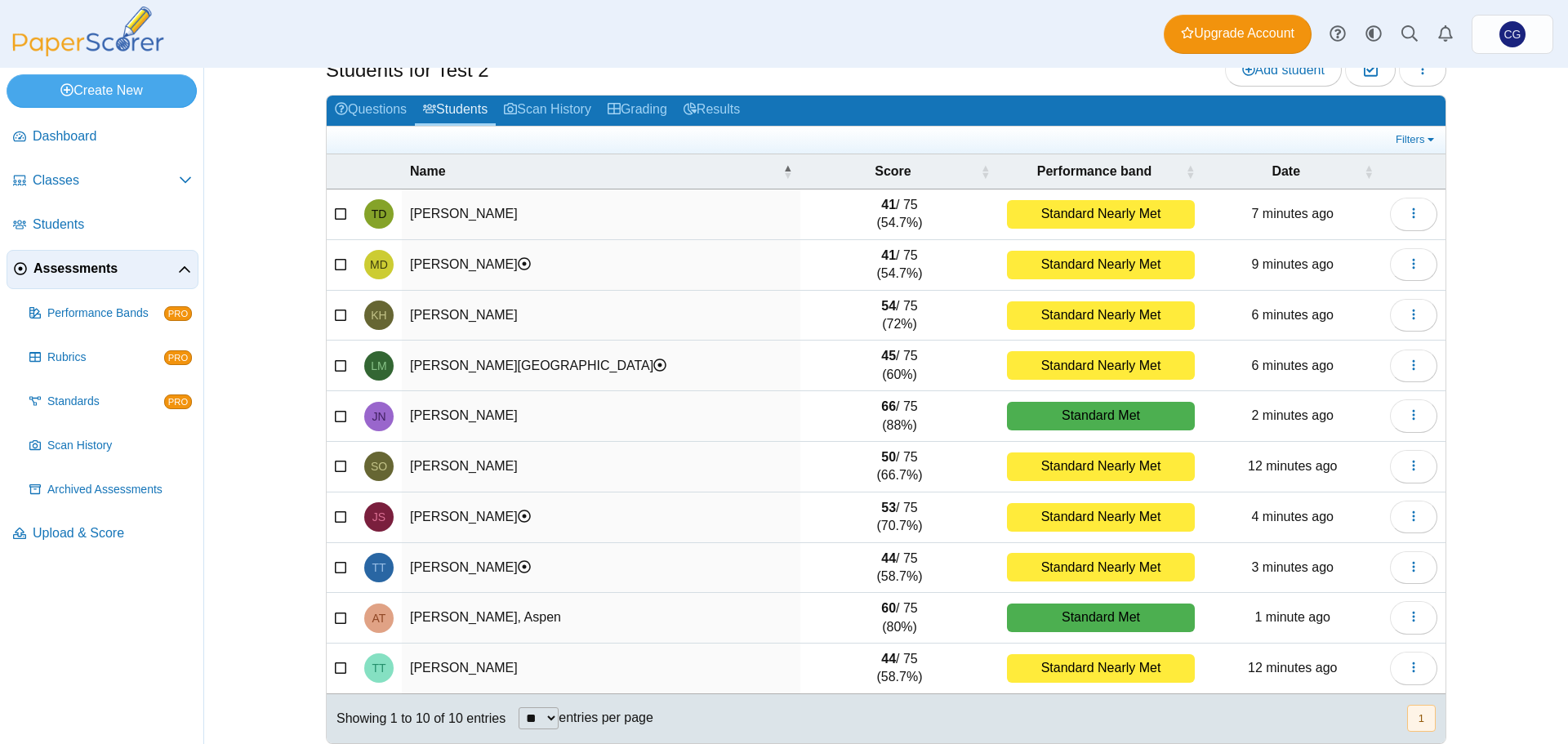
scroll to position [69, 0]
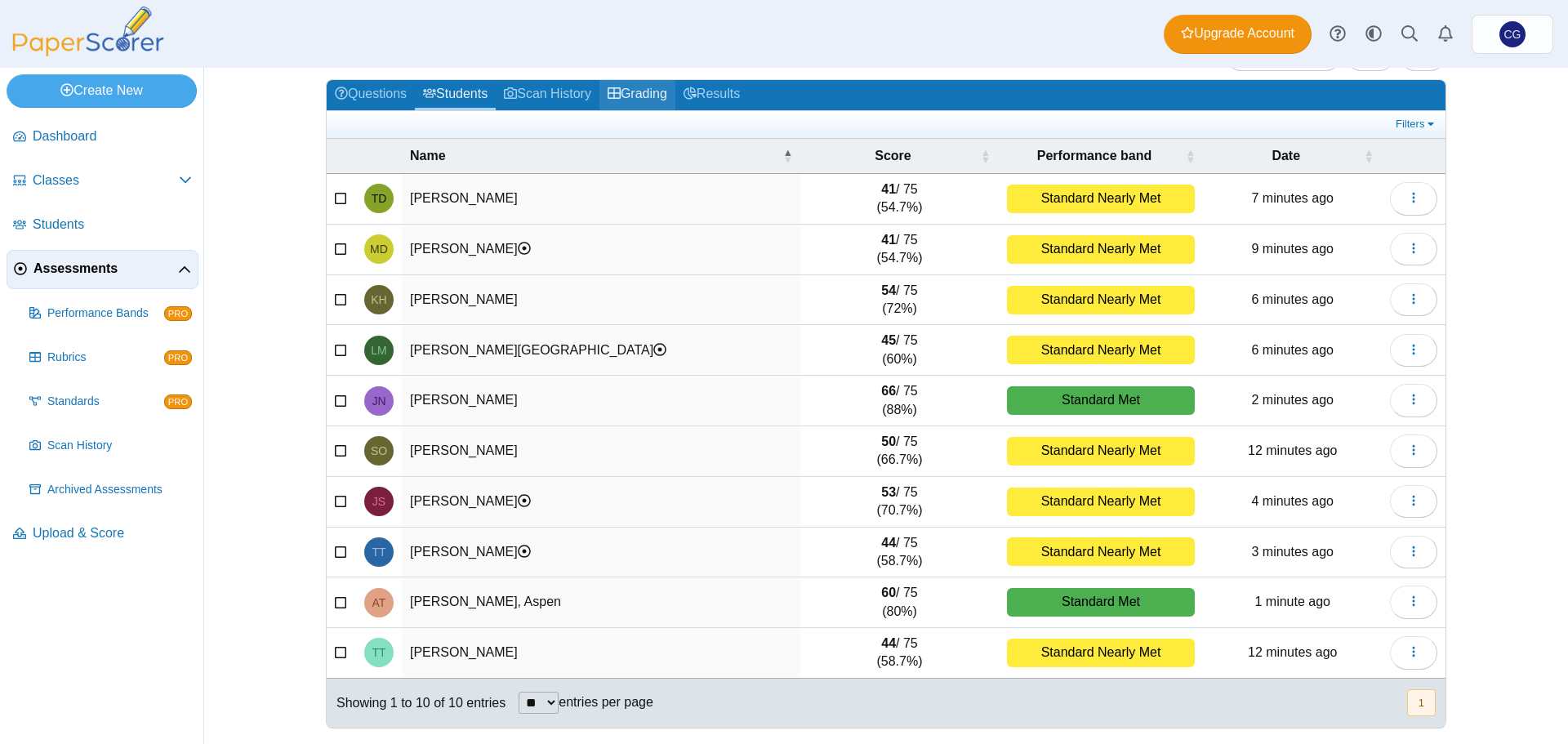
click at [644, 90] on link "Grading" at bounding box center [638, 95] width 76 height 30
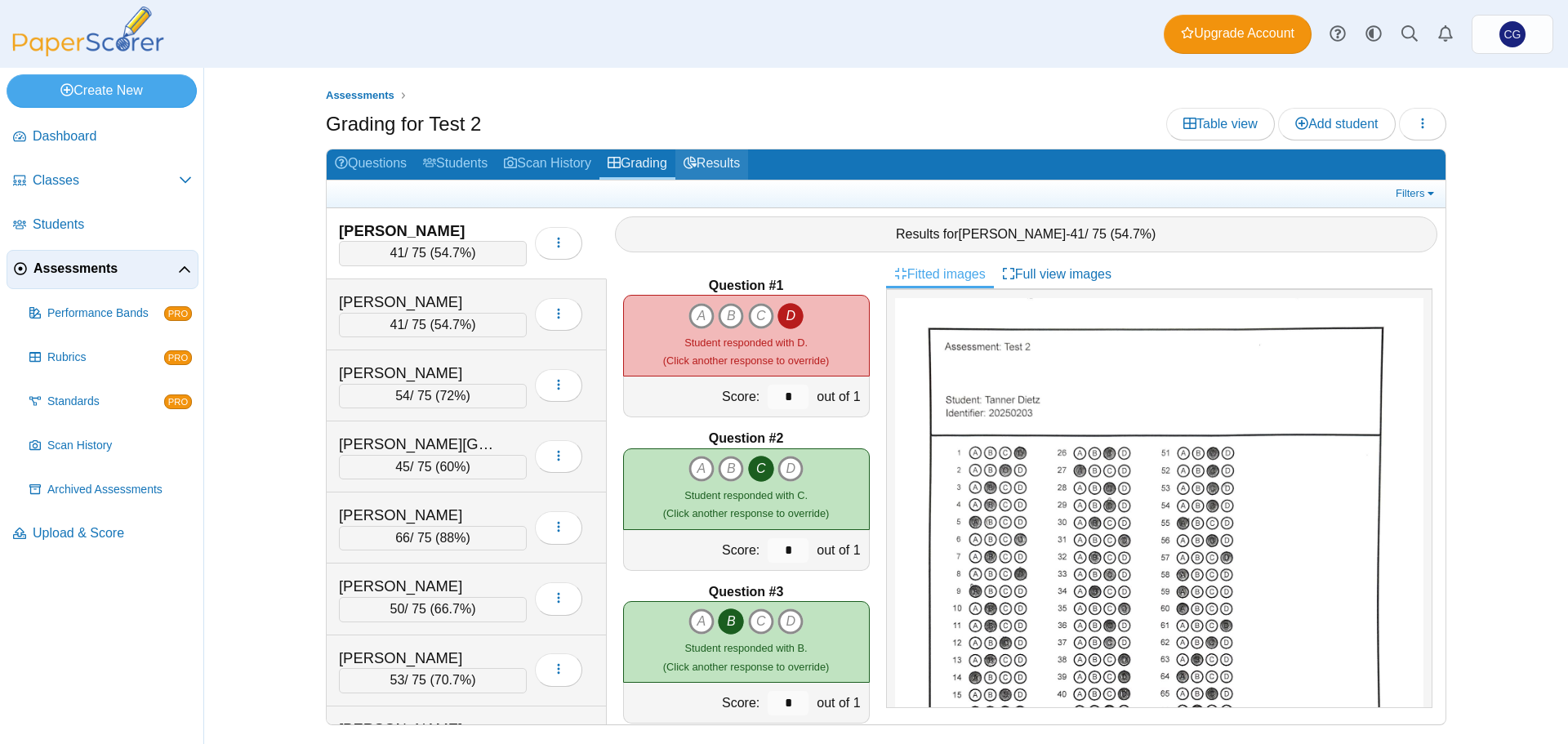
click at [719, 165] on link "Results" at bounding box center [712, 165] width 72 height 30
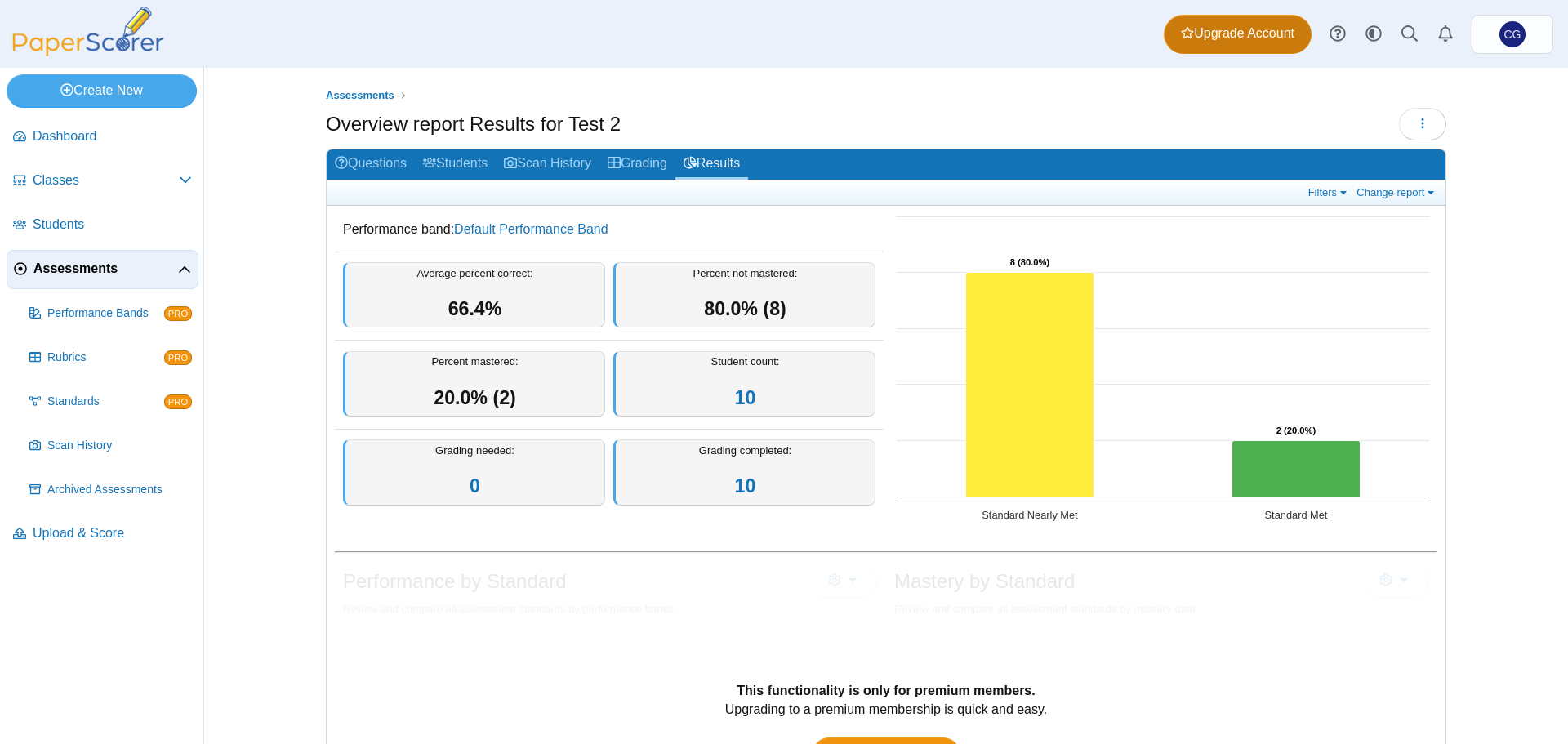
click at [1261, 42] on span "Upgrade Account" at bounding box center [1237, 34] width 114 height 18
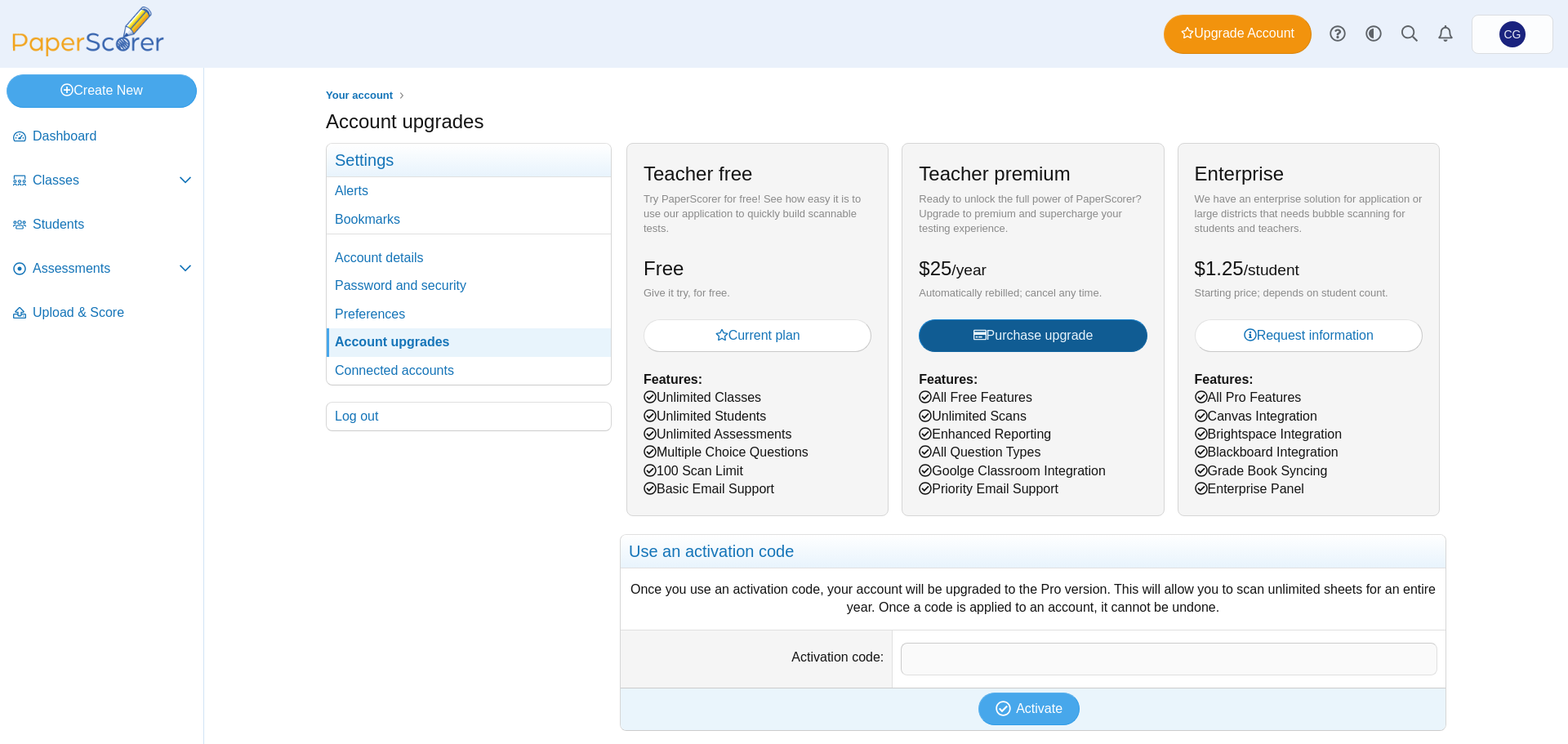
click at [1023, 336] on span "Purchase upgrade" at bounding box center [1033, 335] width 120 height 14
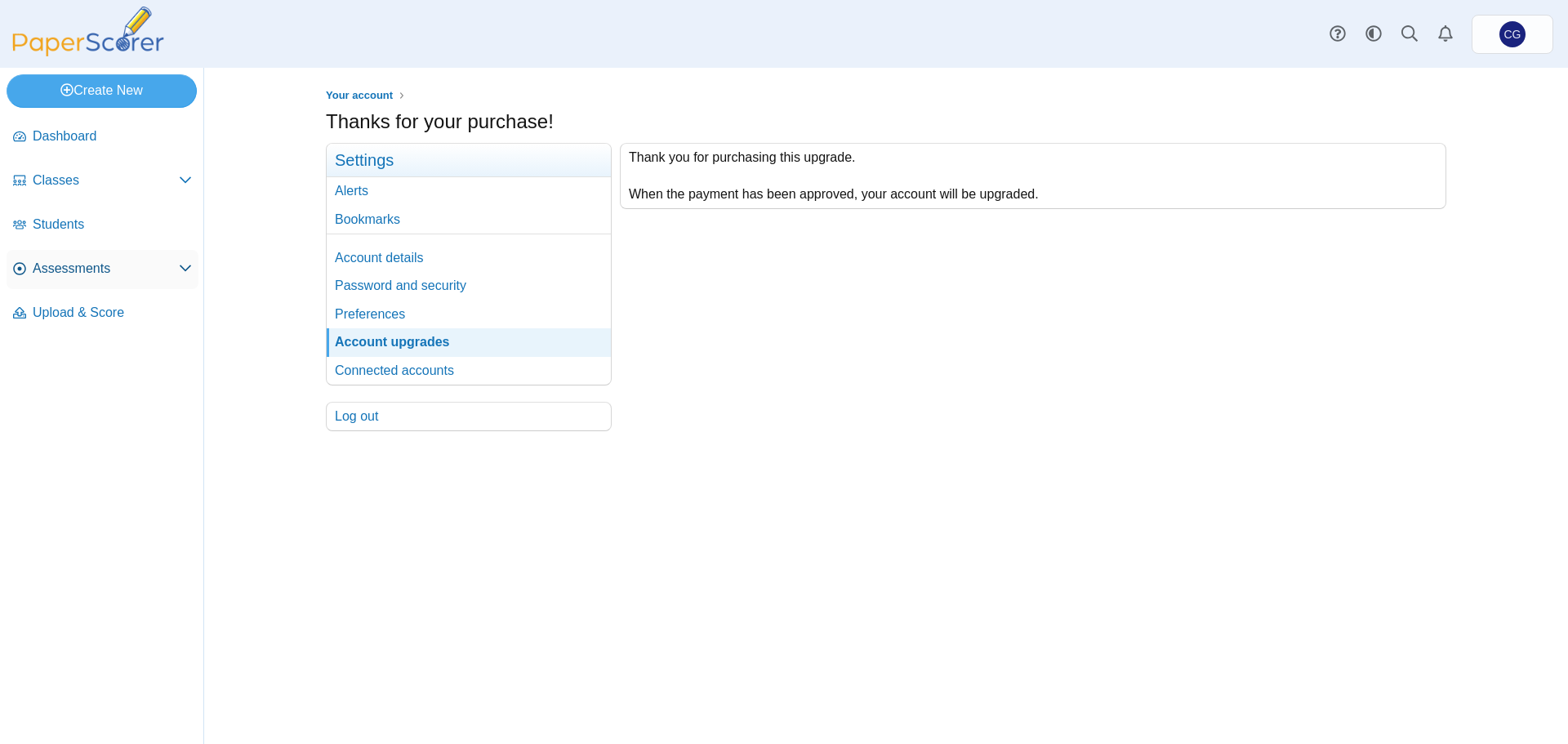
click at [73, 274] on span "Assessments" at bounding box center [106, 269] width 146 height 18
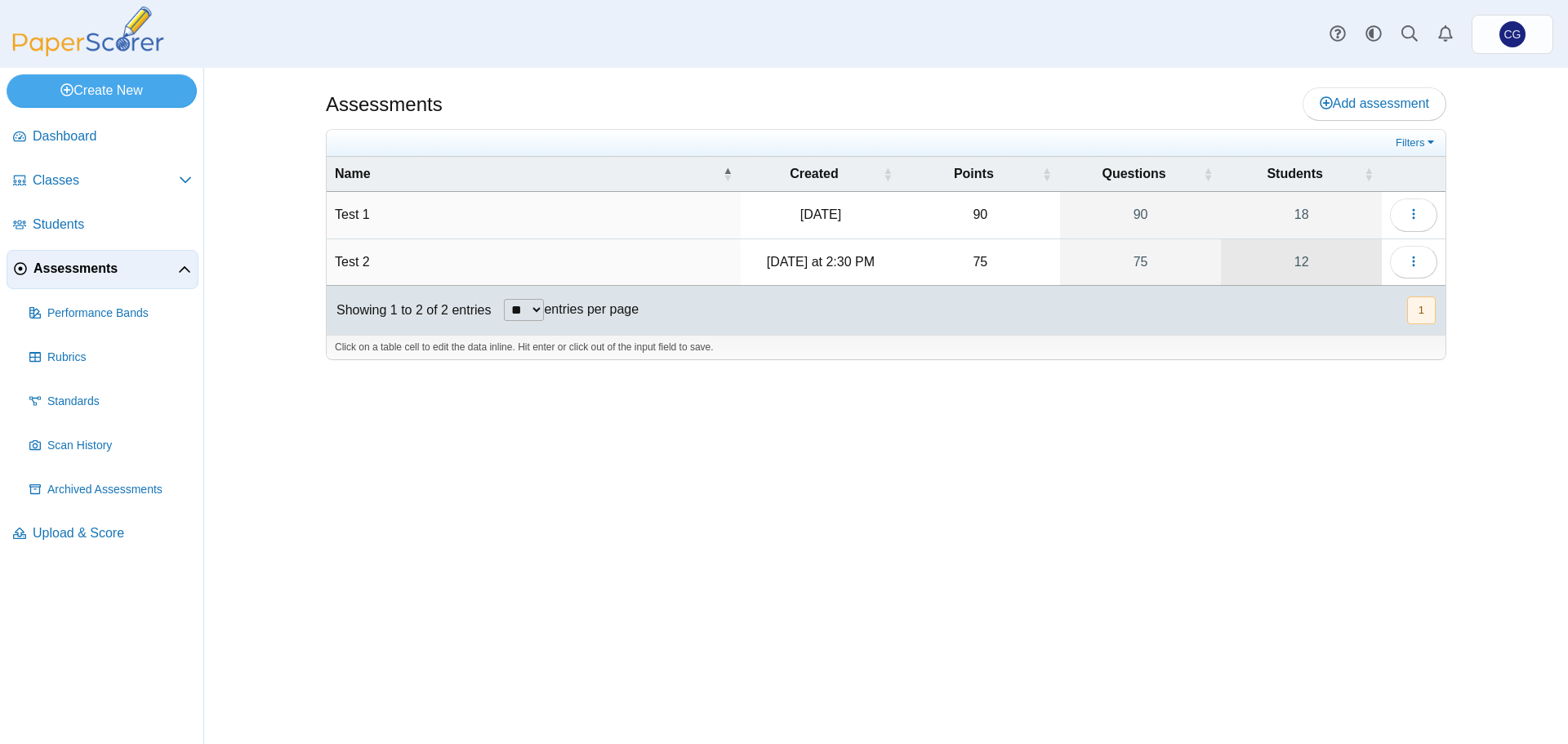
click at [1364, 258] on link "12" at bounding box center [1301, 263] width 161 height 46
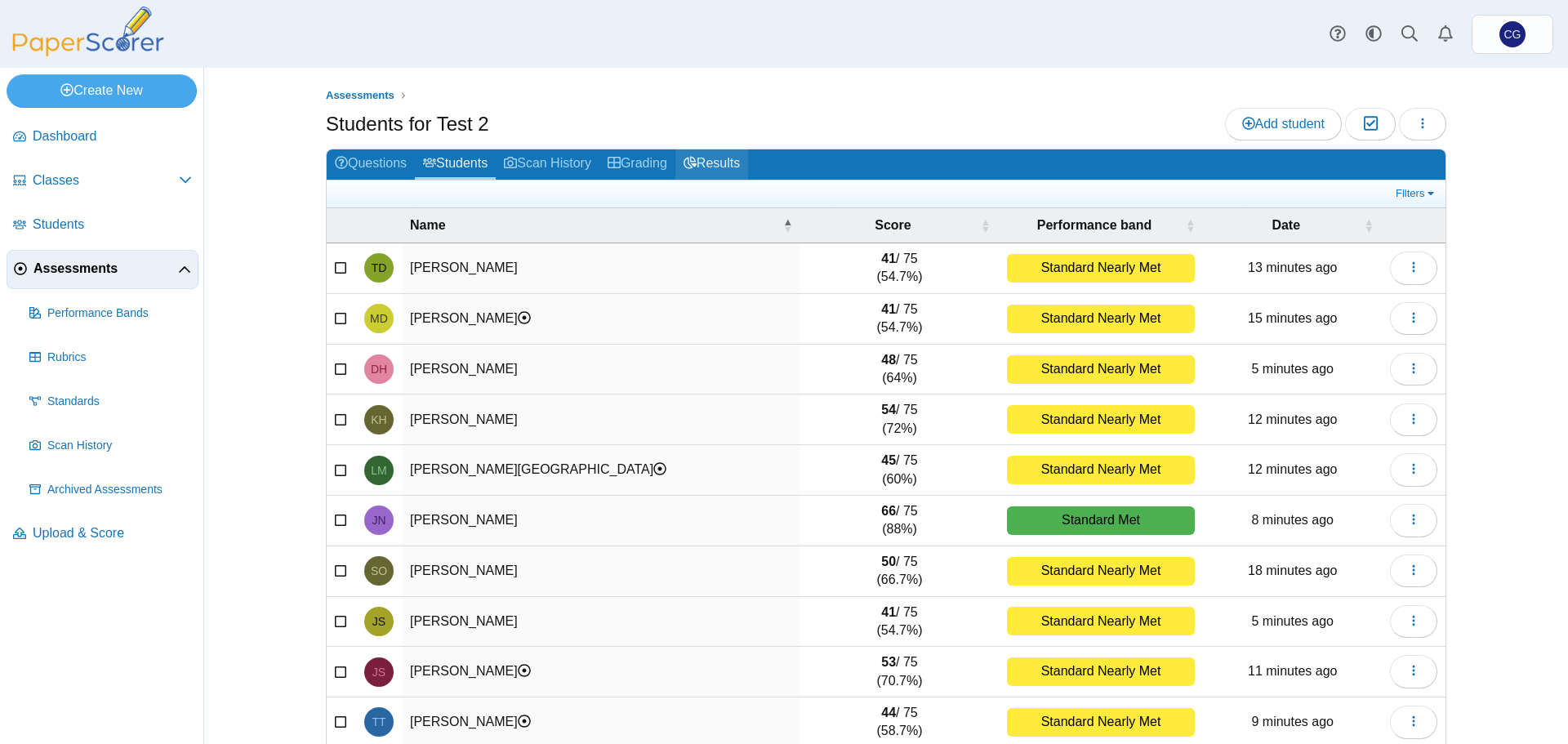
click at [721, 161] on link "Results" at bounding box center [712, 165] width 72 height 30
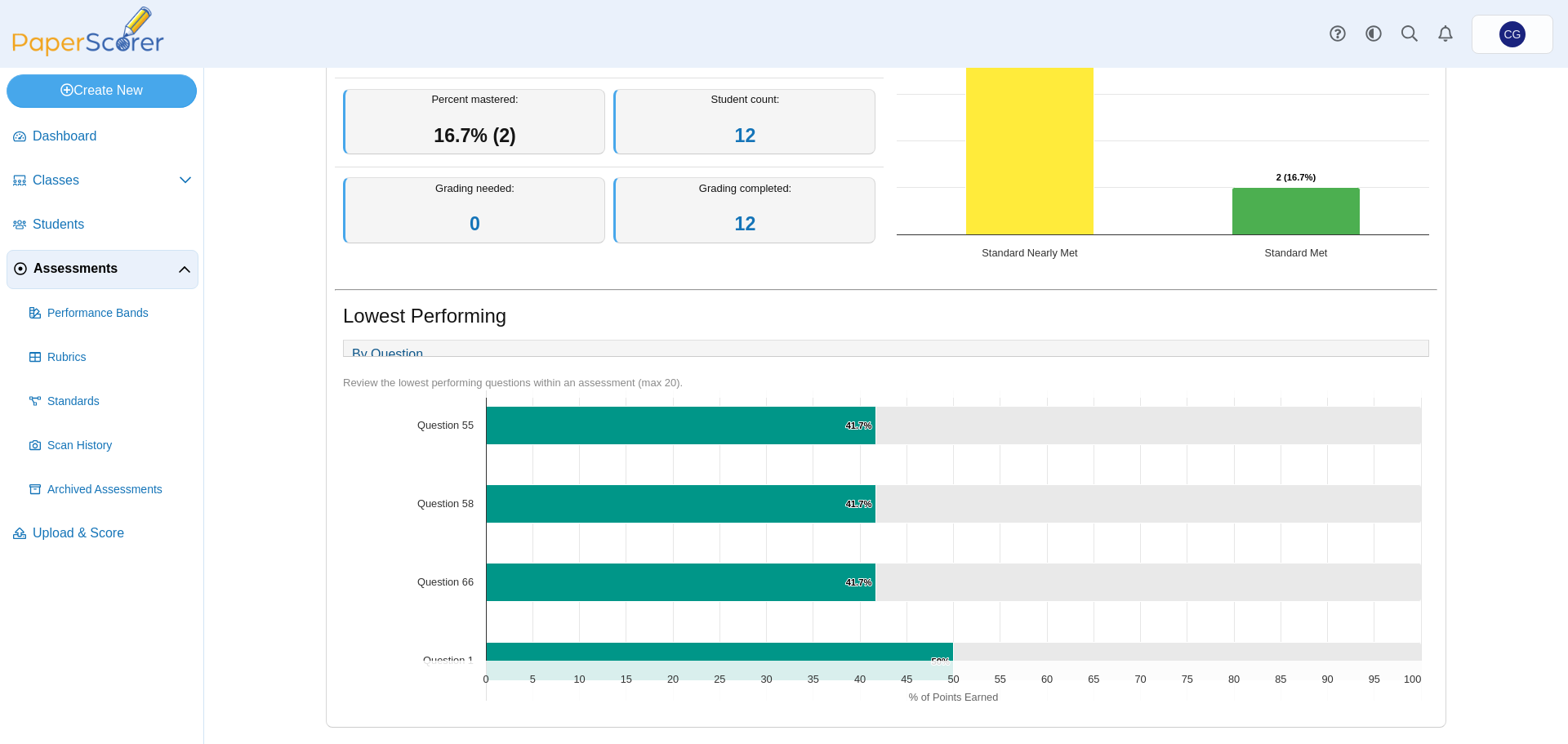
scroll to position [1307, 0]
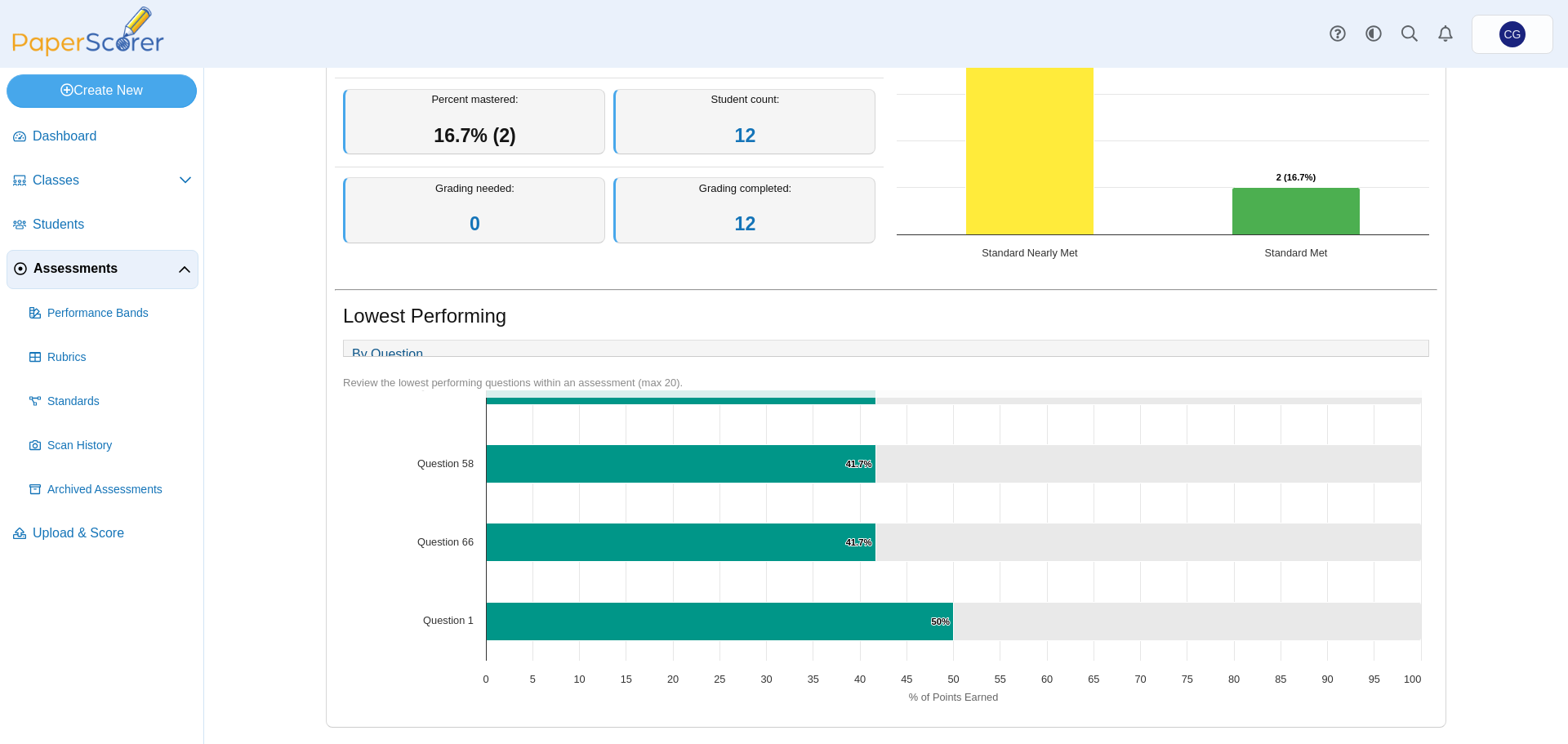
click at [92, 269] on span "Assessments" at bounding box center [106, 269] width 145 height 18
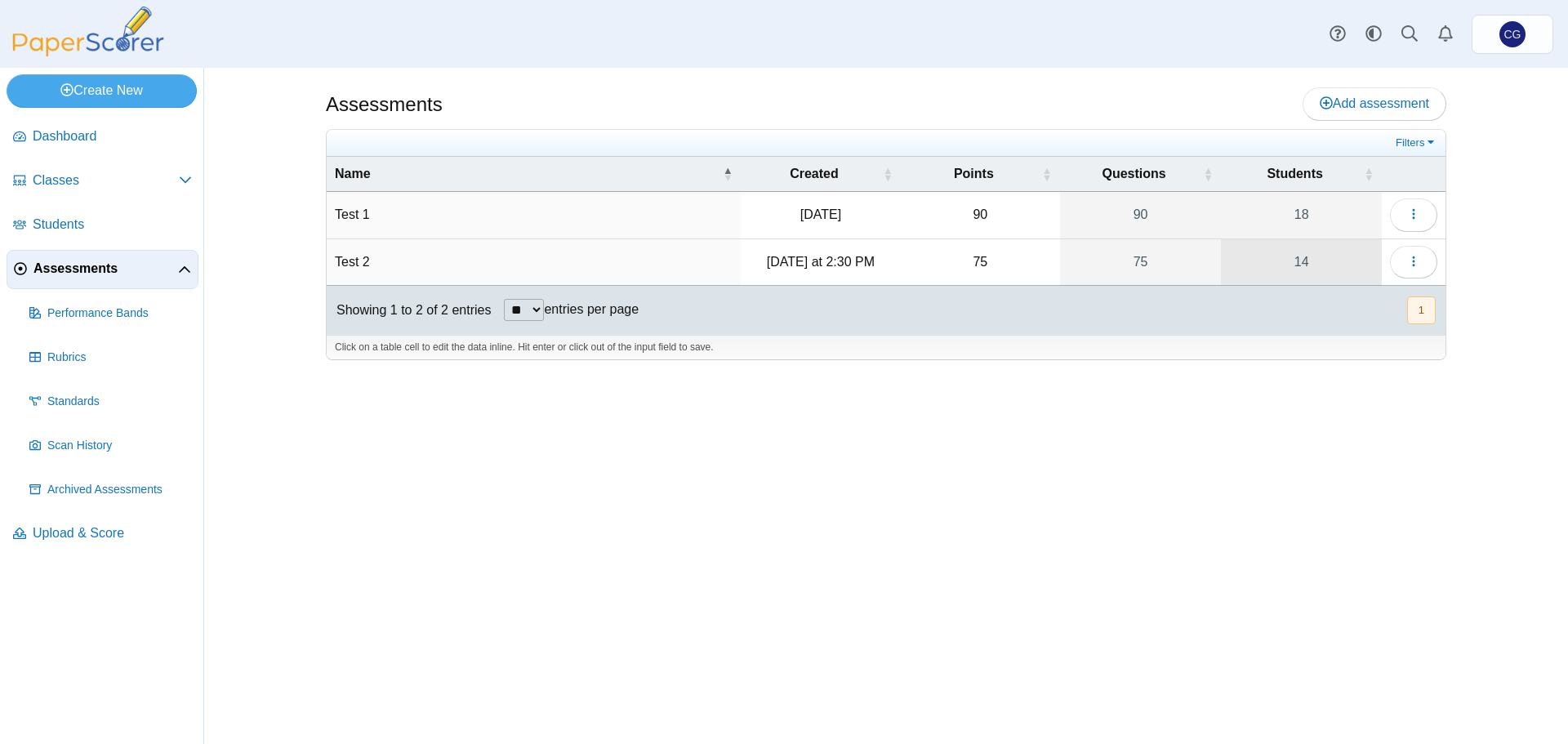
click at [1347, 265] on link "14" at bounding box center [1301, 263] width 161 height 46
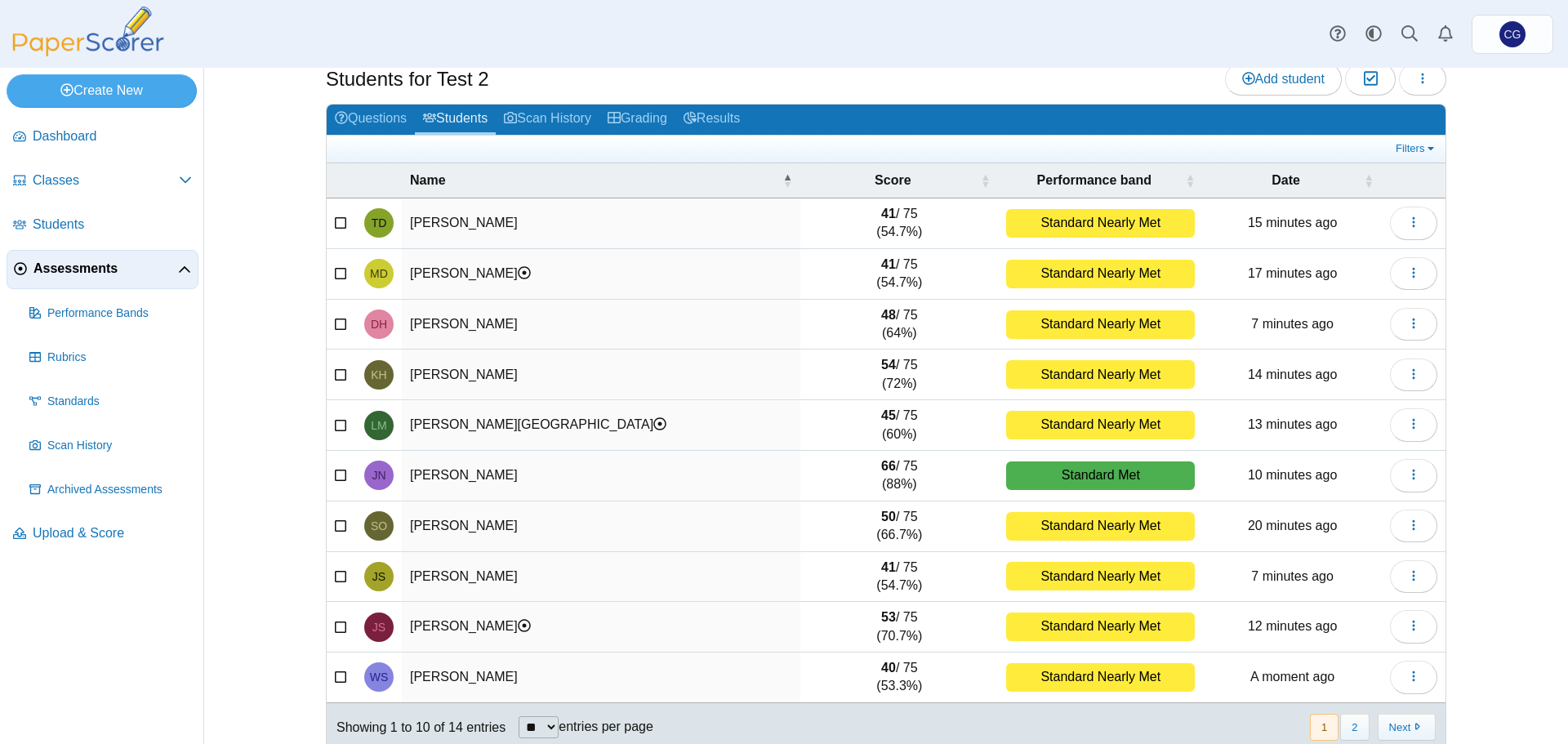
scroll to position [69, 0]
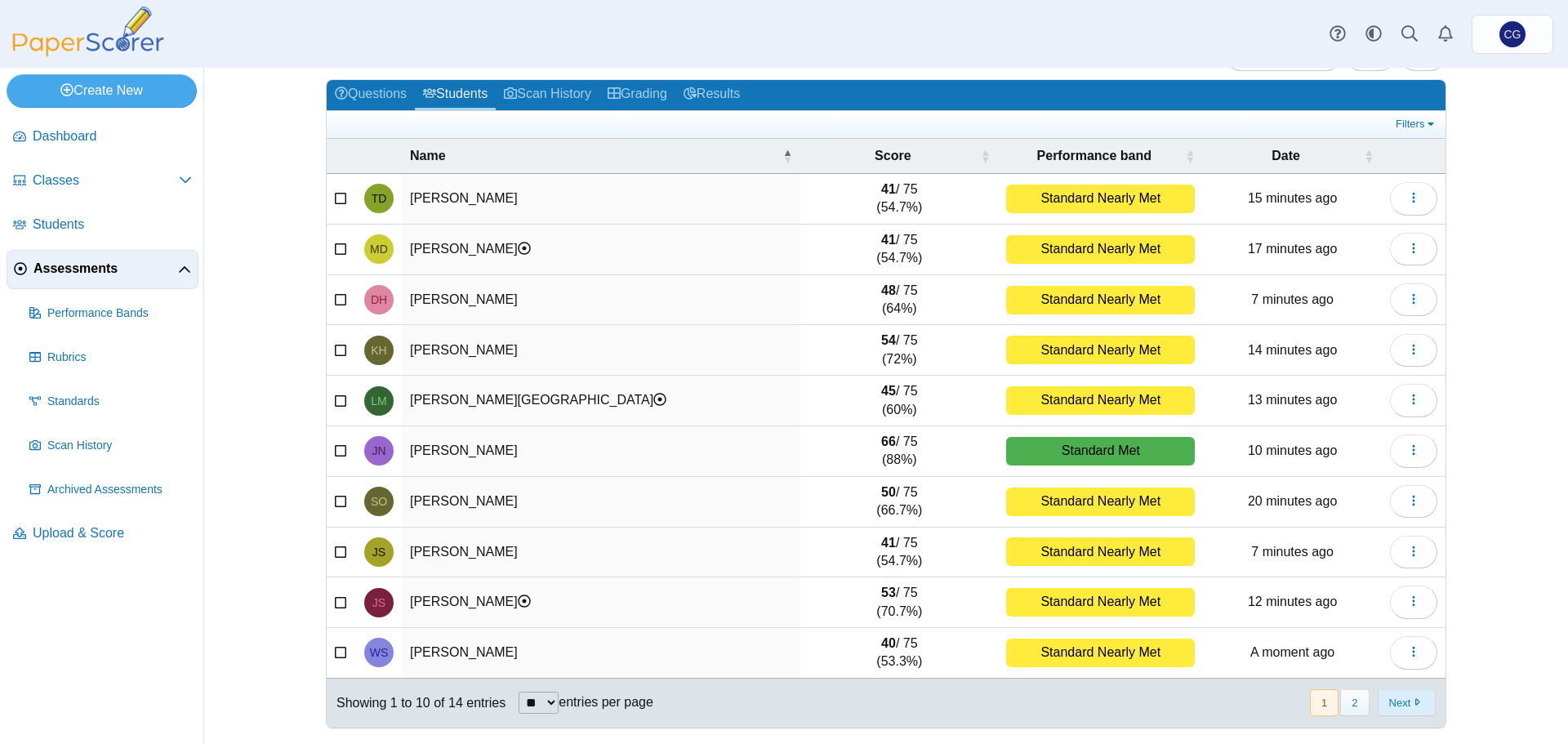
click at [1421, 709] on button "Next" at bounding box center [1406, 703] width 58 height 27
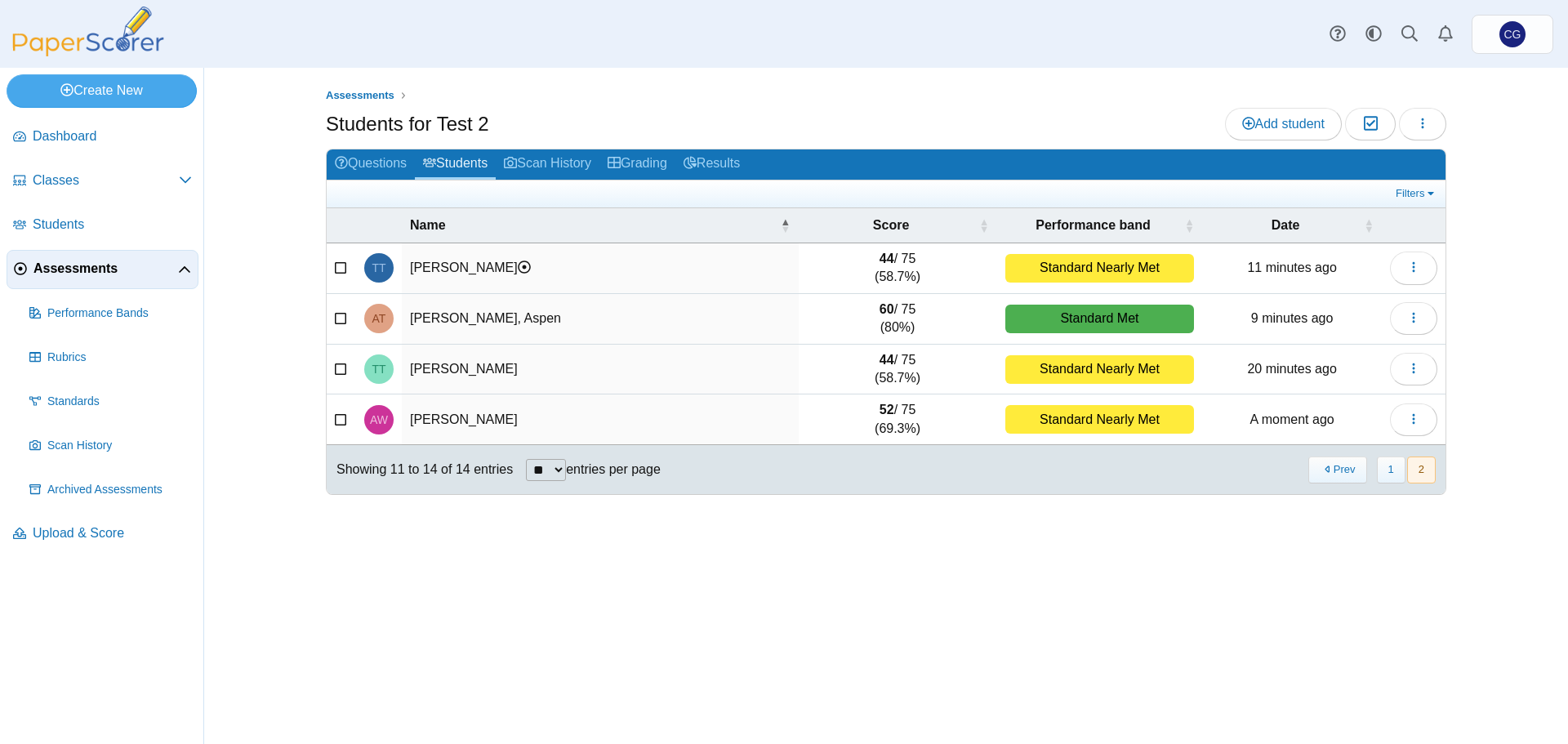
scroll to position [0, 0]
click at [637, 160] on link "Grading" at bounding box center [638, 165] width 76 height 30
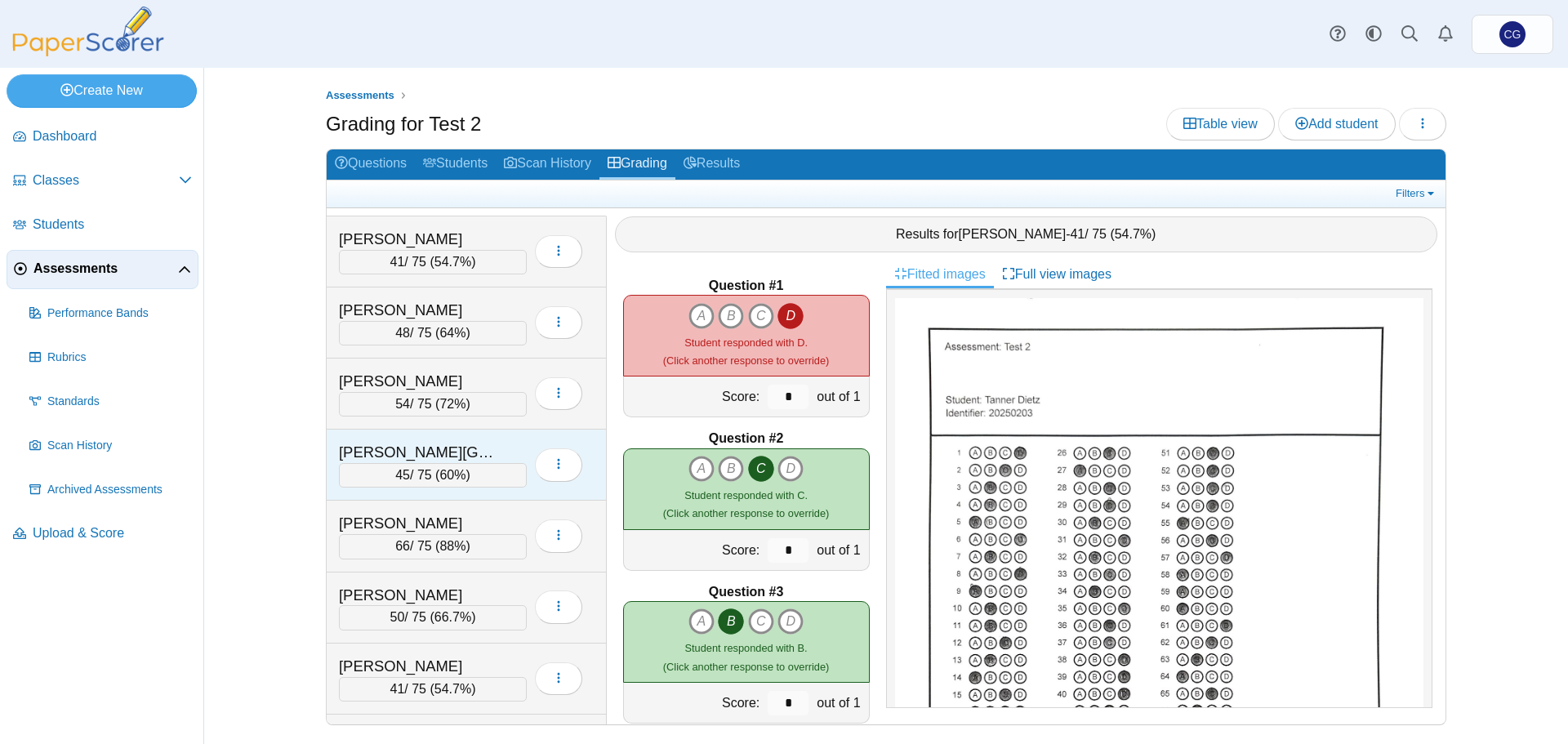
scroll to position [480, 0]
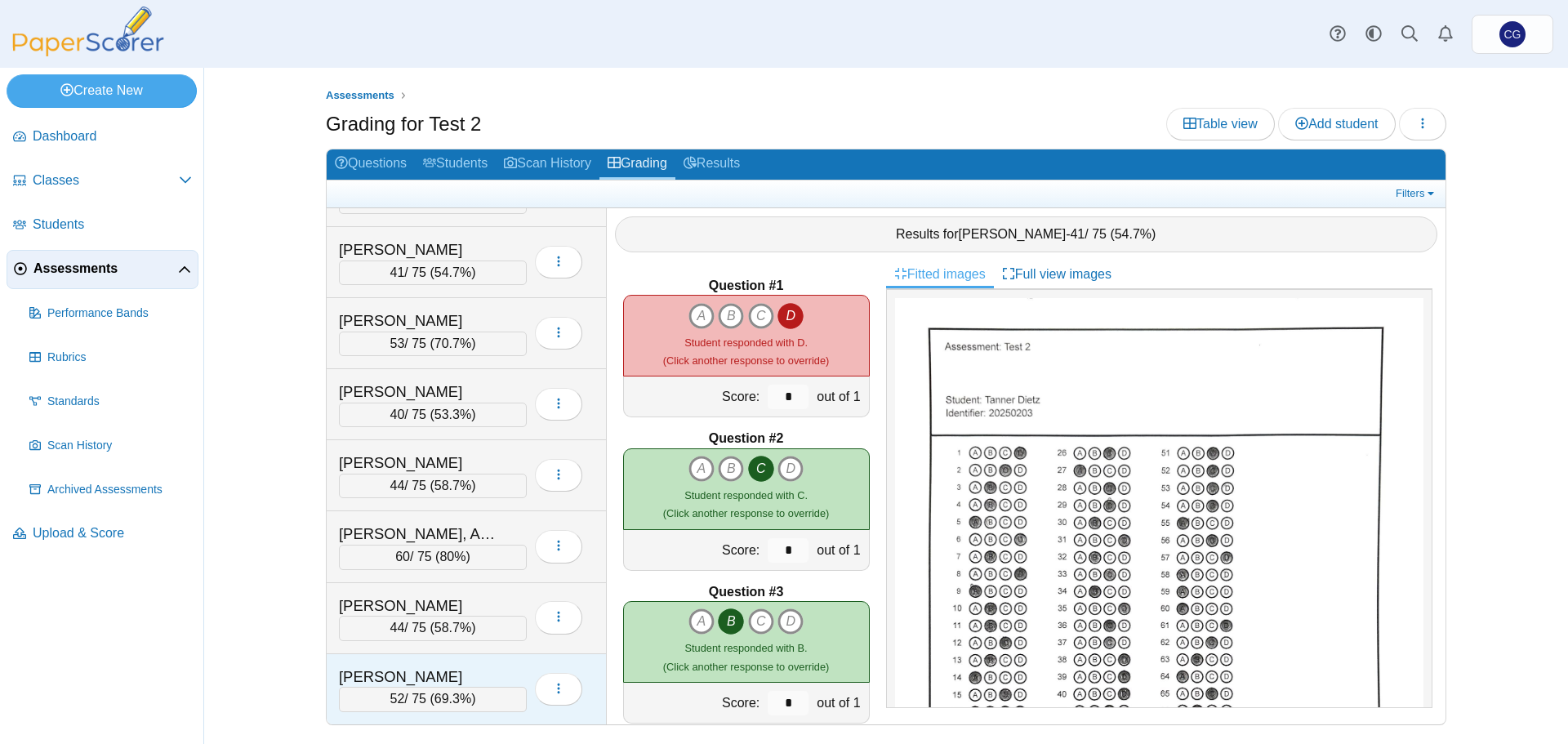
click at [415, 671] on div "[PERSON_NAME]" at bounding box center [420, 677] width 164 height 21
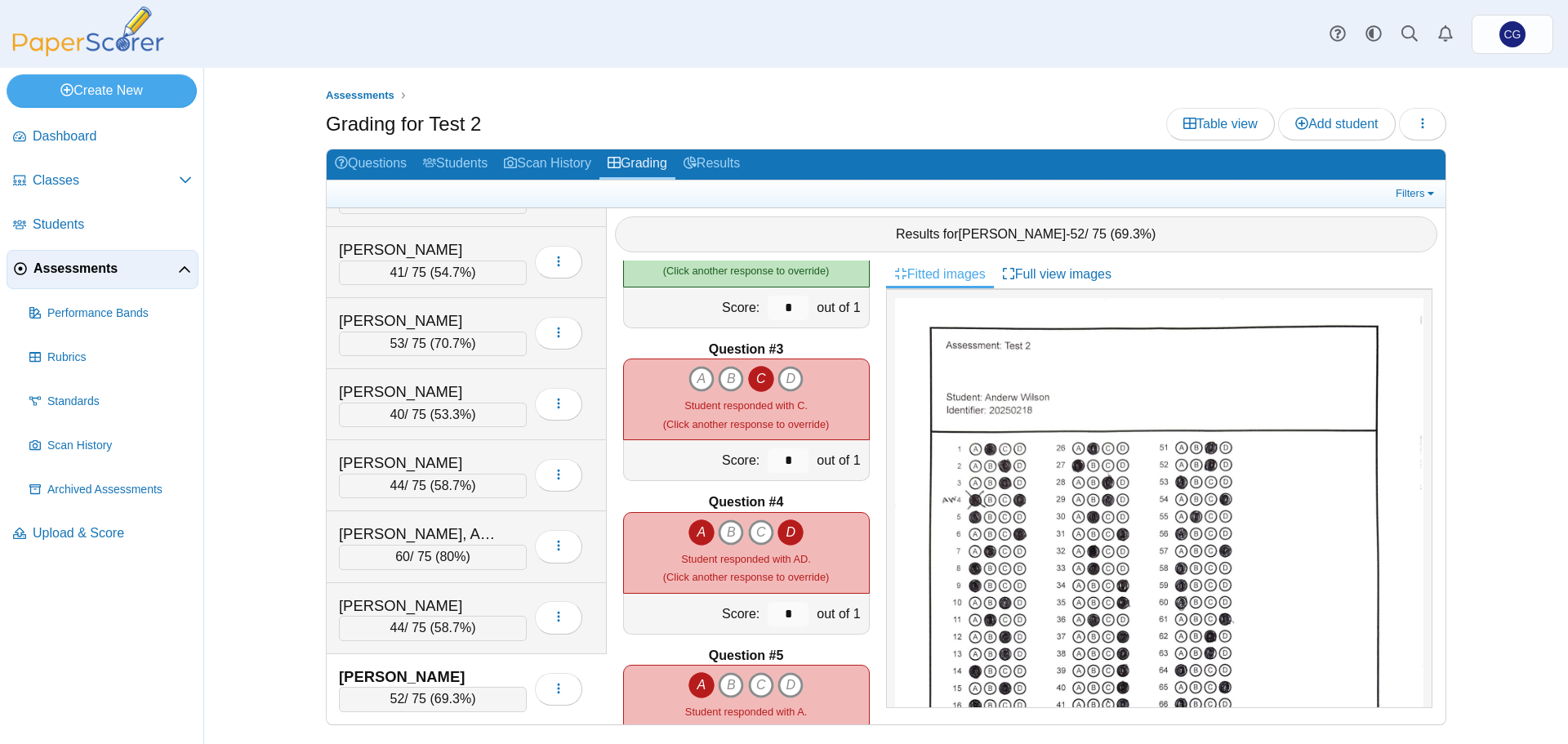
scroll to position [245, 0]
click at [698, 532] on icon "A" at bounding box center [702, 530] width 26 height 26
type input "*"
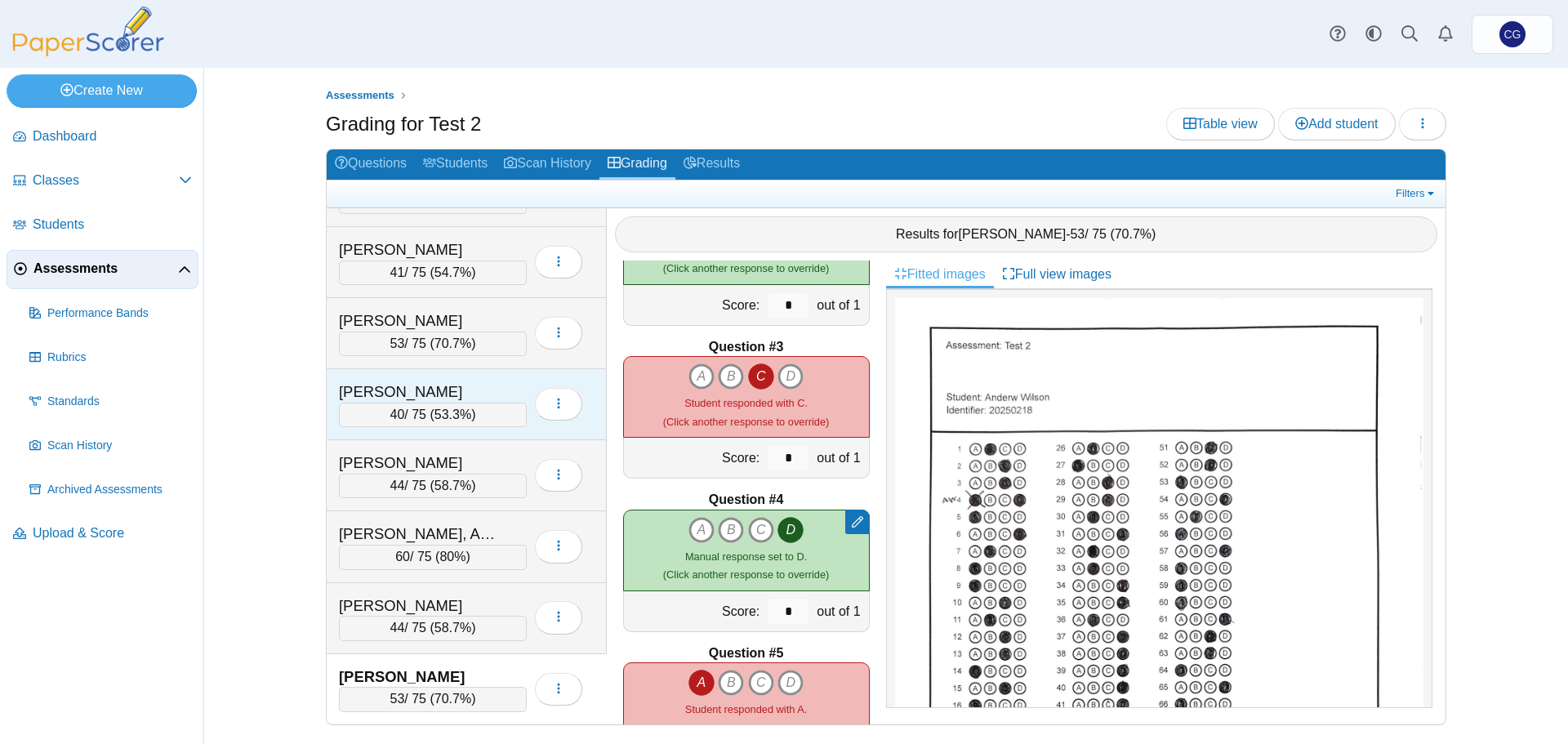
click at [479, 384] on div "Suckow, Wade" at bounding box center [420, 393] width 164 height 21
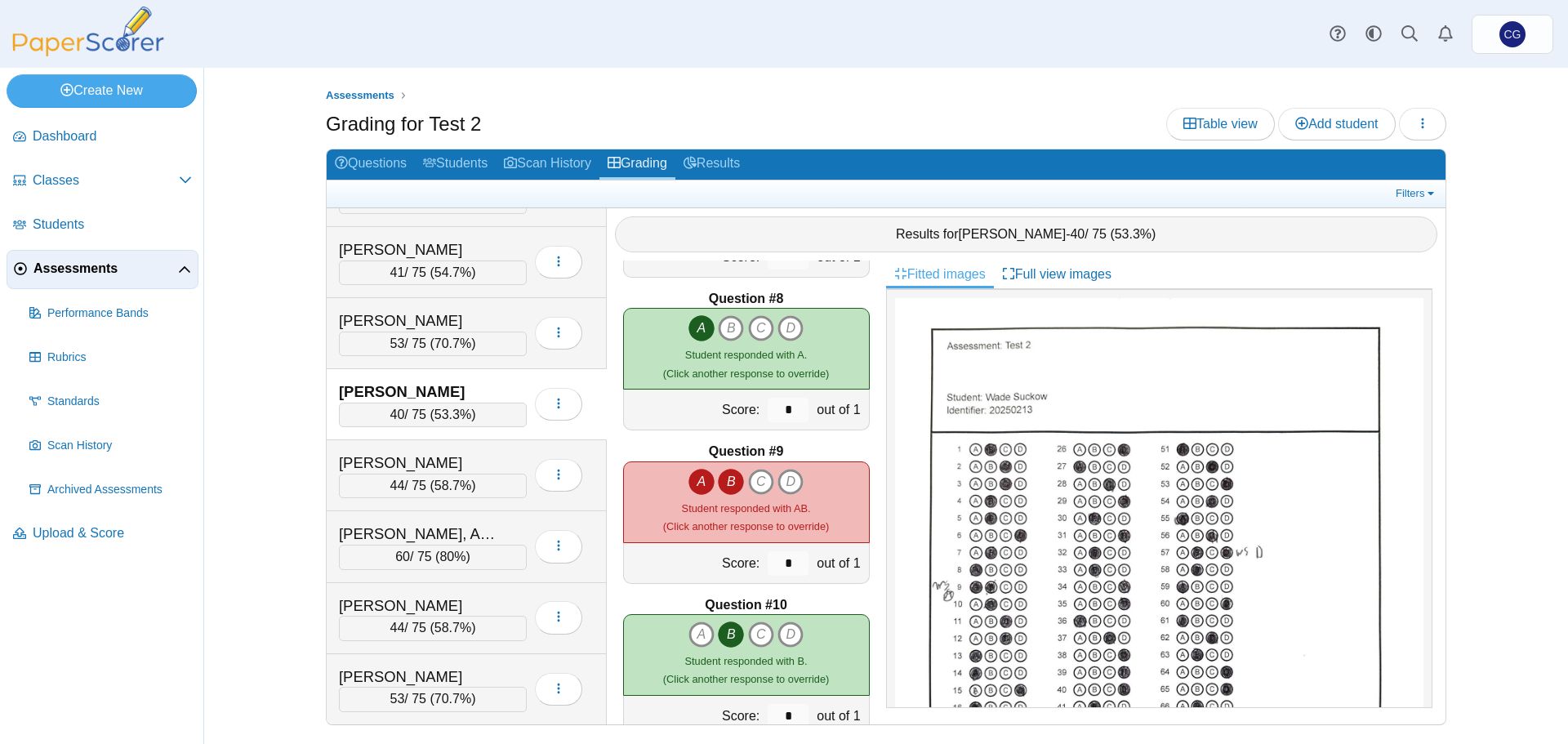
scroll to position [1062, 0]
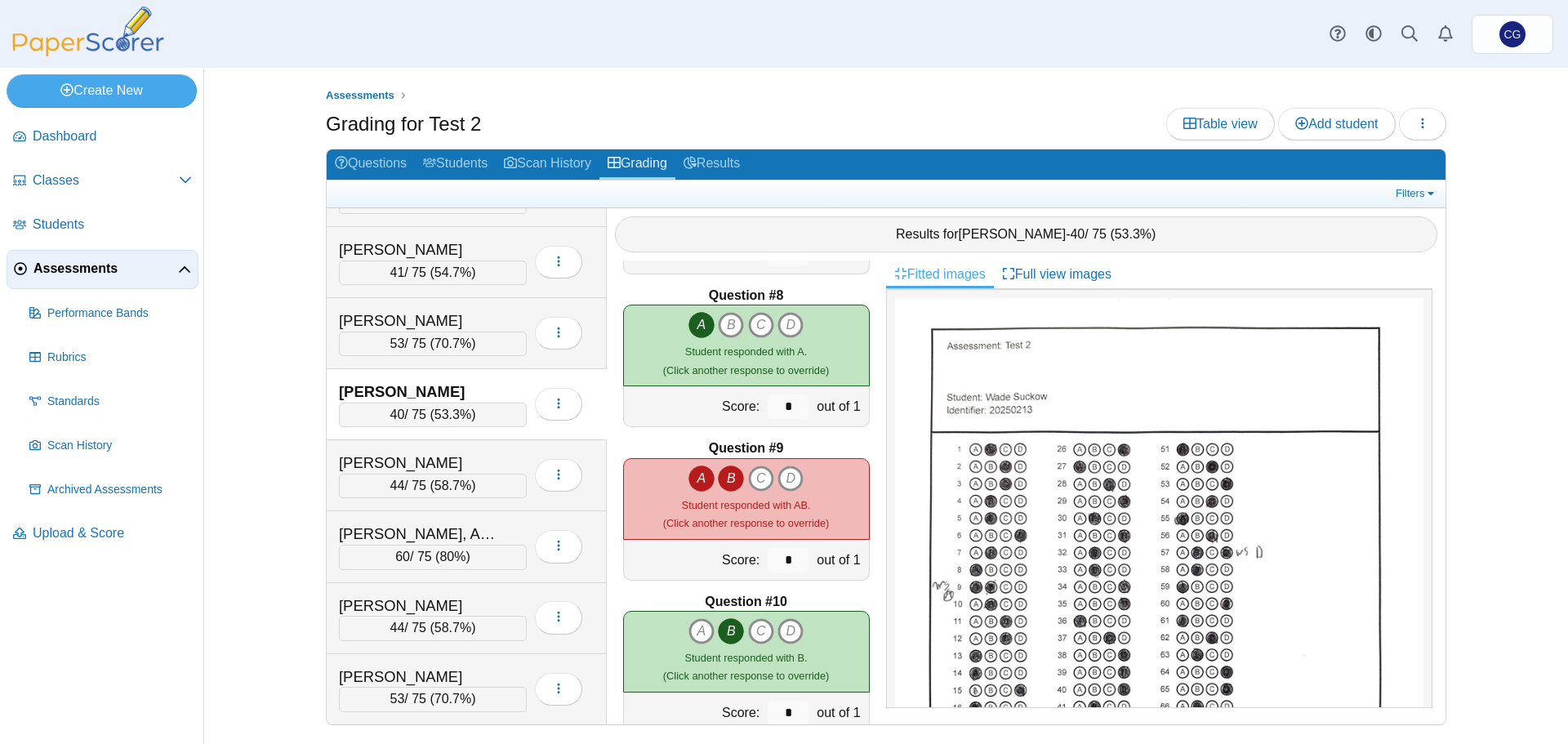
click at [726, 477] on icon "B" at bounding box center [731, 479] width 26 height 26
type input "*"
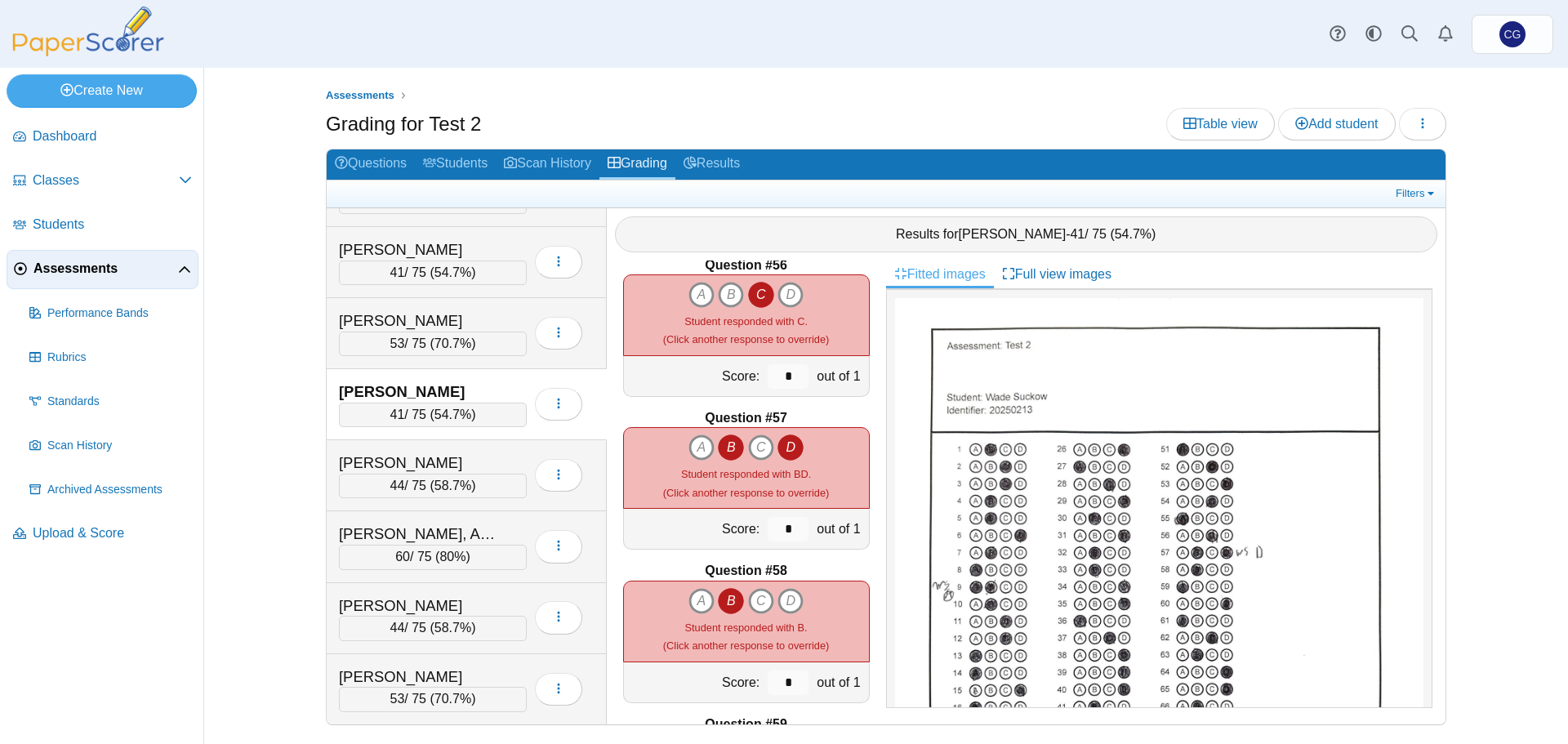
scroll to position [8361, 0]
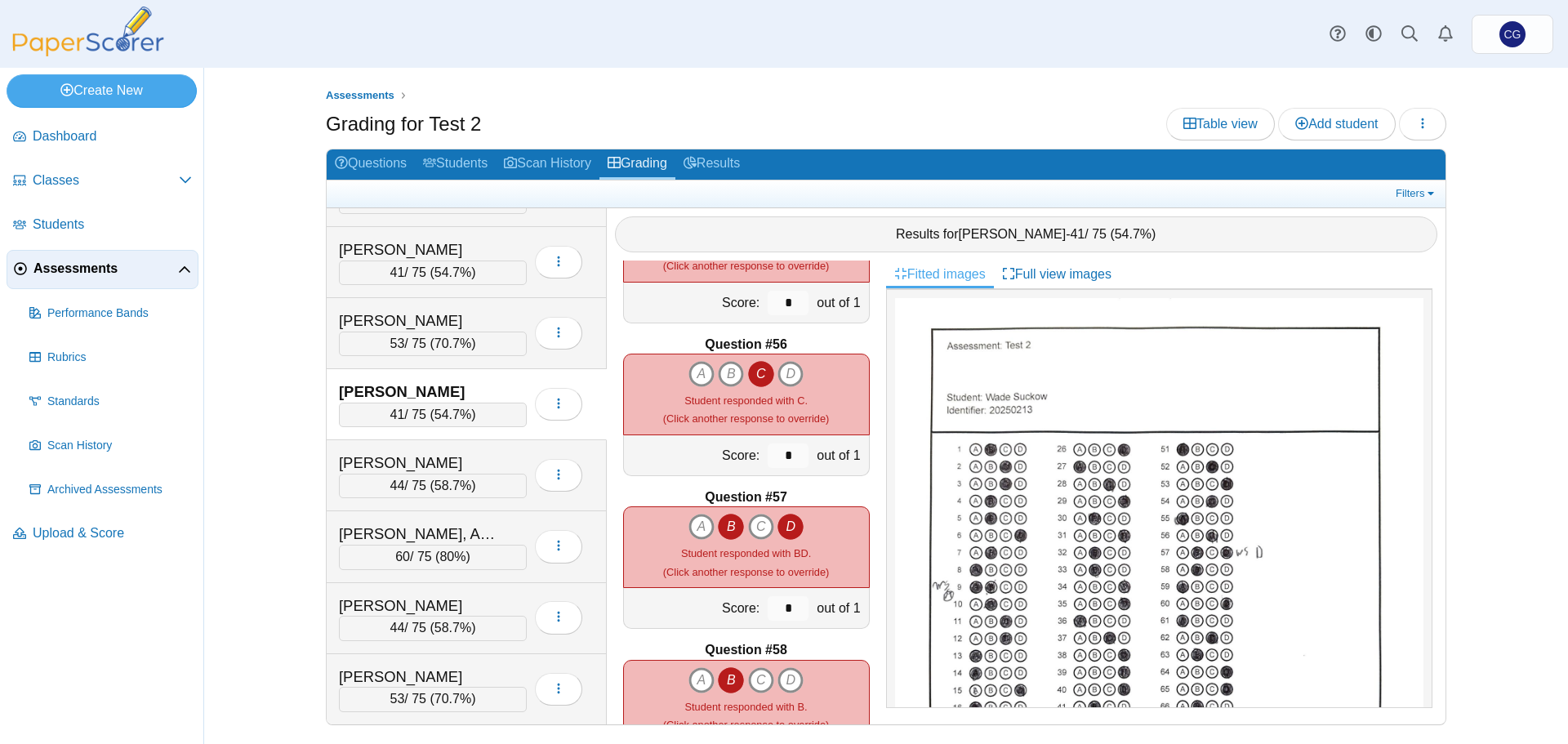
click at [721, 524] on icon "B" at bounding box center [731, 527] width 26 height 26
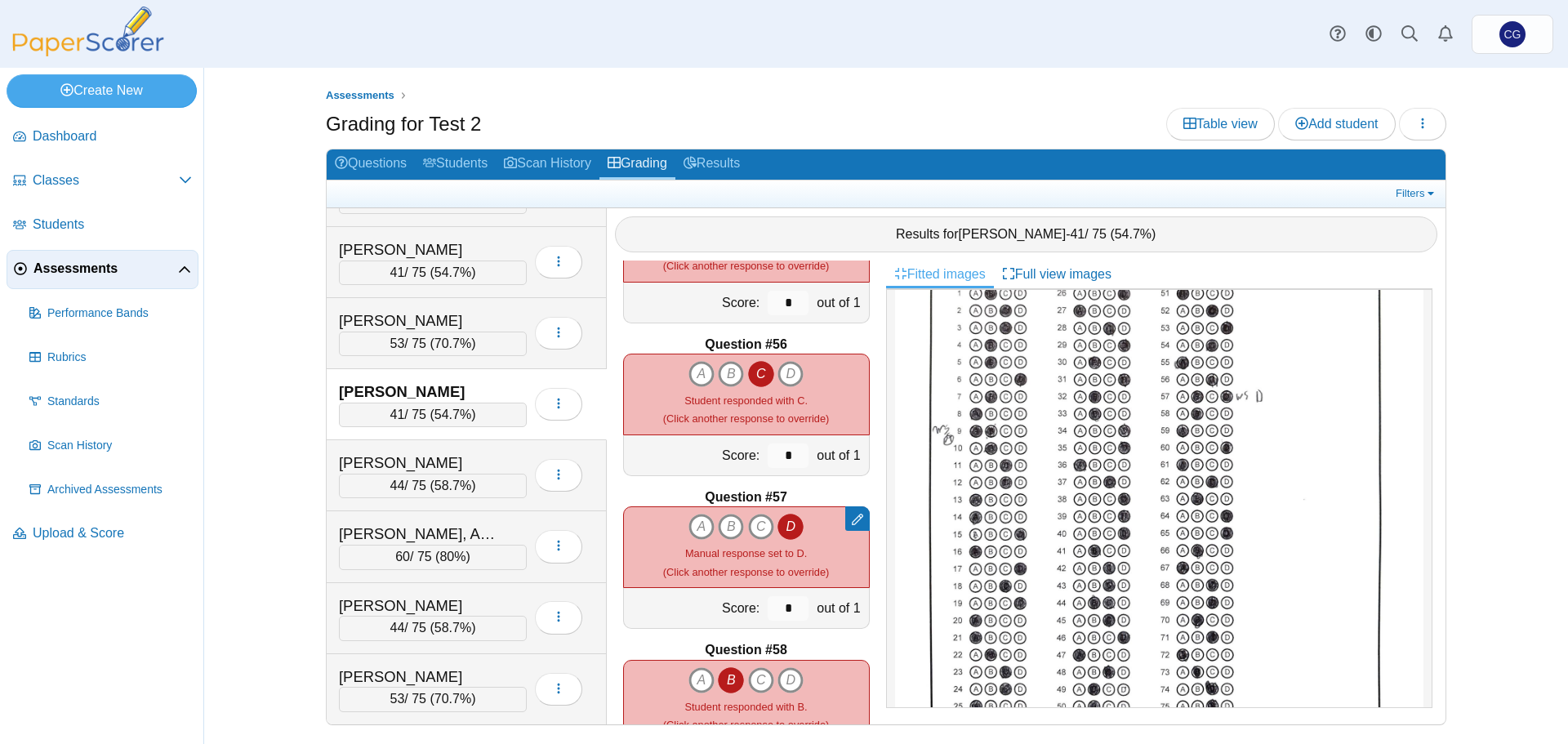
scroll to position [0, 0]
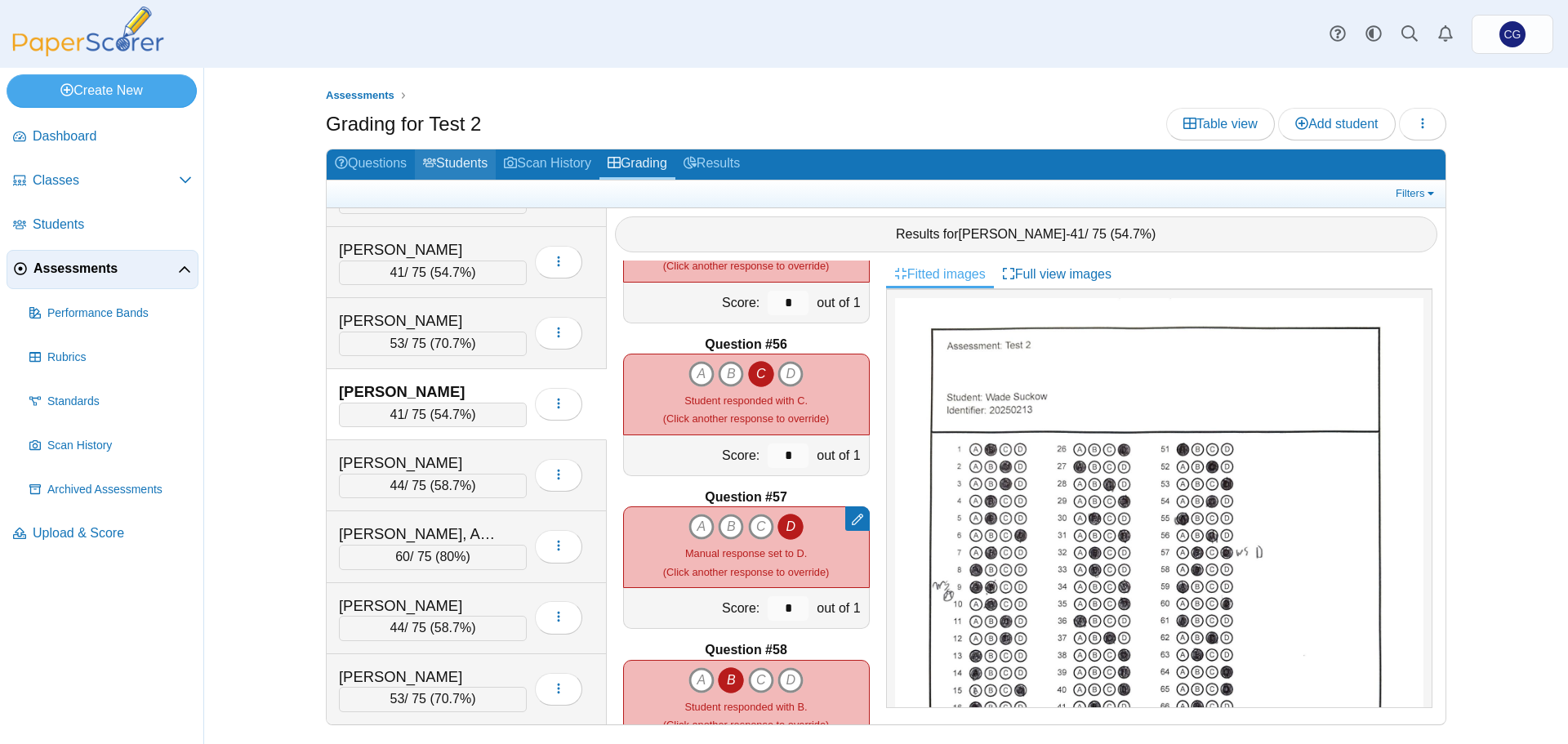
click at [462, 160] on link "Students" at bounding box center [455, 165] width 81 height 30
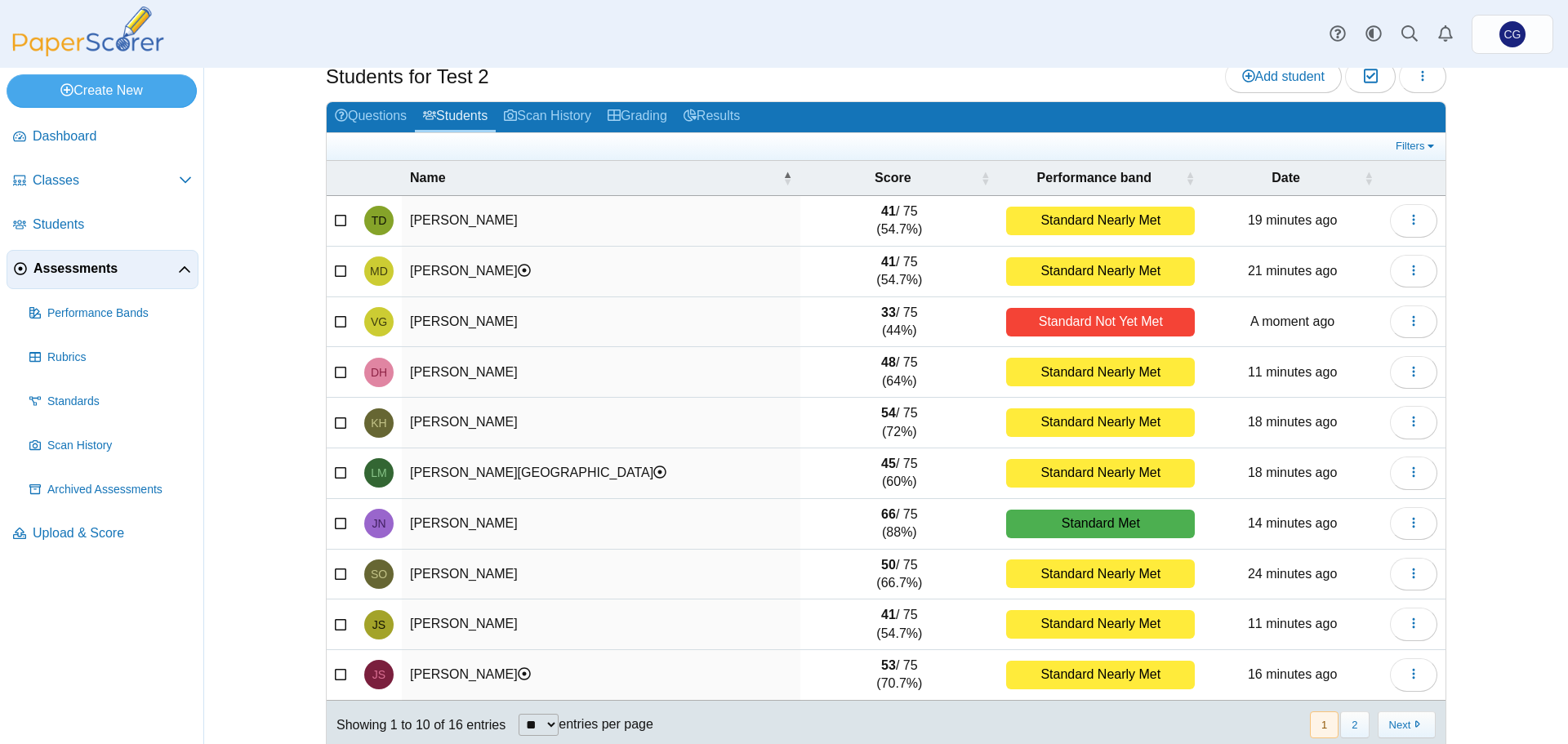
scroll to position [69, 0]
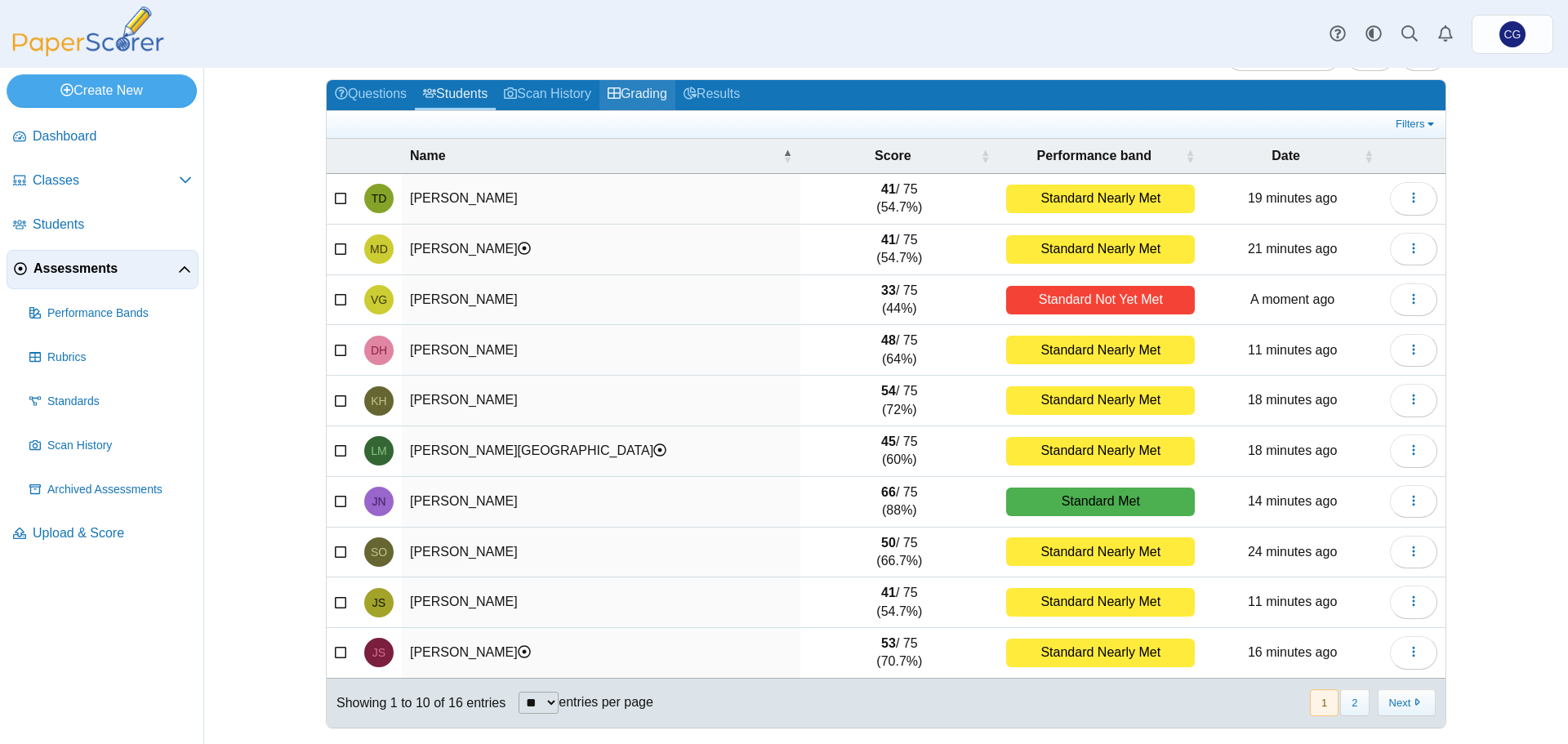
click at [638, 96] on link "Grading" at bounding box center [638, 95] width 76 height 30
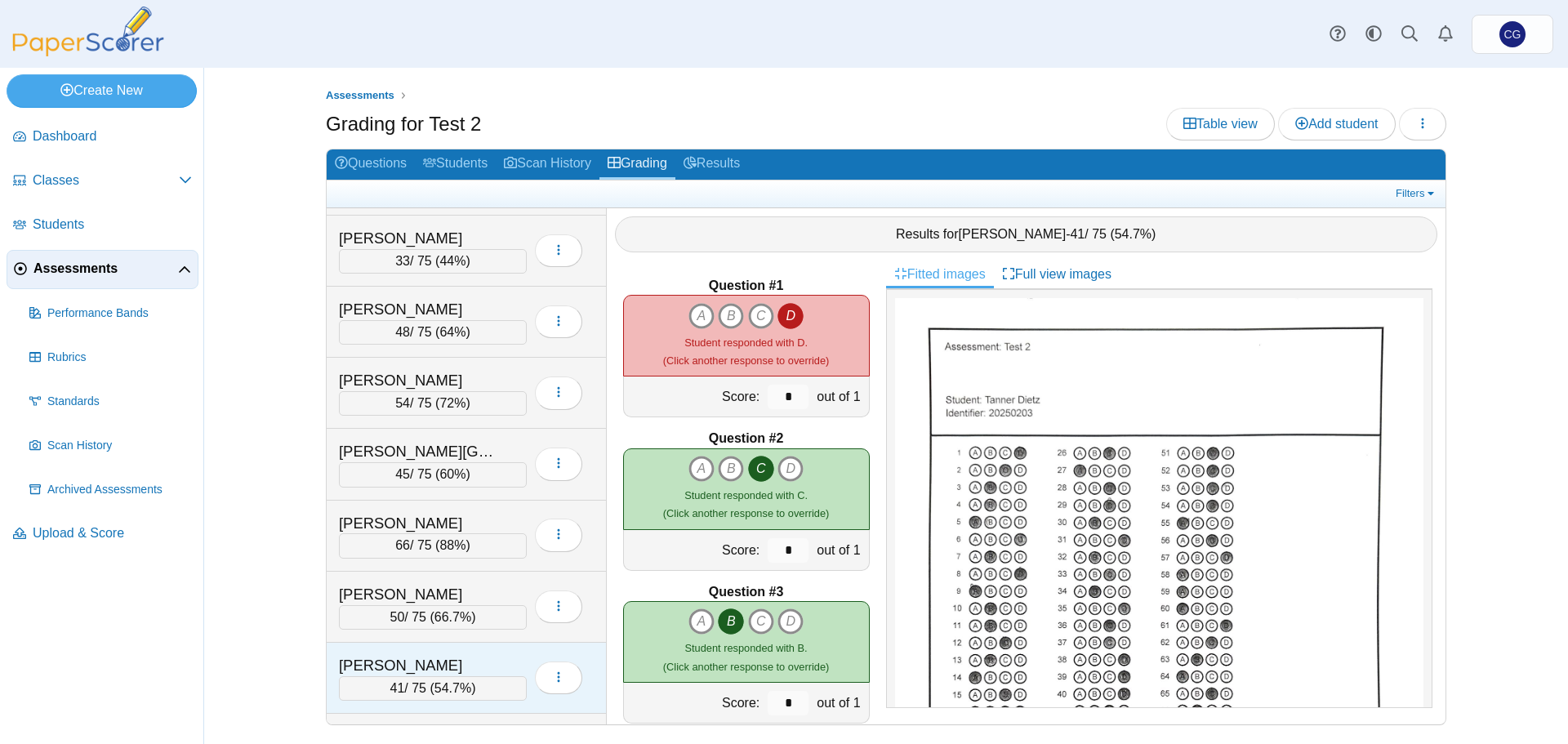
scroll to position [621, 0]
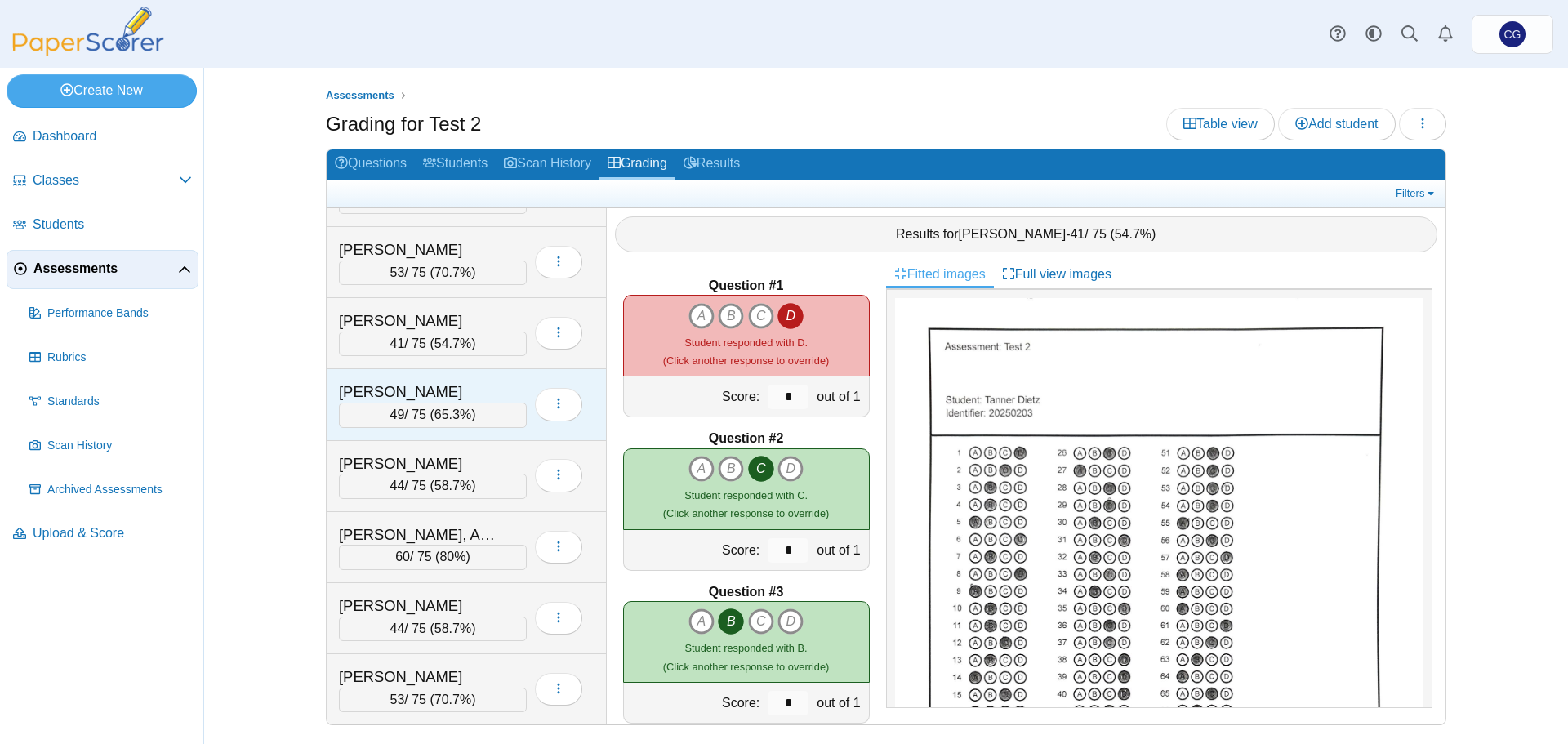
click at [436, 383] on div "[PERSON_NAME]" at bounding box center [420, 393] width 164 height 21
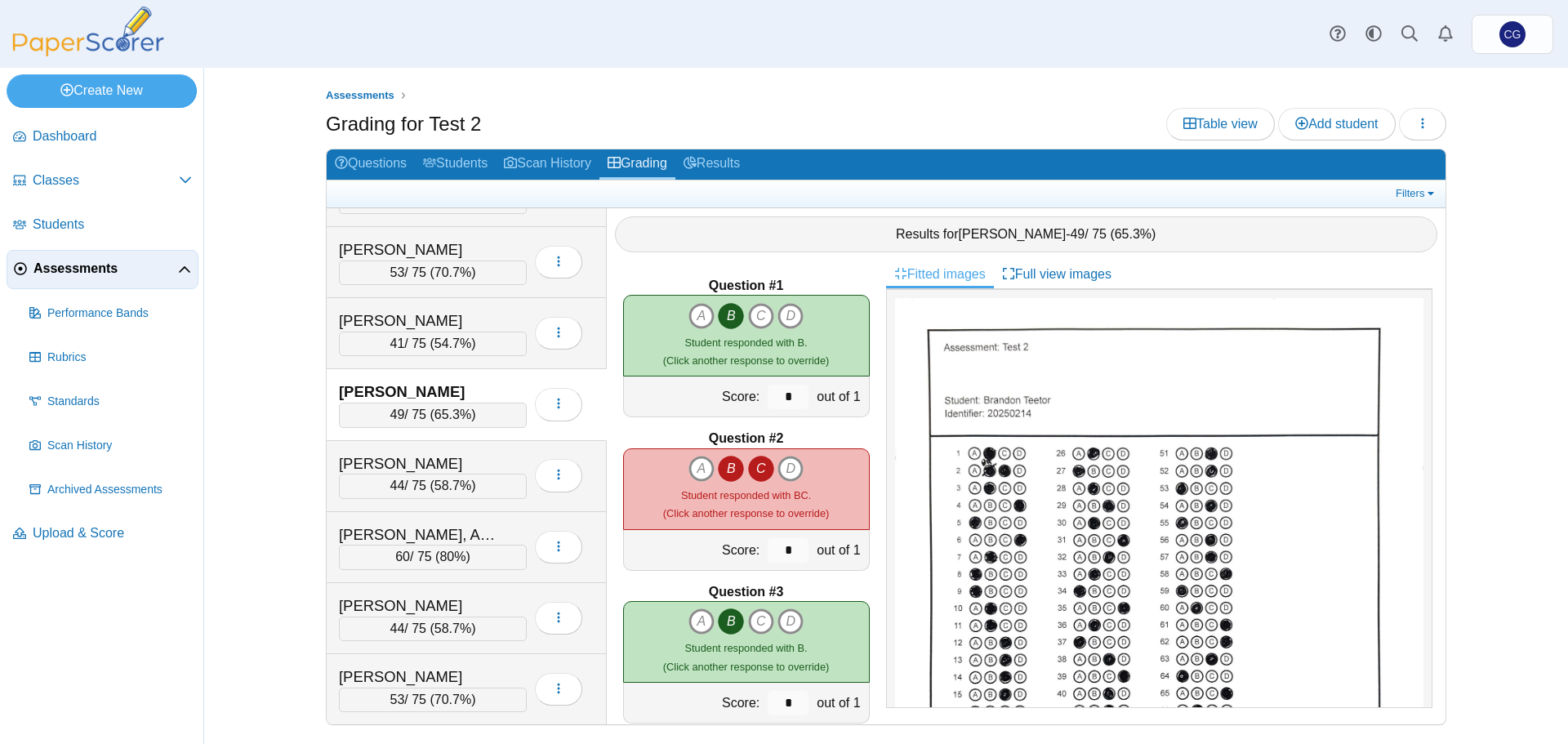
click at [724, 464] on icon "B" at bounding box center [731, 469] width 26 height 26
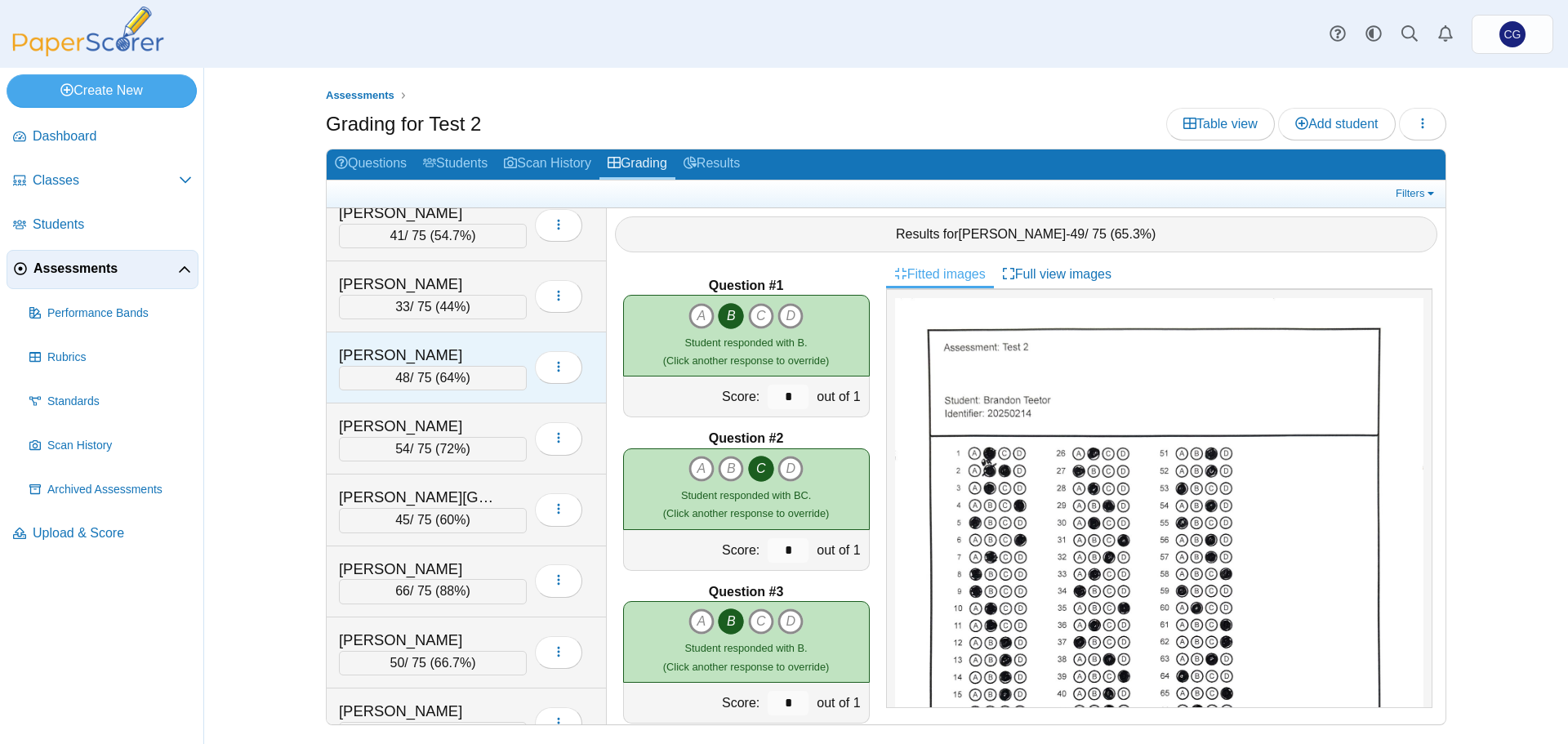
scroll to position [0, 0]
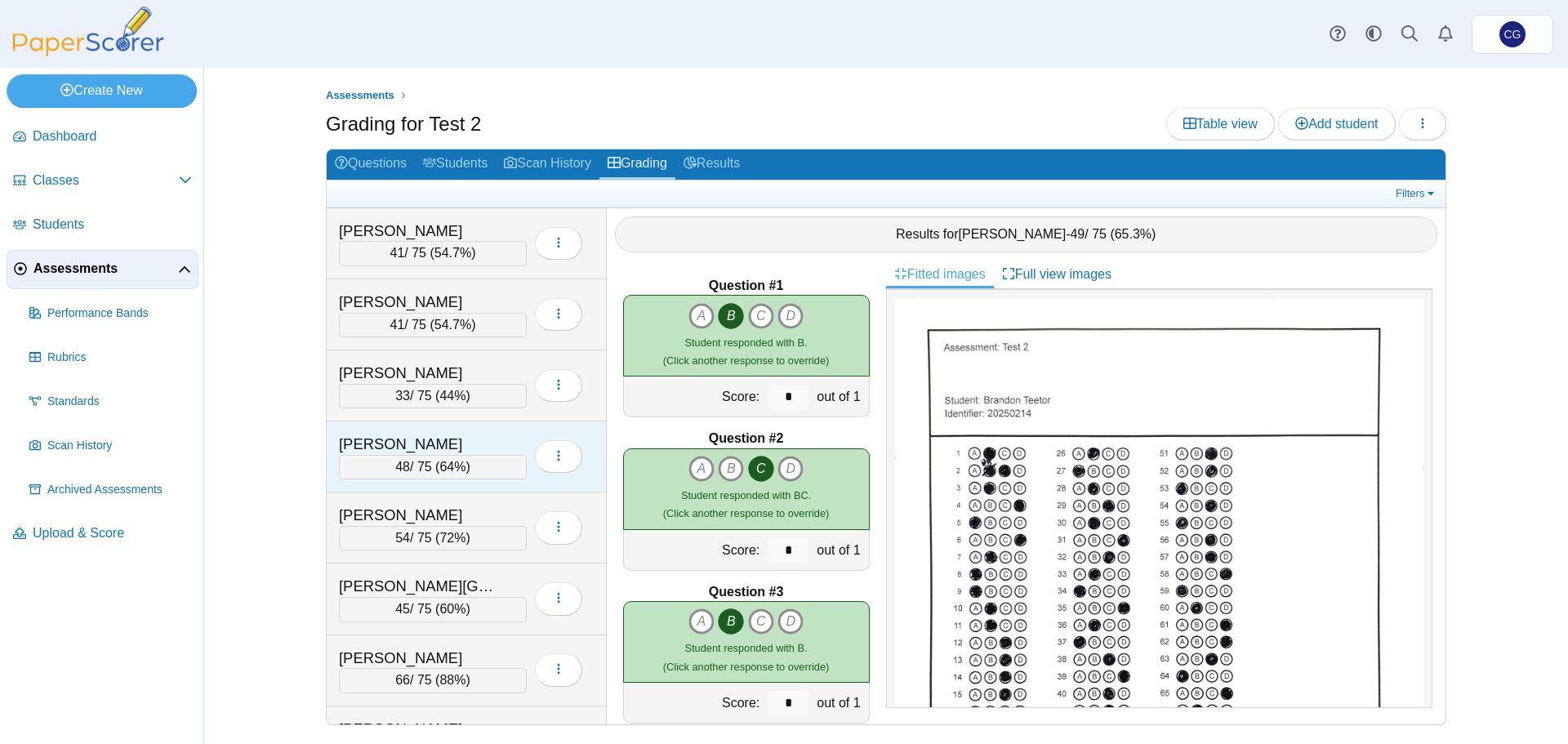
click at [480, 373] on div "[PERSON_NAME]" at bounding box center [420, 374] width 164 height 21
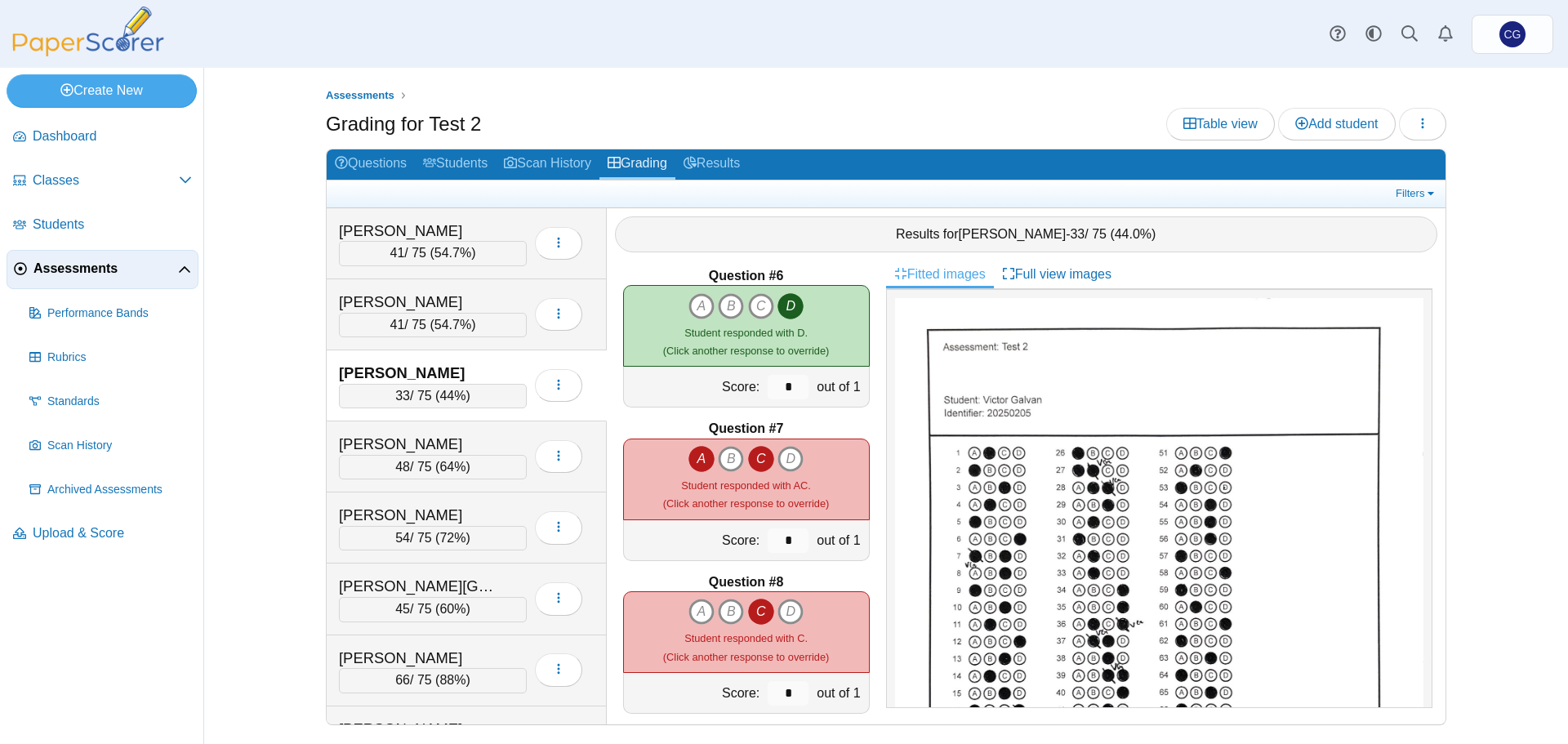
scroll to position [817, 0]
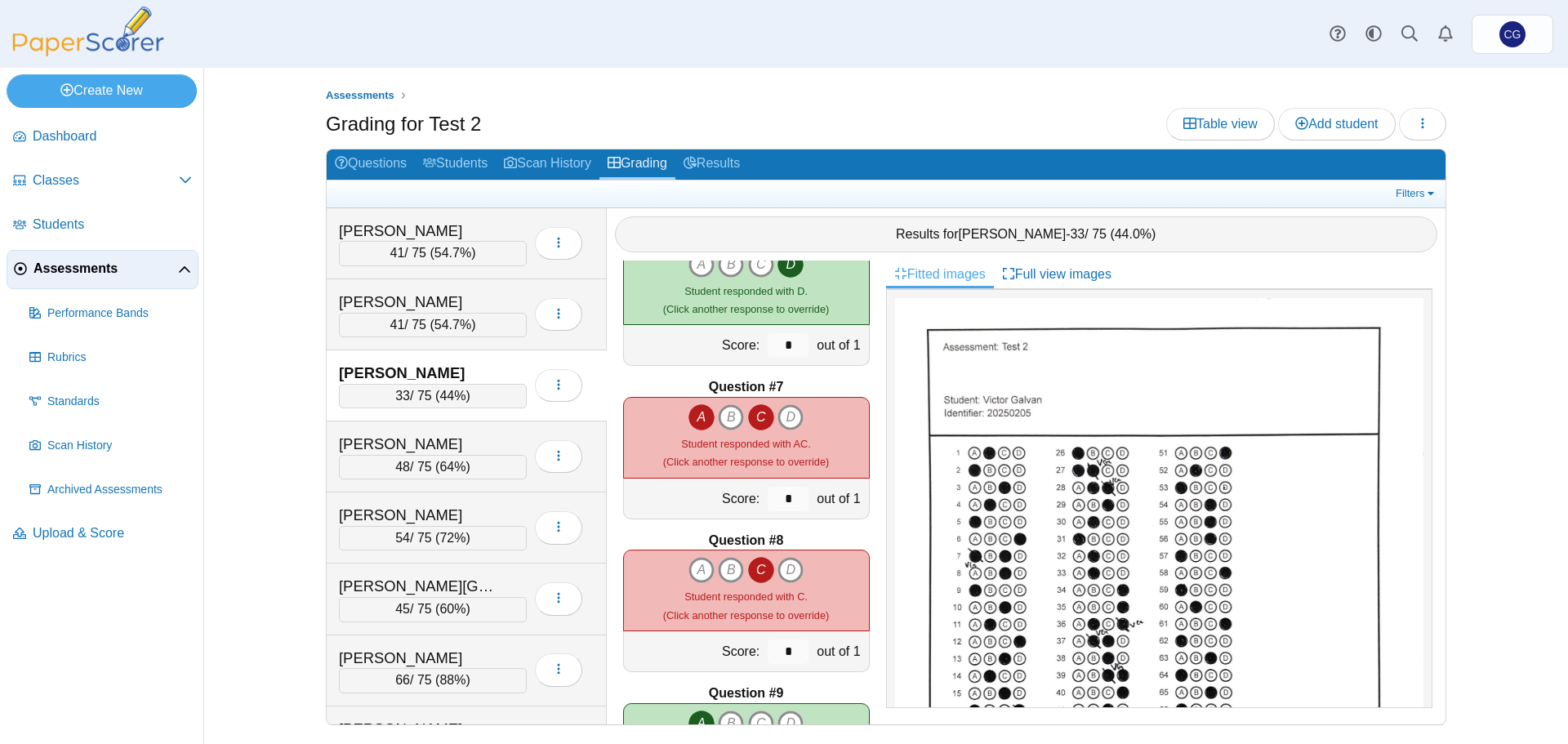
click at [690, 416] on icon "A" at bounding box center [702, 417] width 26 height 26
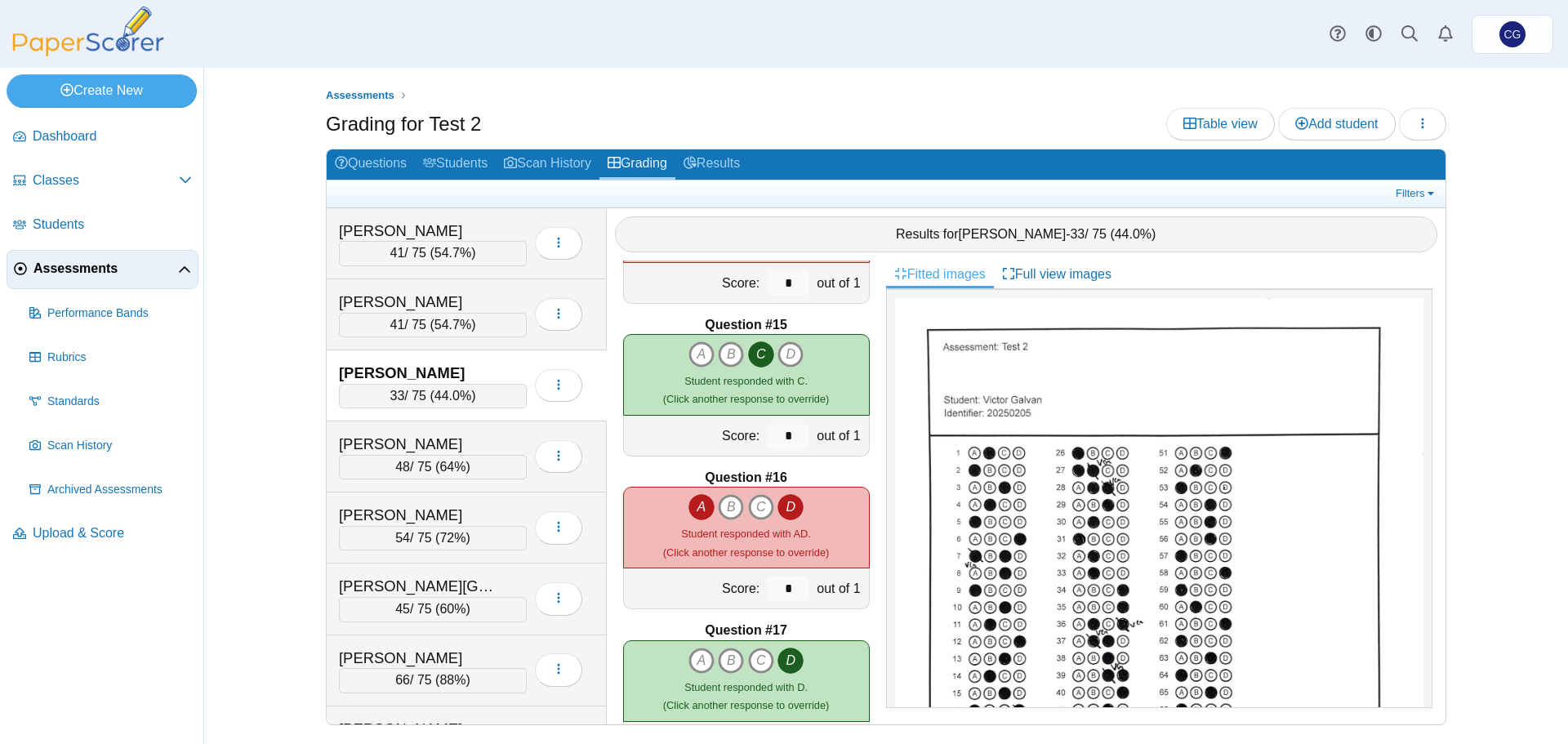
scroll to position [2124, 0]
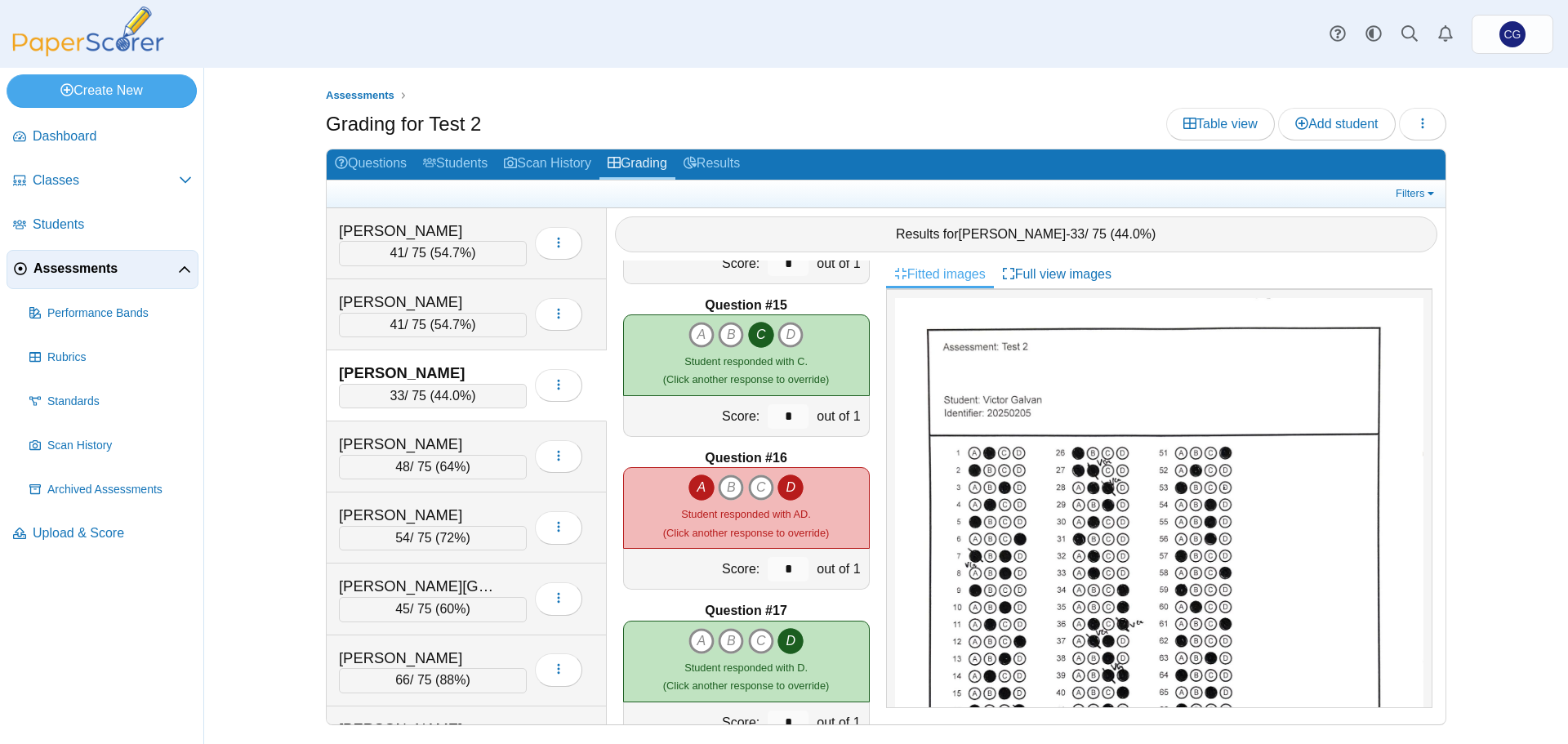
click at [791, 484] on icon "D" at bounding box center [791, 488] width 26 height 26
type input "*"
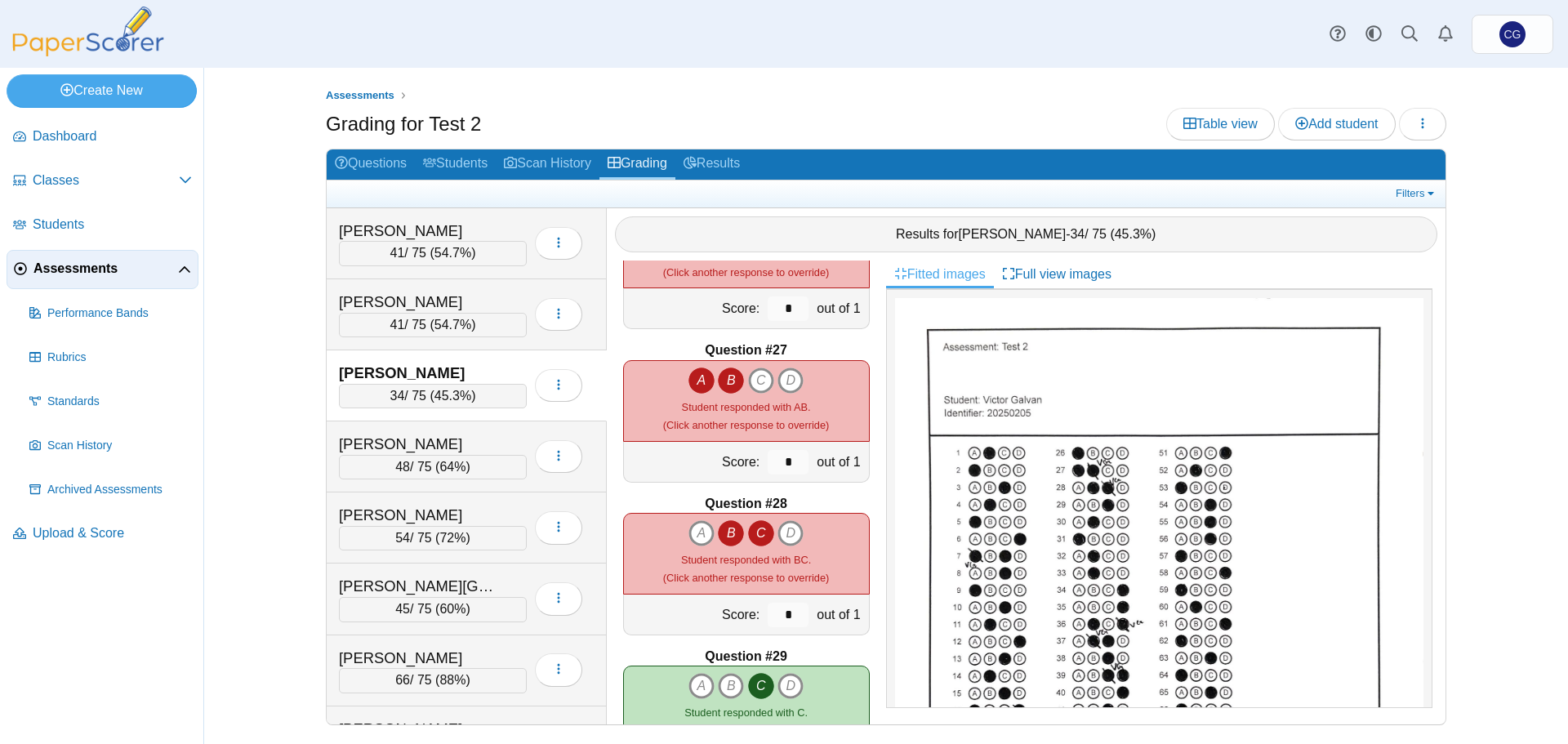
scroll to position [3921, 0]
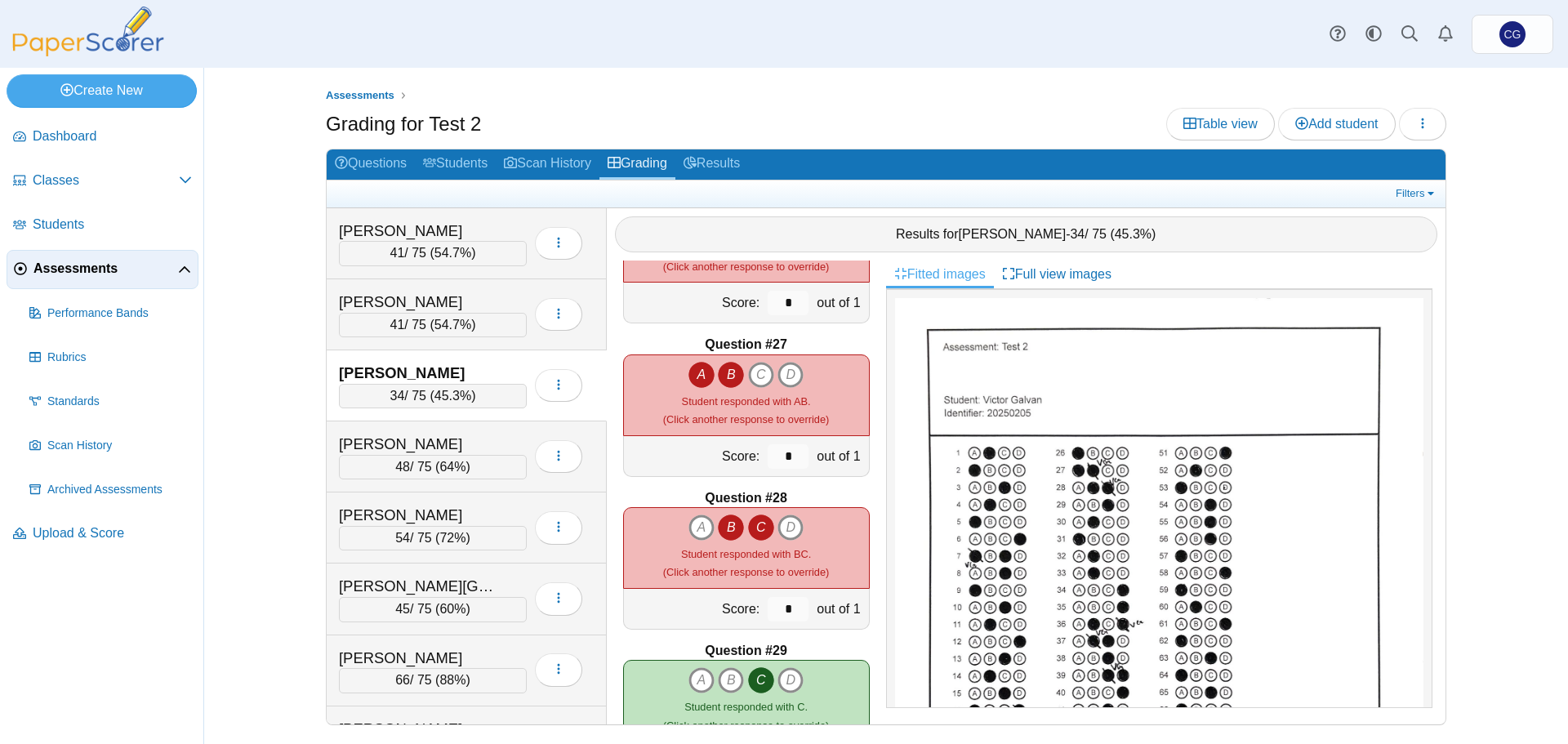
click at [727, 370] on icon "B" at bounding box center [731, 375] width 26 height 26
type input "*"
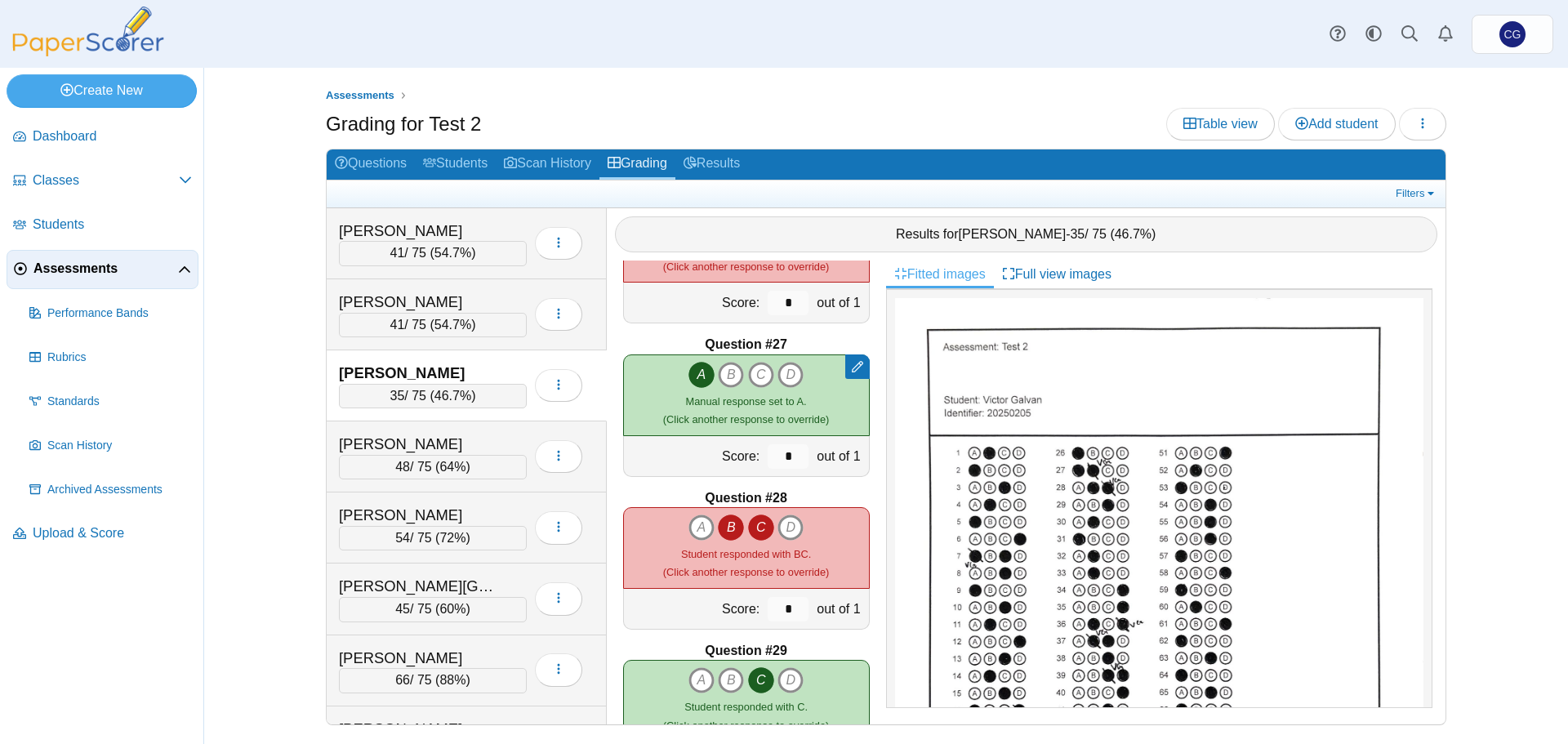
click at [759, 526] on icon "C" at bounding box center [761, 528] width 26 height 26
type input "*"
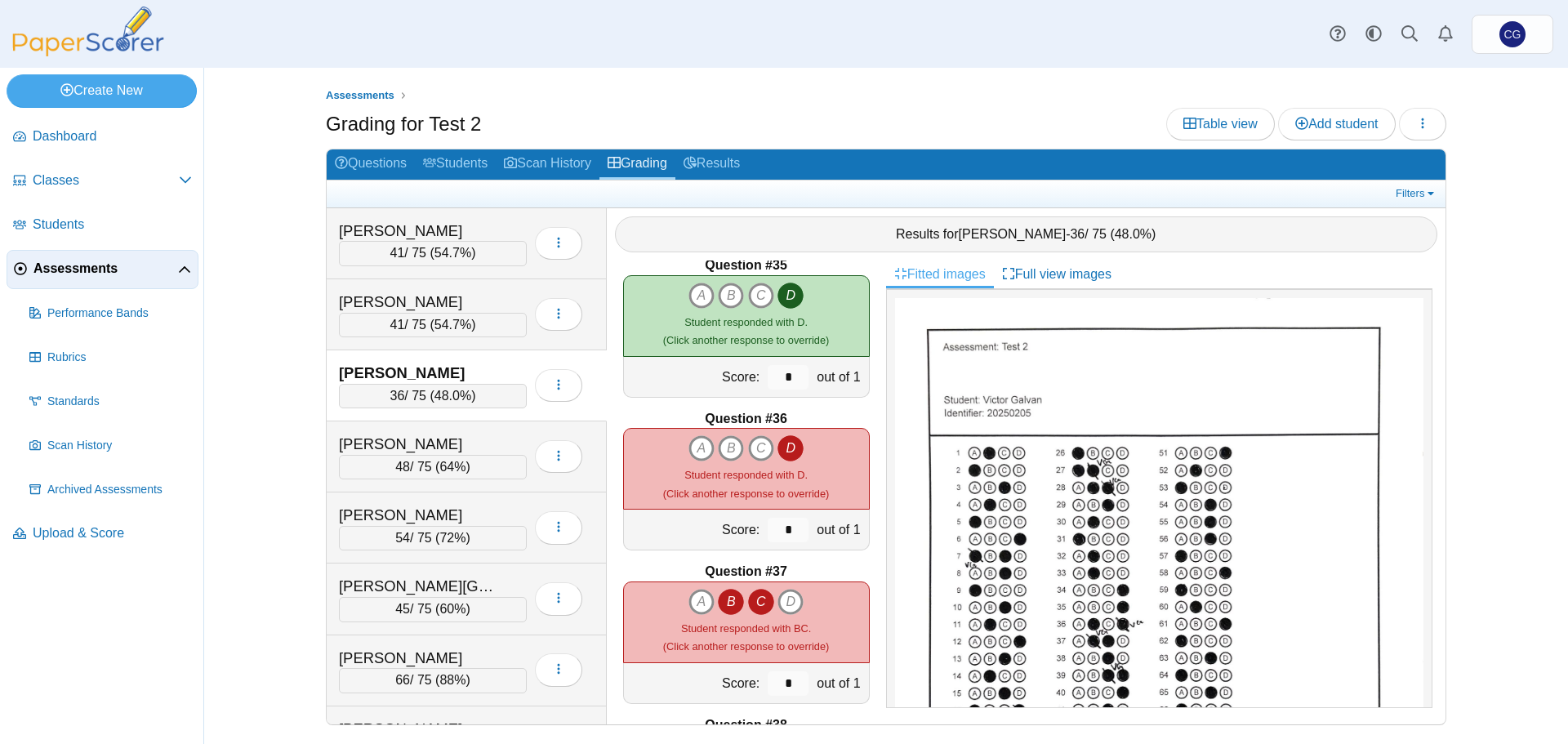
scroll to position [5228, 0]
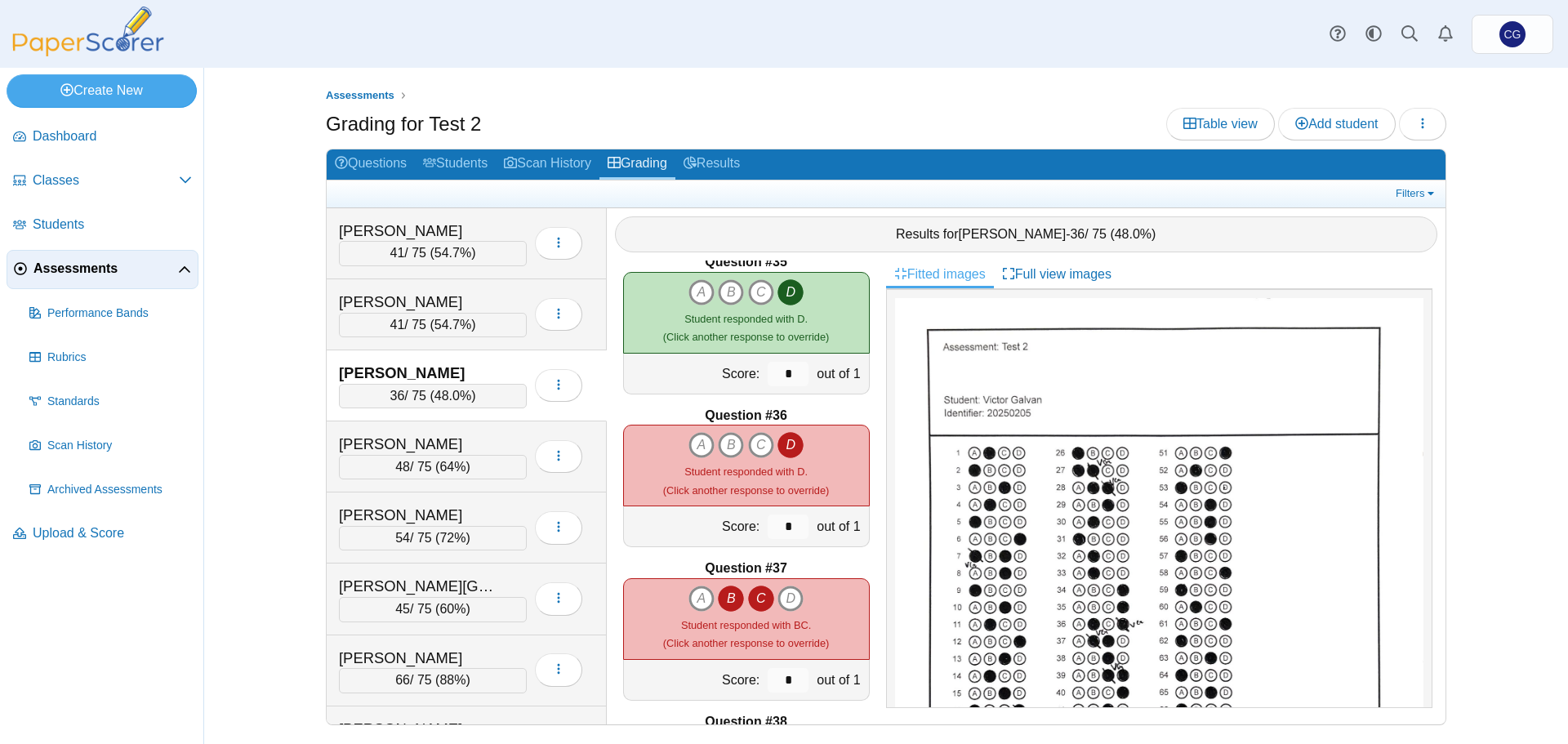
click at [723, 598] on icon "B" at bounding box center [731, 599] width 26 height 26
type input "*"
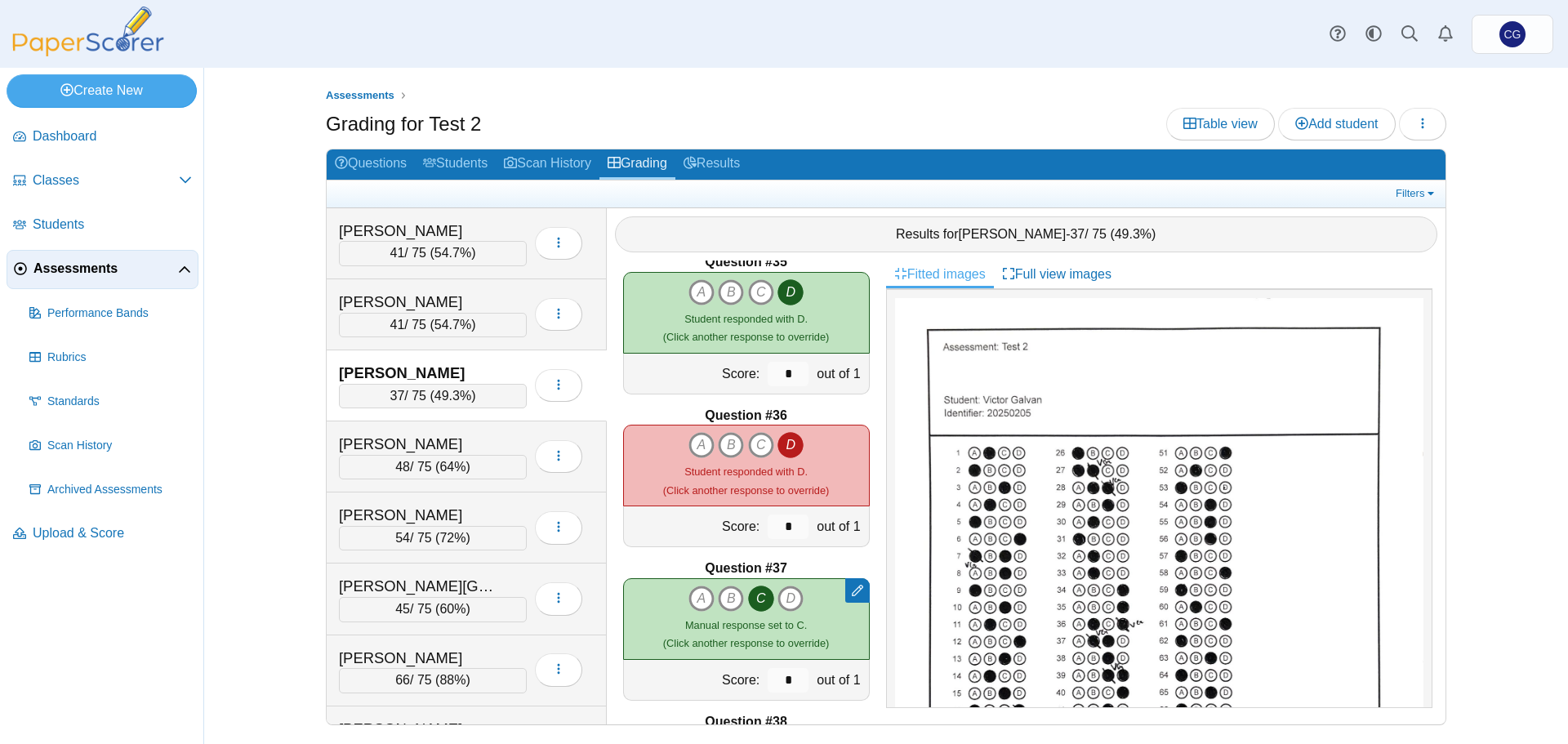
click at [782, 444] on icon "D" at bounding box center [791, 445] width 26 height 26
click at [725, 444] on icon "B" at bounding box center [731, 445] width 26 height 26
type input "*"
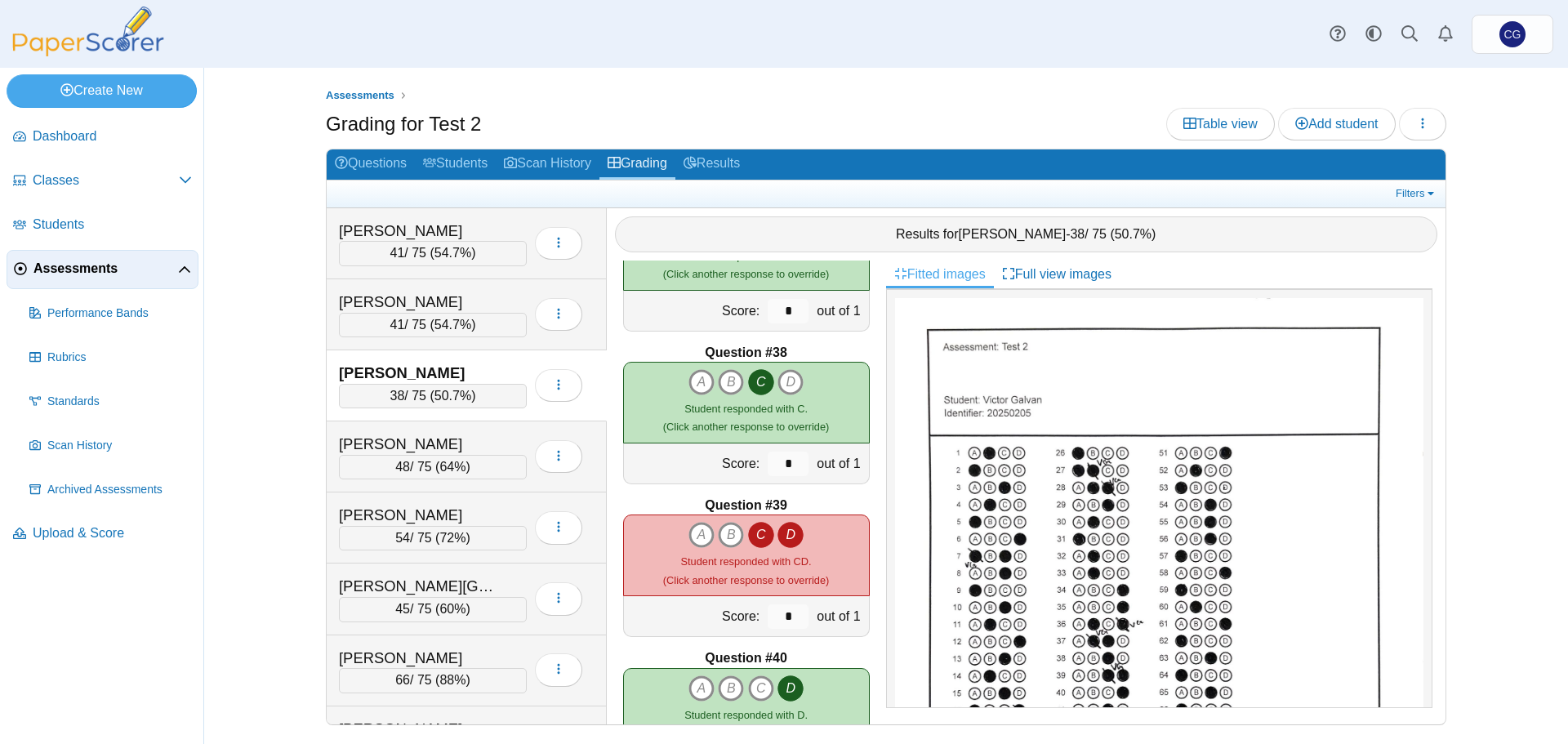
scroll to position [5637, 0]
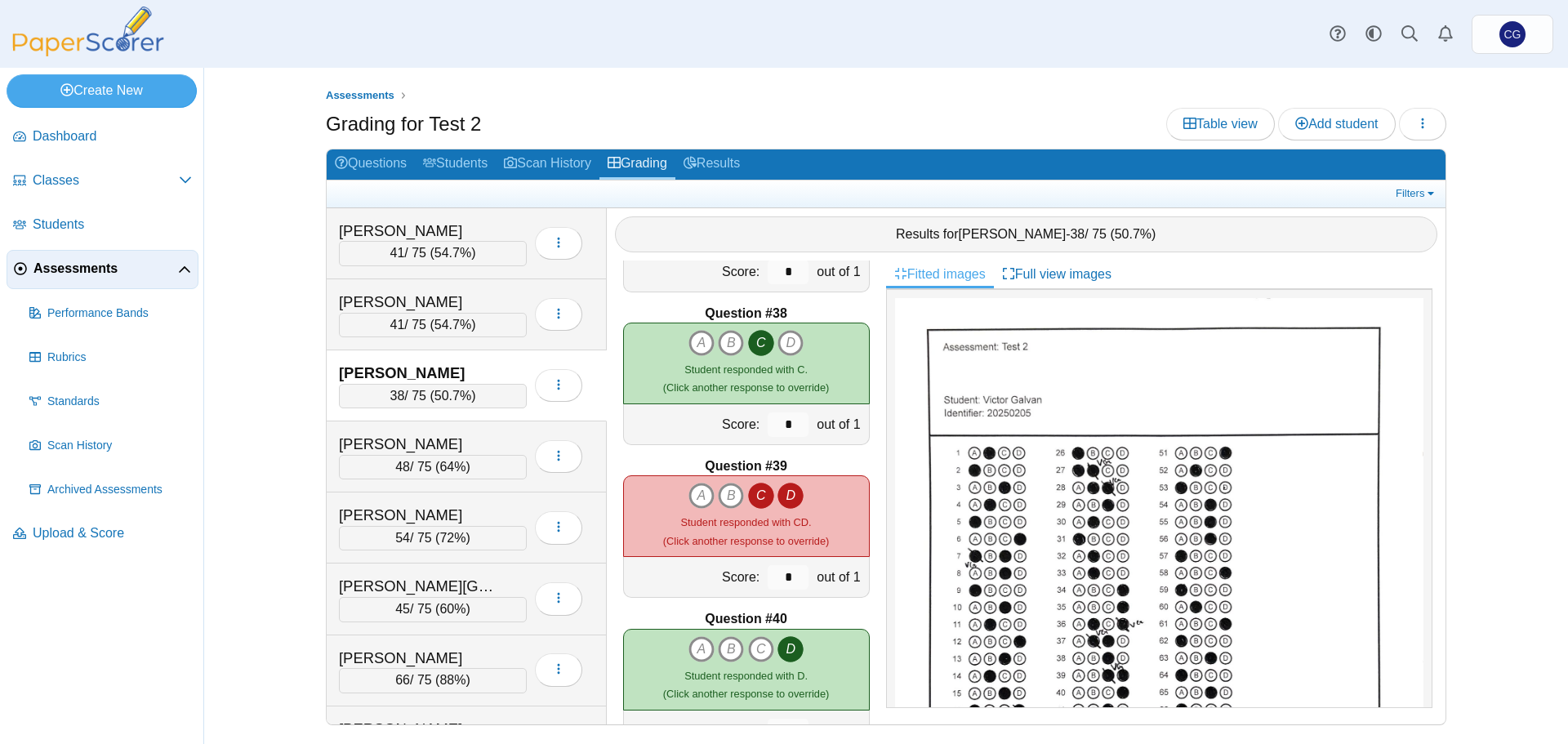
click at [757, 497] on icon "C" at bounding box center [761, 496] width 26 height 26
type input "*"
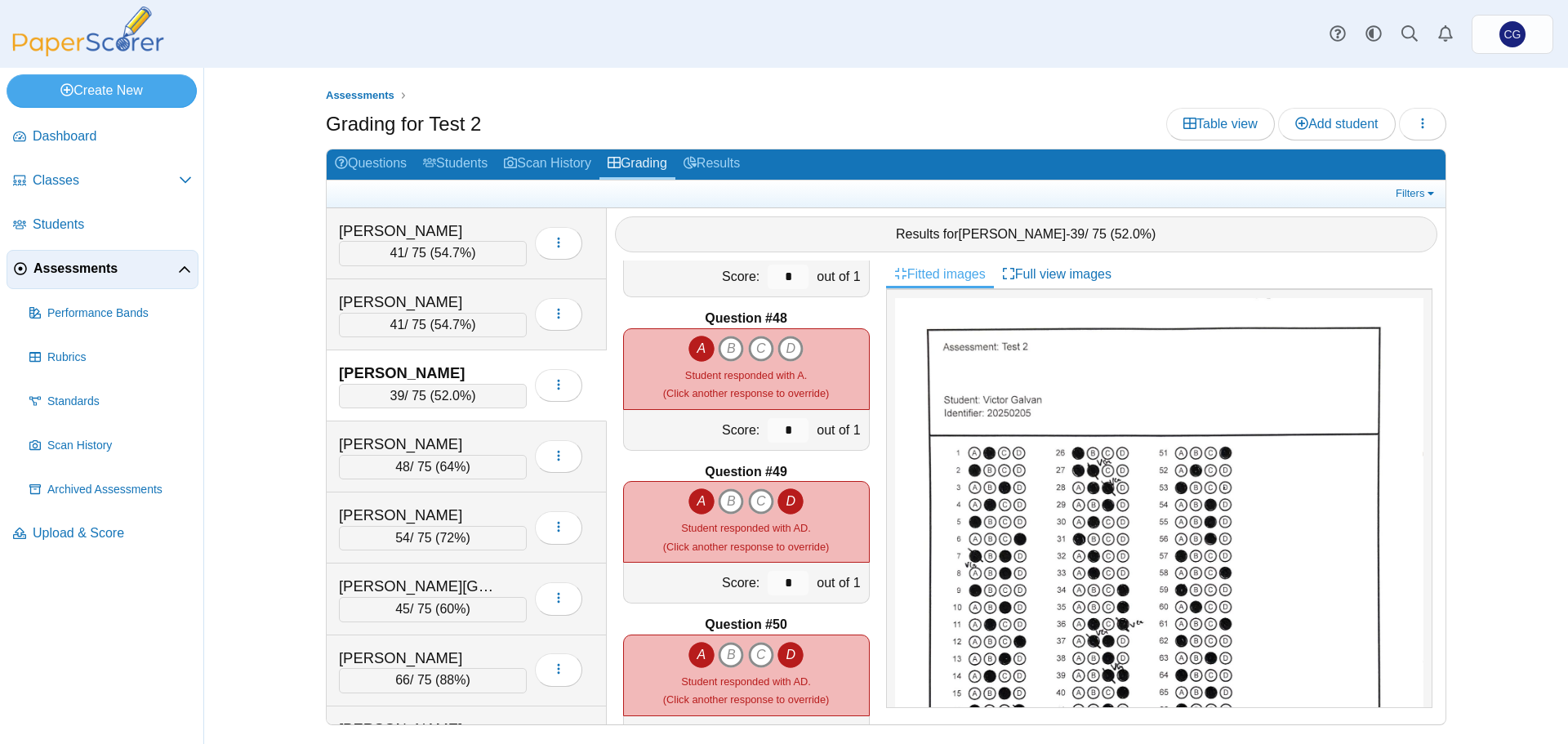
scroll to position [7189, 0]
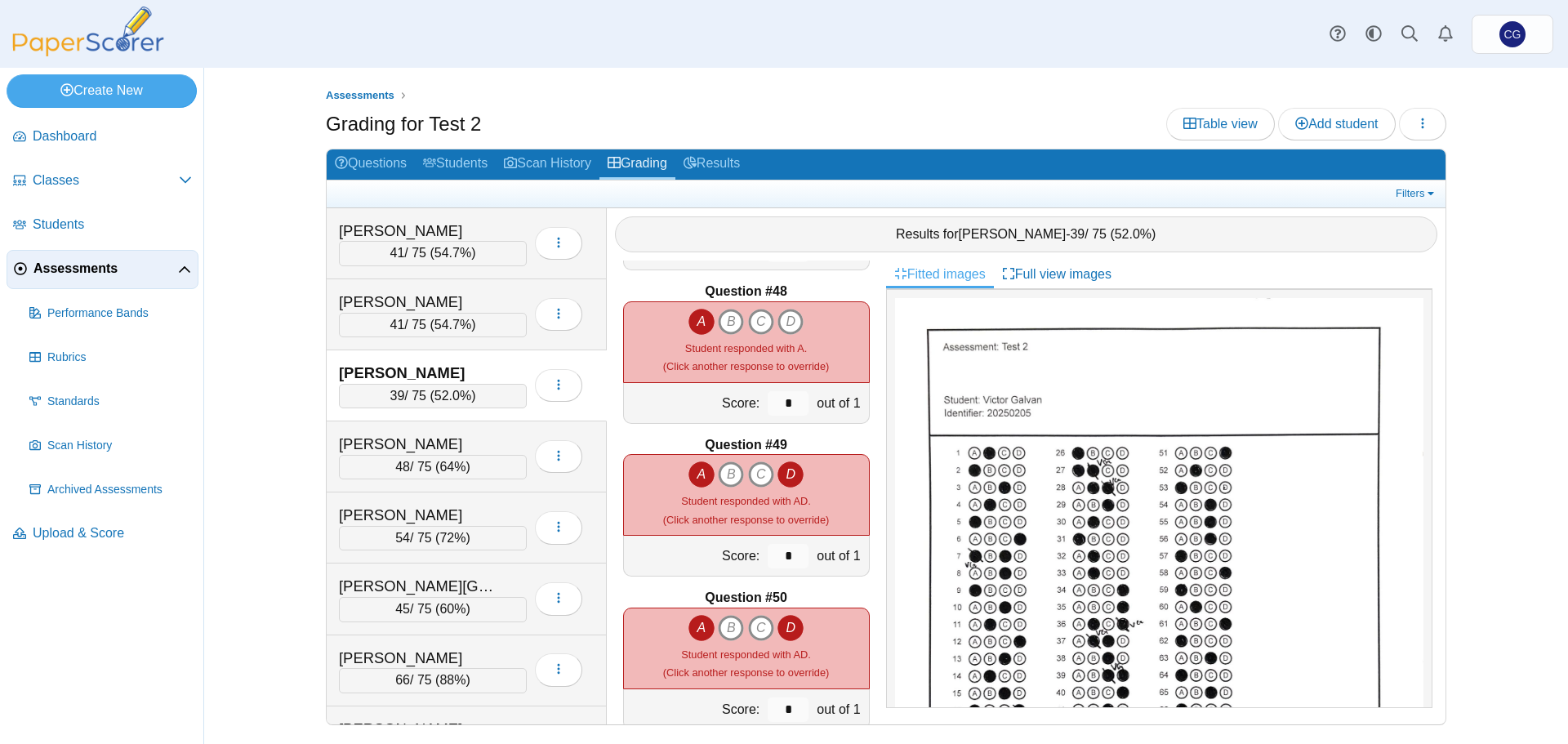
click at [696, 479] on icon "A" at bounding box center [702, 475] width 26 height 26
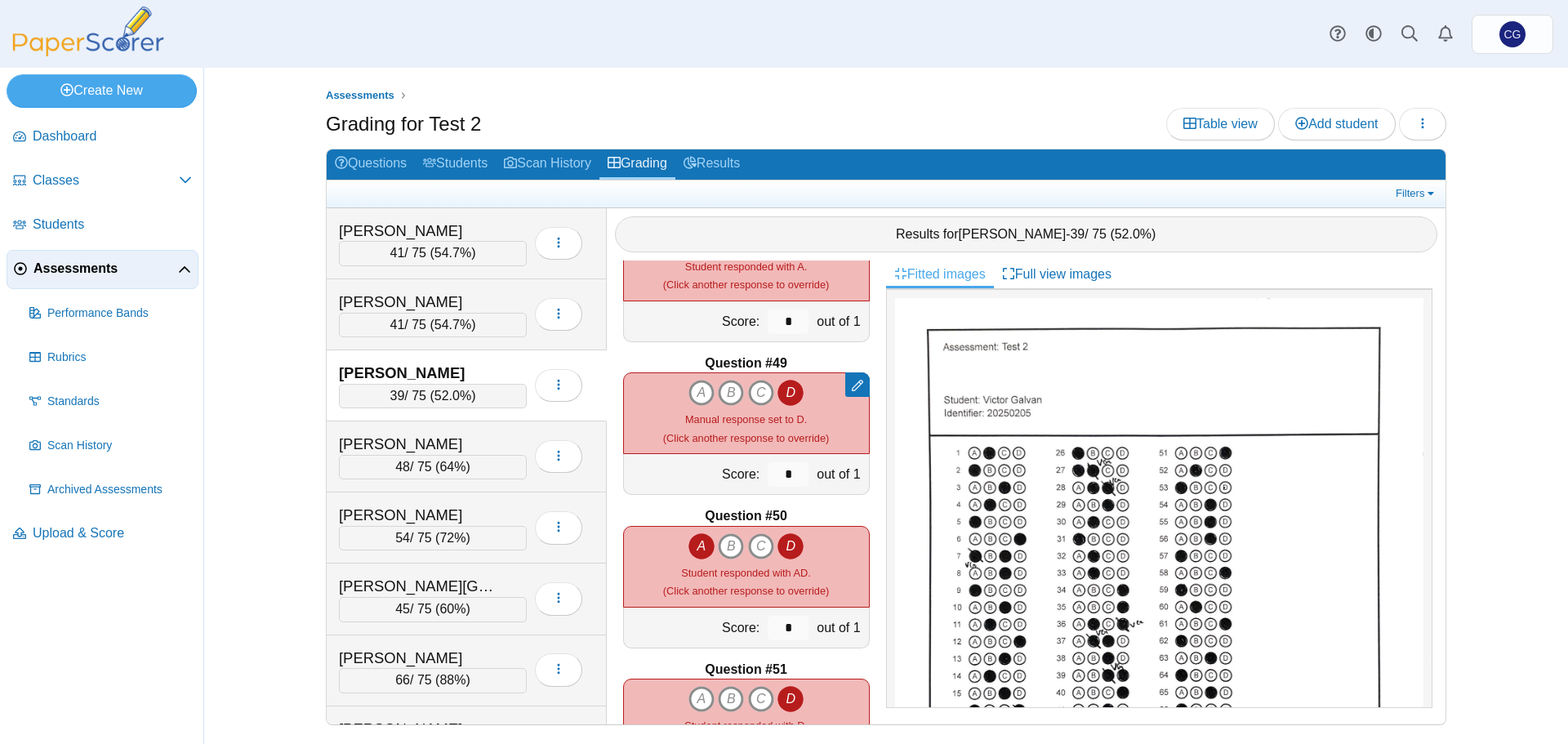
click at [788, 546] on icon "D" at bounding box center [791, 546] width 26 height 26
click at [463, 160] on link "Students" at bounding box center [455, 165] width 81 height 30
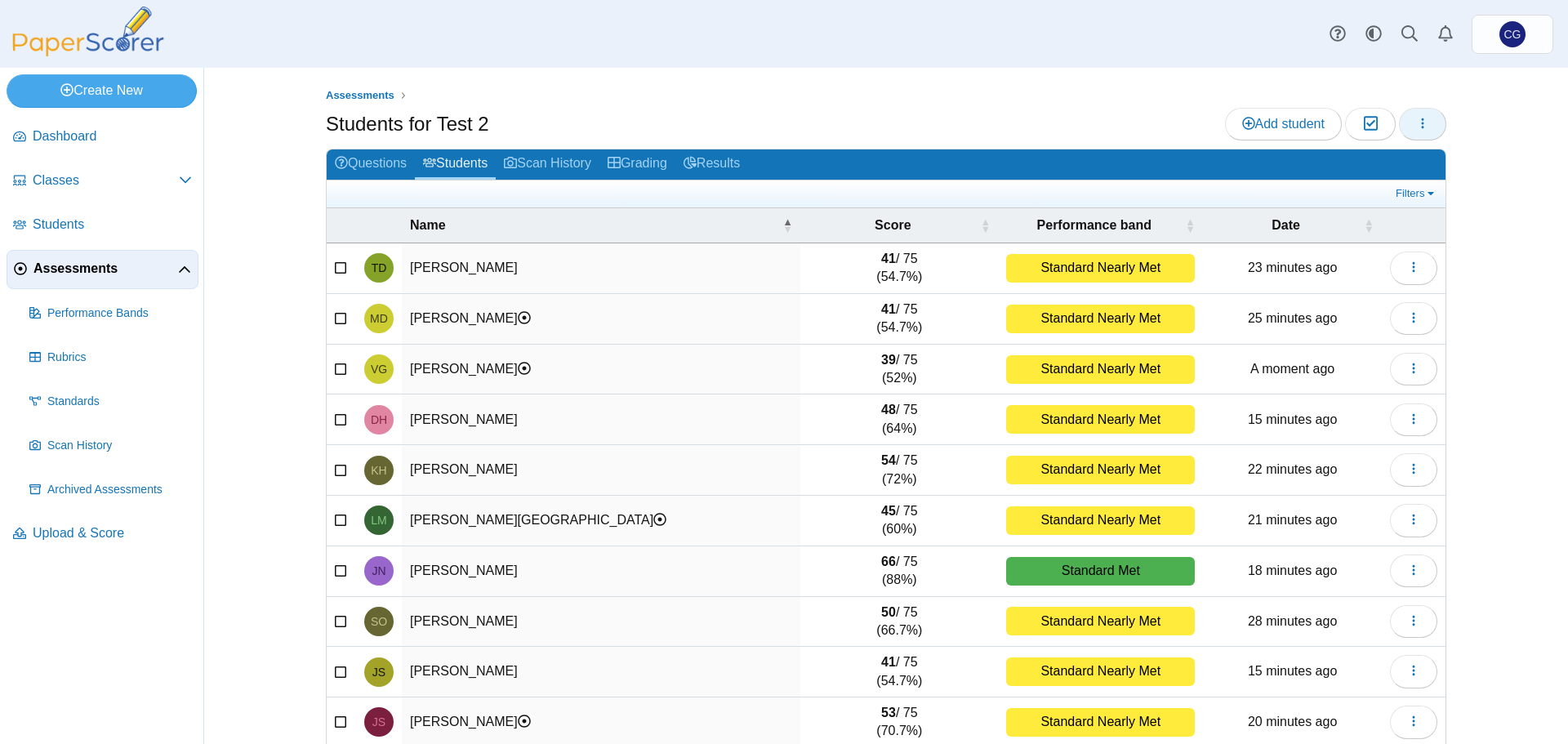
click at [1416, 124] on icon "button" at bounding box center [1422, 123] width 13 height 13
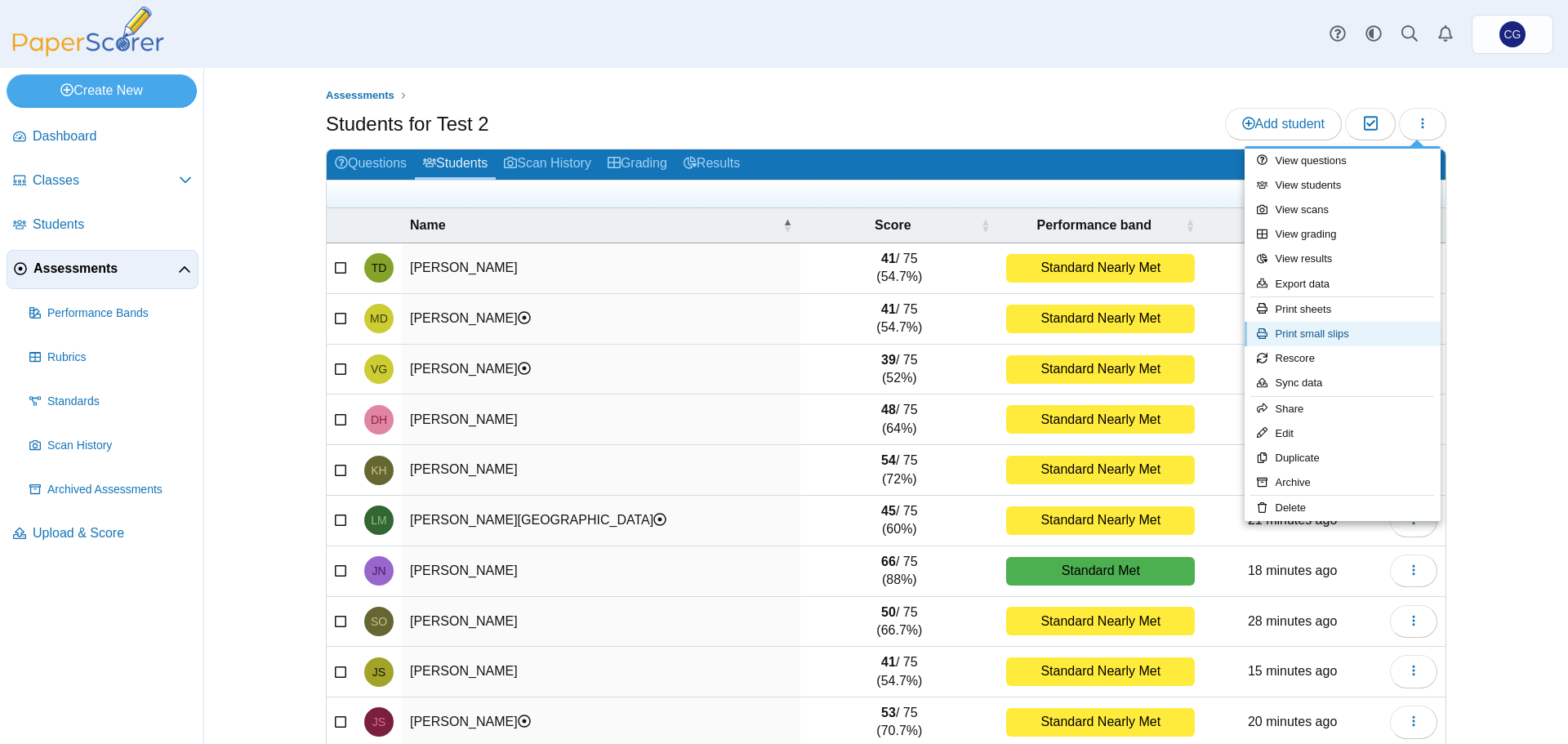
click at [1337, 331] on link "Print small slips" at bounding box center [1343, 334] width 196 height 25
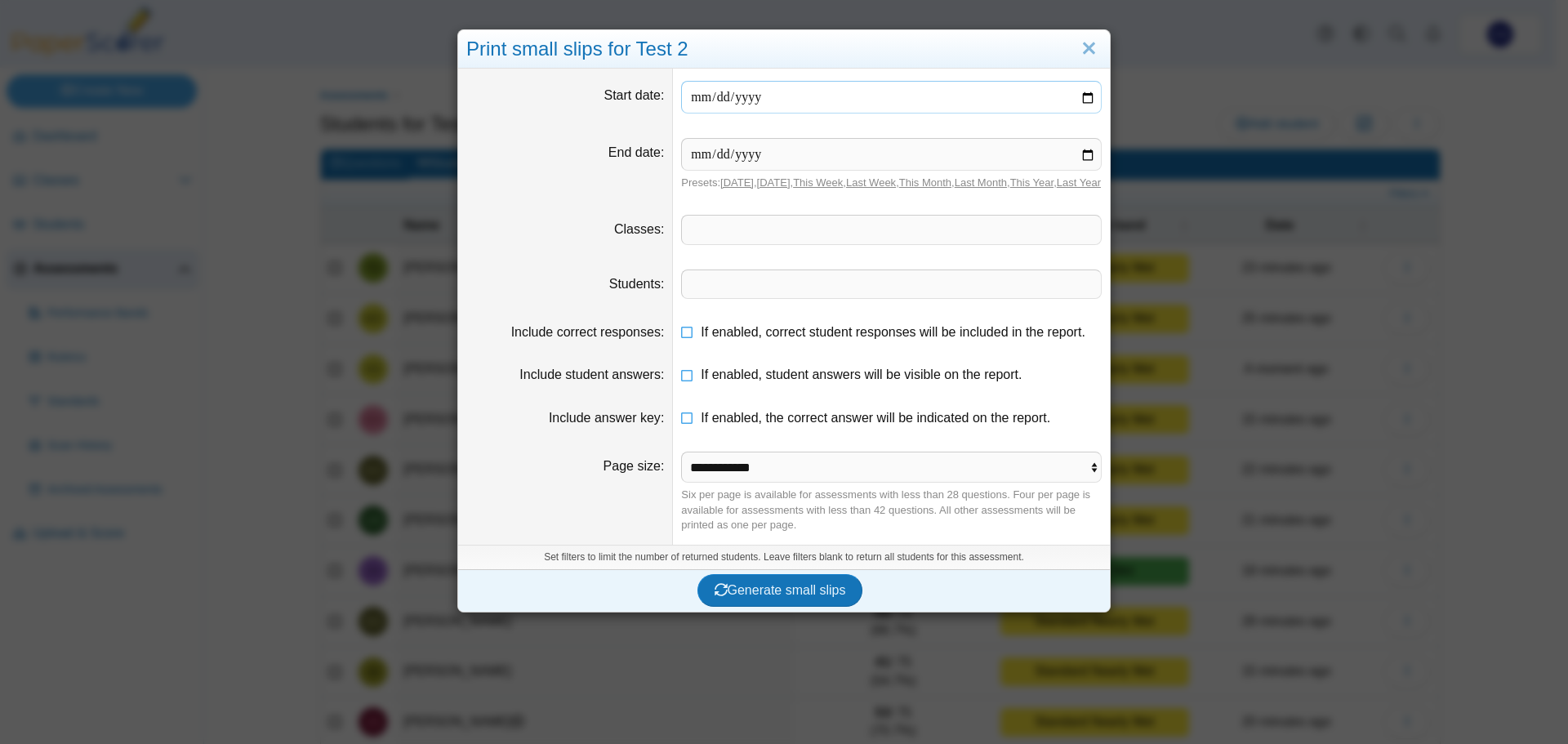
click at [1082, 93] on input "date" at bounding box center [891, 97] width 420 height 33
type input "**********"
click at [1083, 151] on input "date" at bounding box center [891, 155] width 420 height 33
type input "**********"
click at [762, 244] on span at bounding box center [891, 230] width 419 height 28
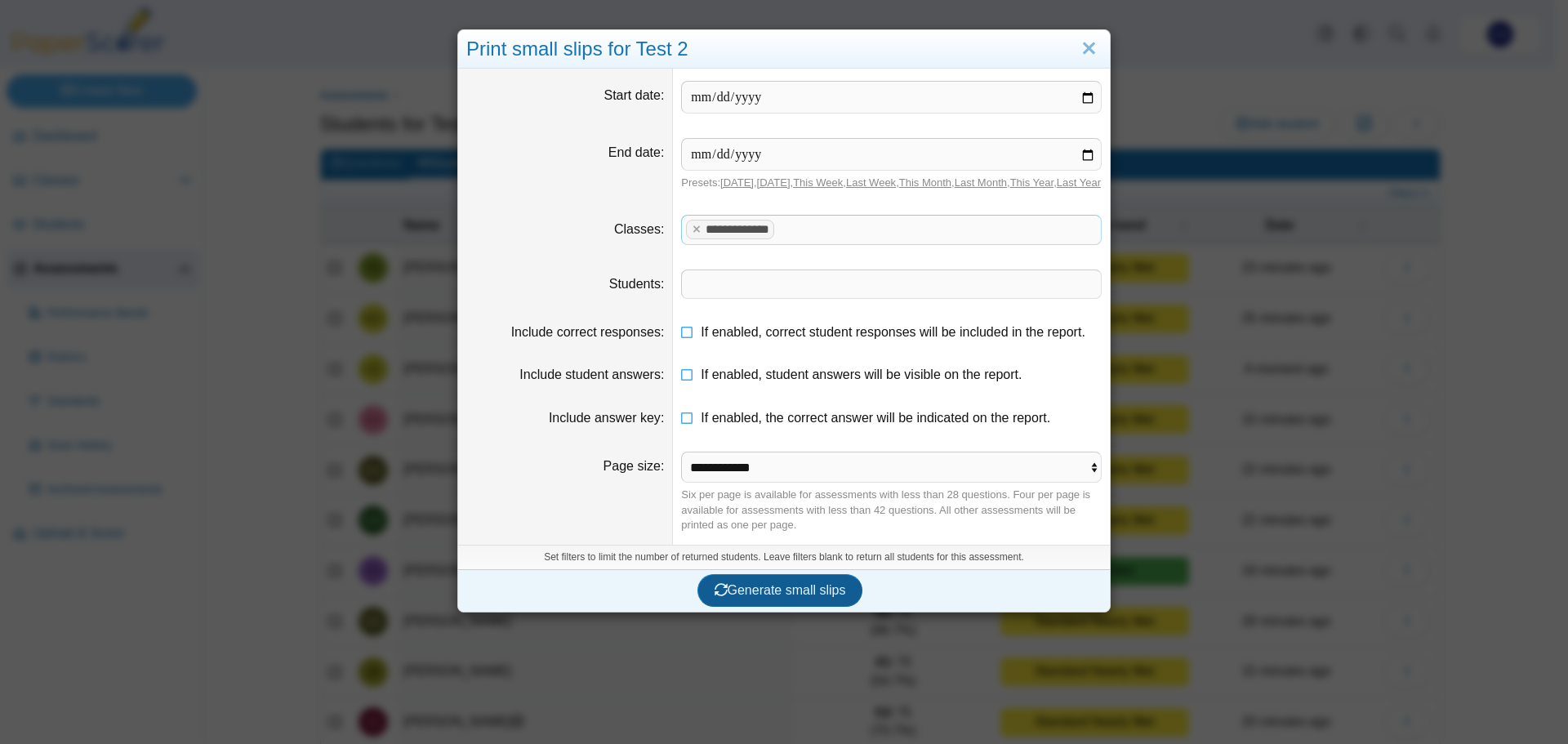
click at [791, 598] on span "Generate small slips" at bounding box center [780, 590] width 132 height 14
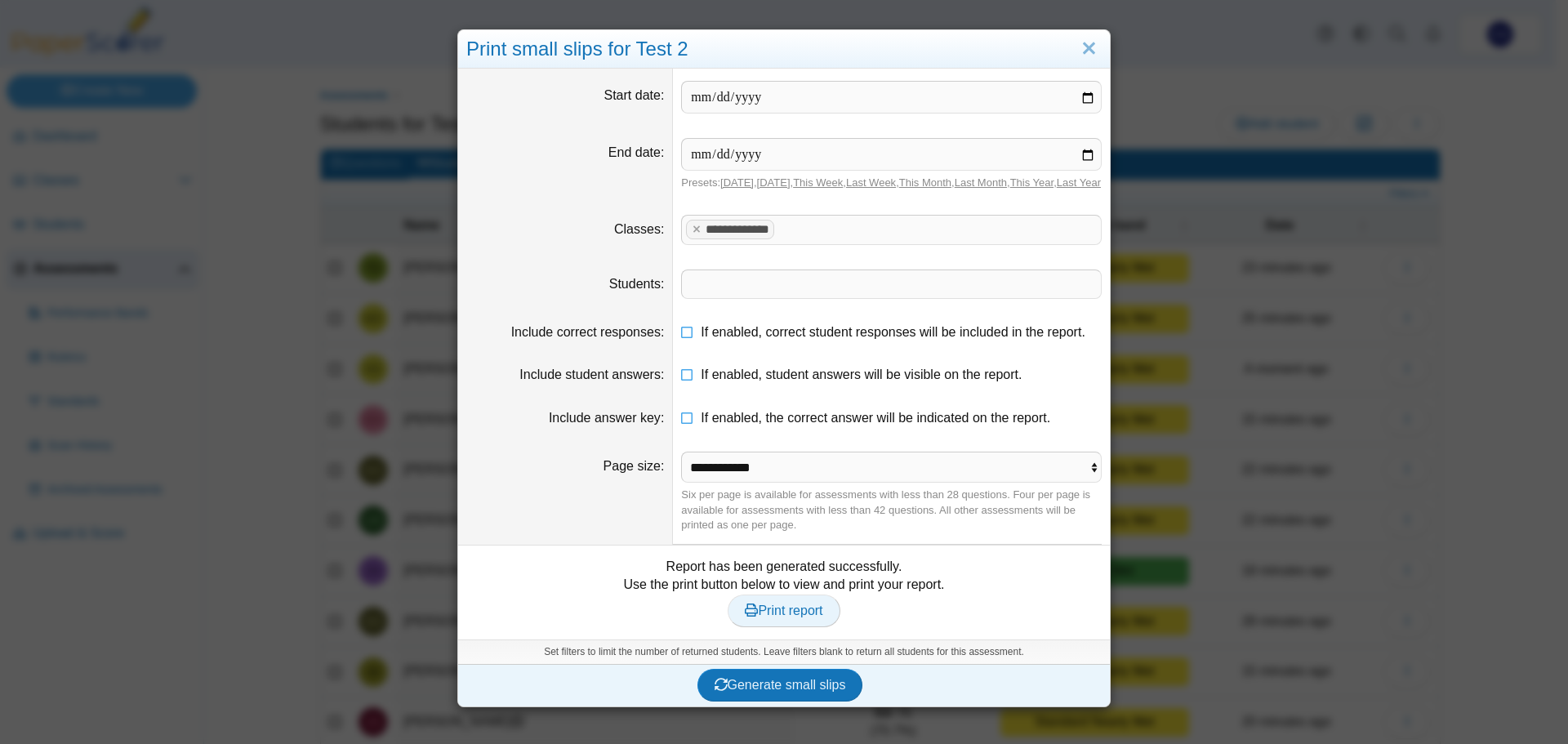
click at [785, 617] on span "Print report" at bounding box center [783, 610] width 77 height 14
